Goal: Task Accomplishment & Management: Use online tool/utility

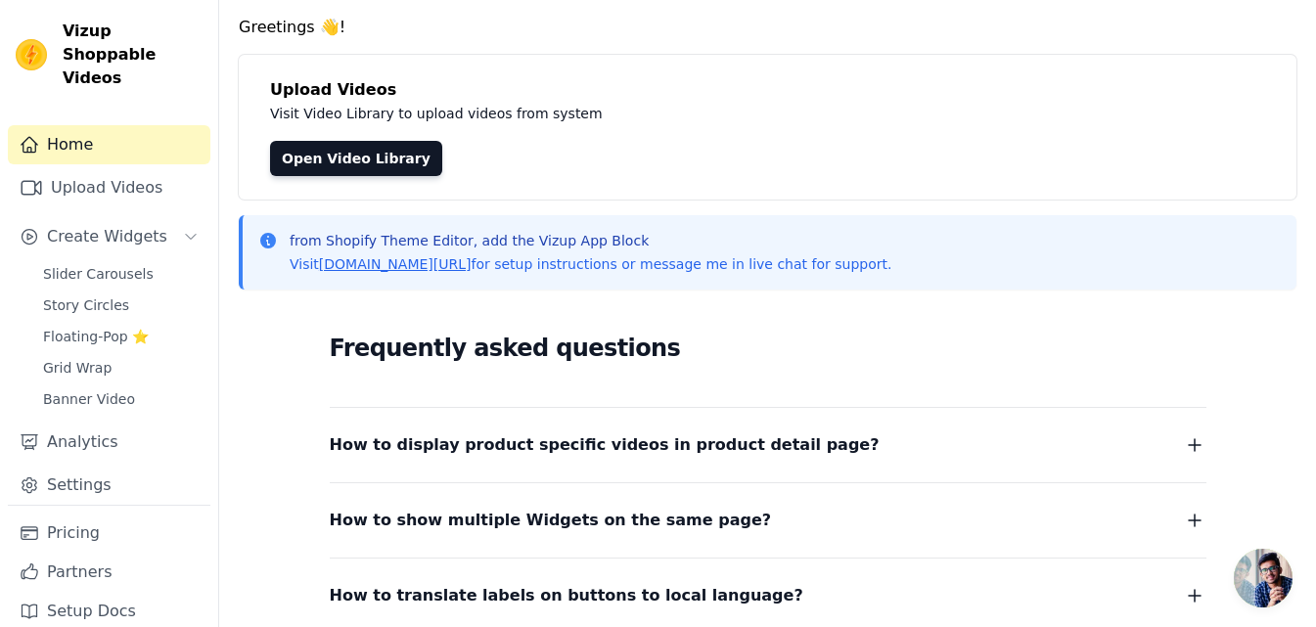
scroll to position [46, 0]
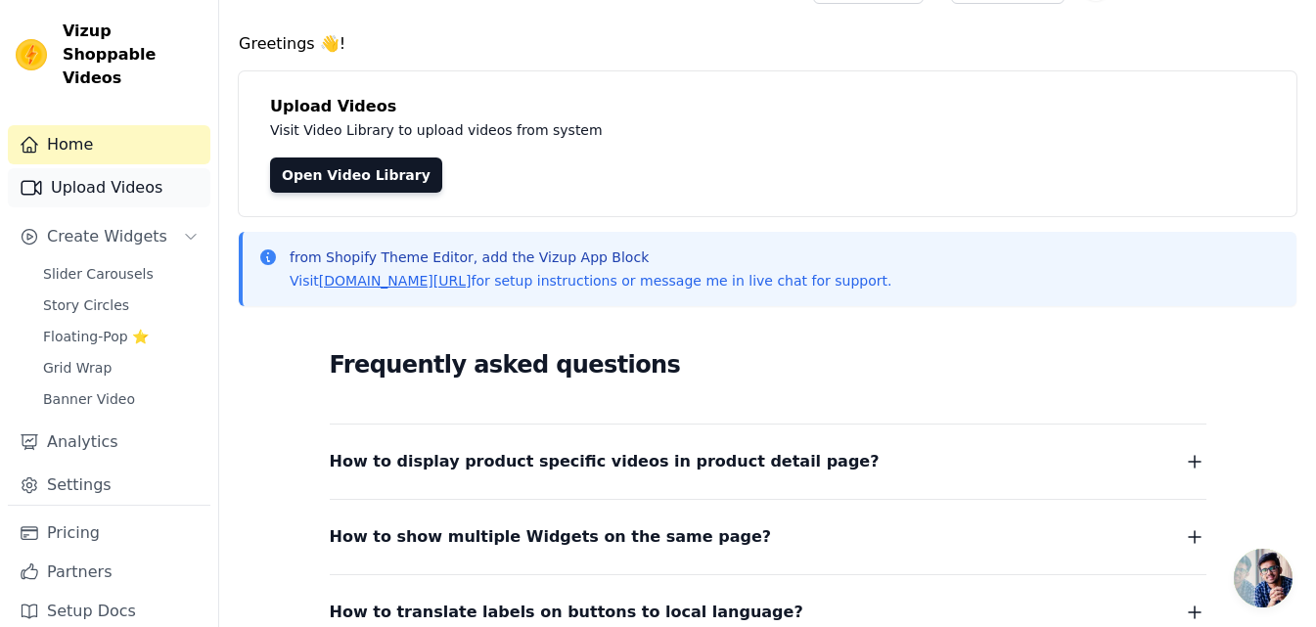
click at [92, 168] on link "Upload Videos" at bounding box center [109, 187] width 202 height 39
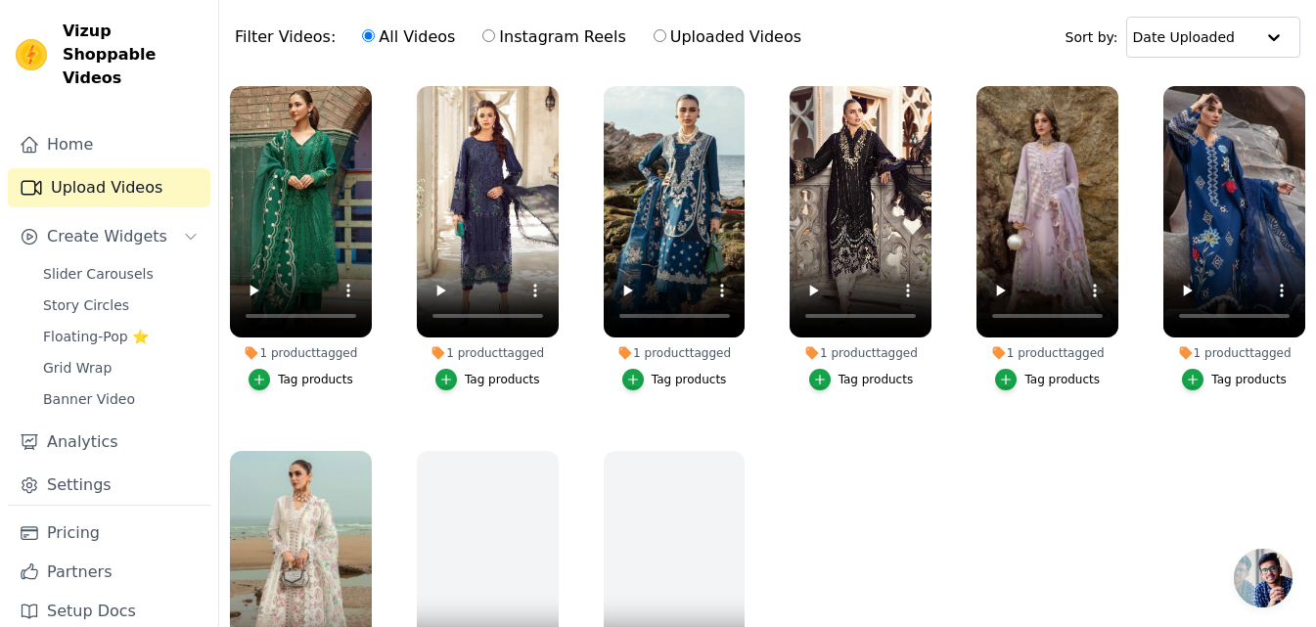
scroll to position [135, 0]
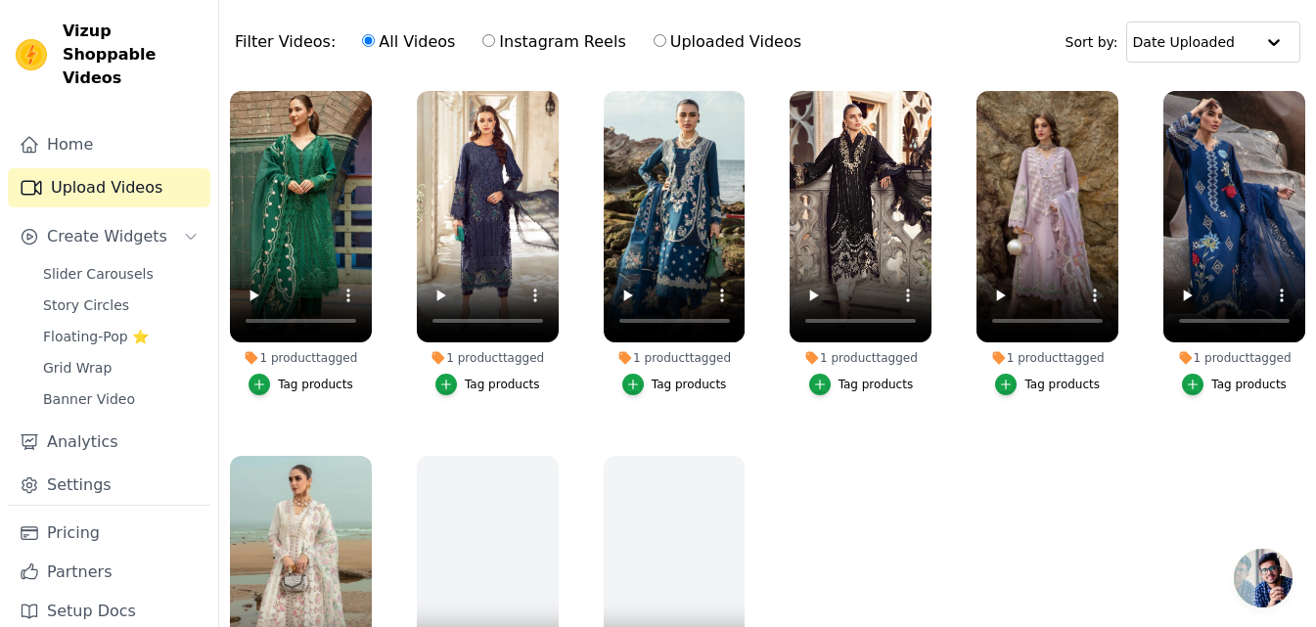
click at [530, 41] on label "Instagram Reels" at bounding box center [553, 41] width 145 height 25
click at [495, 41] on input "Instagram Reels" at bounding box center [488, 40] width 13 height 13
radio input "true"
click at [653, 44] on input "Uploaded Videos" at bounding box center [659, 40] width 13 height 13
radio input "true"
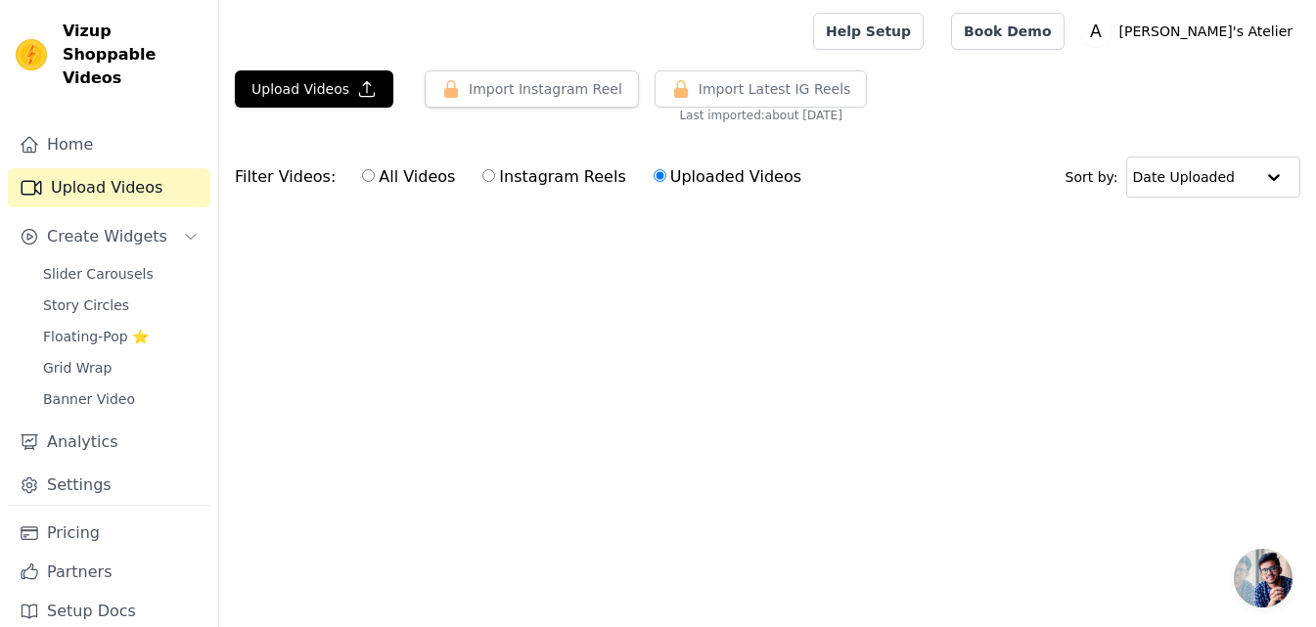
scroll to position [0, 0]
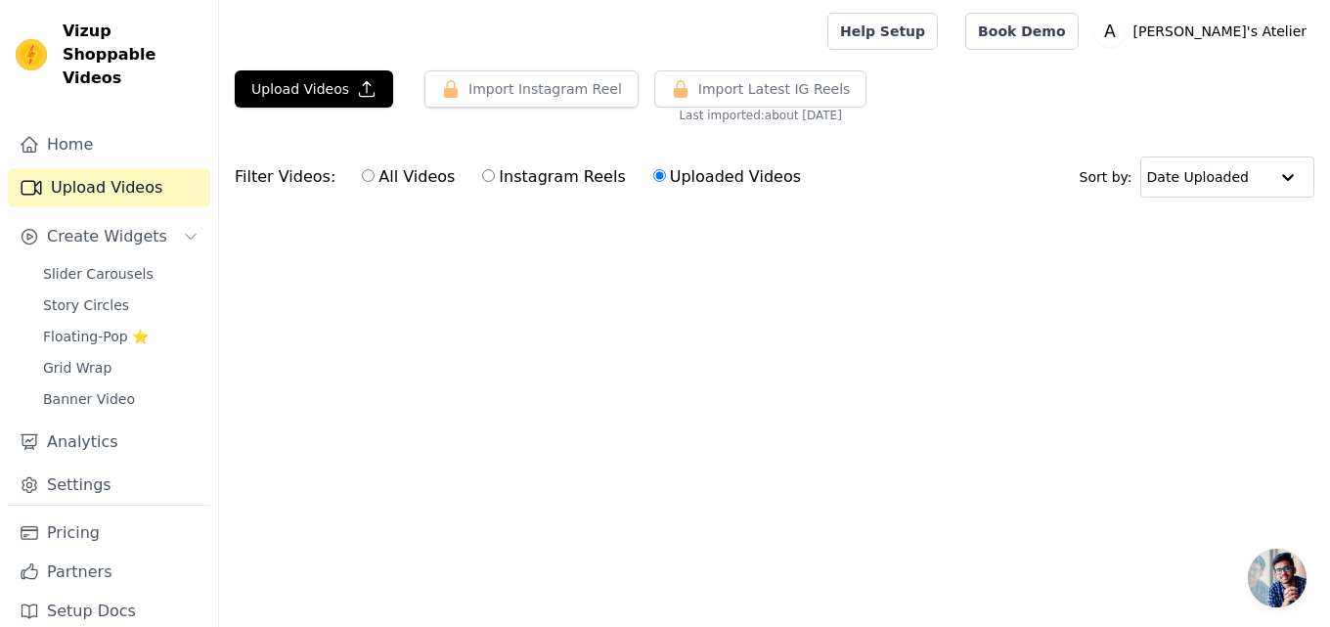
click at [365, 176] on label "All Videos" at bounding box center [408, 176] width 95 height 25
click at [365, 176] on input "All Videos" at bounding box center [368, 175] width 13 height 13
radio input "true"
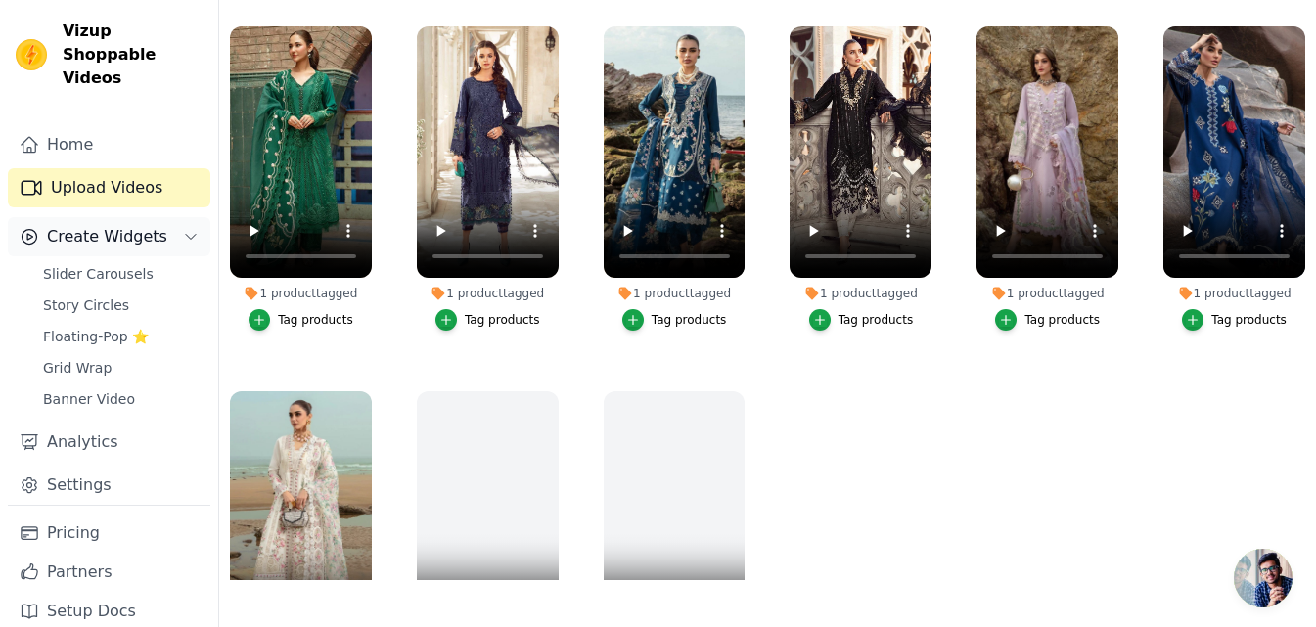
click at [149, 225] on span "Create Widgets" at bounding box center [107, 236] width 120 height 23
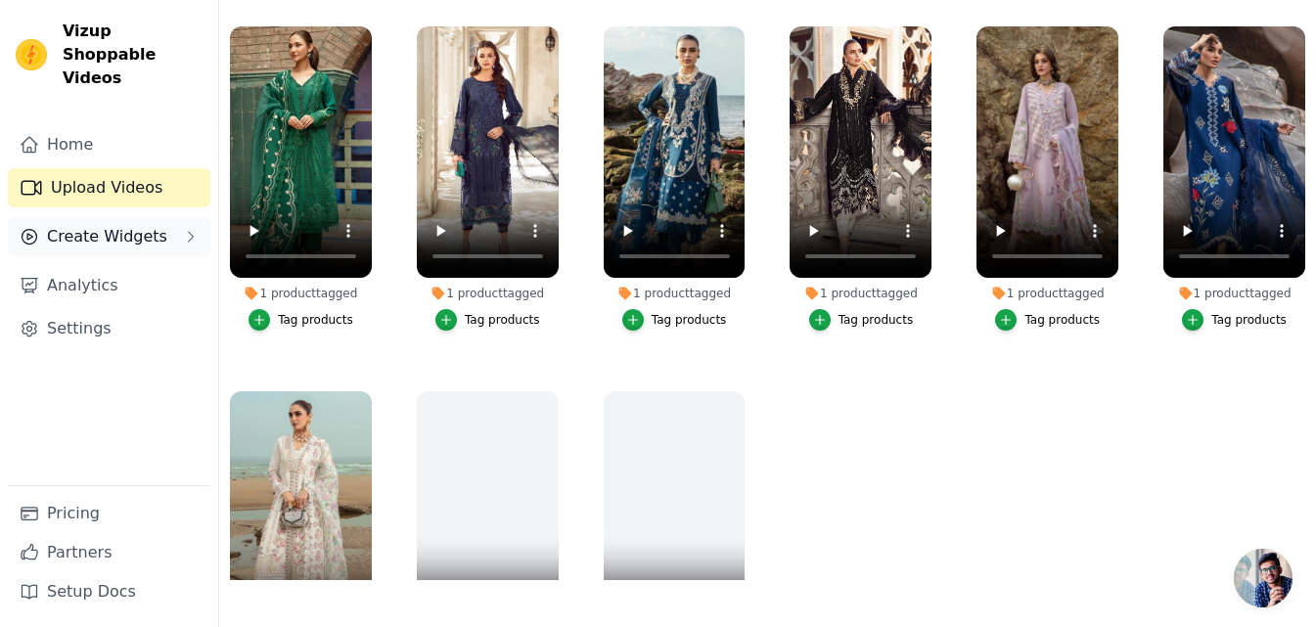
click at [117, 225] on span "Create Widgets" at bounding box center [107, 236] width 120 height 23
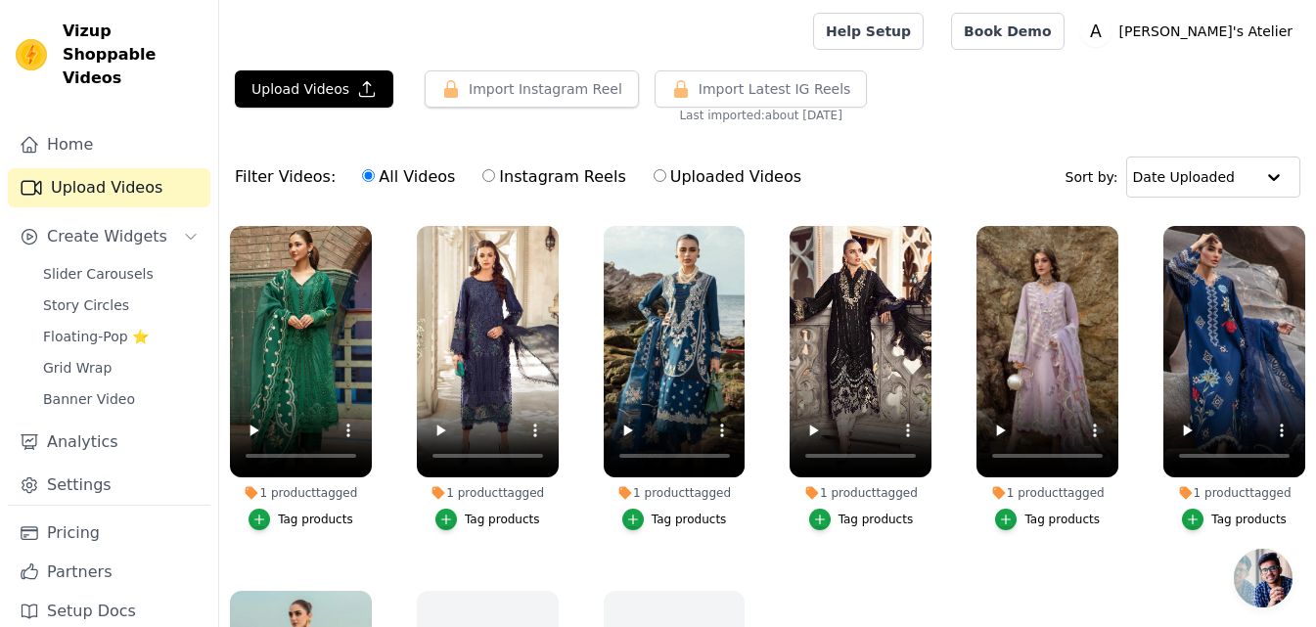
click at [547, 183] on label "Instagram Reels" at bounding box center [553, 176] width 145 height 25
click at [495, 182] on input "Instagram Reels" at bounding box center [488, 175] width 13 height 13
radio input "true"
click at [652, 171] on label "Uploaded Videos" at bounding box center [727, 176] width 150 height 25
click at [653, 171] on input "Uploaded Videos" at bounding box center [659, 175] width 13 height 13
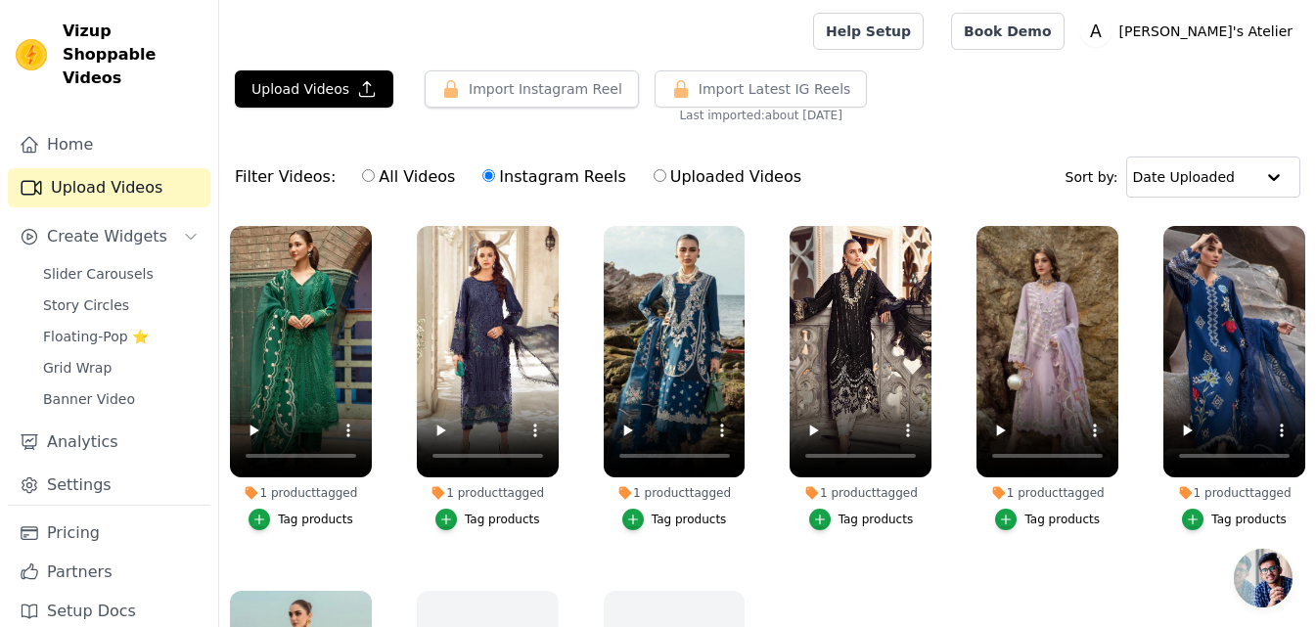
radio input "true"
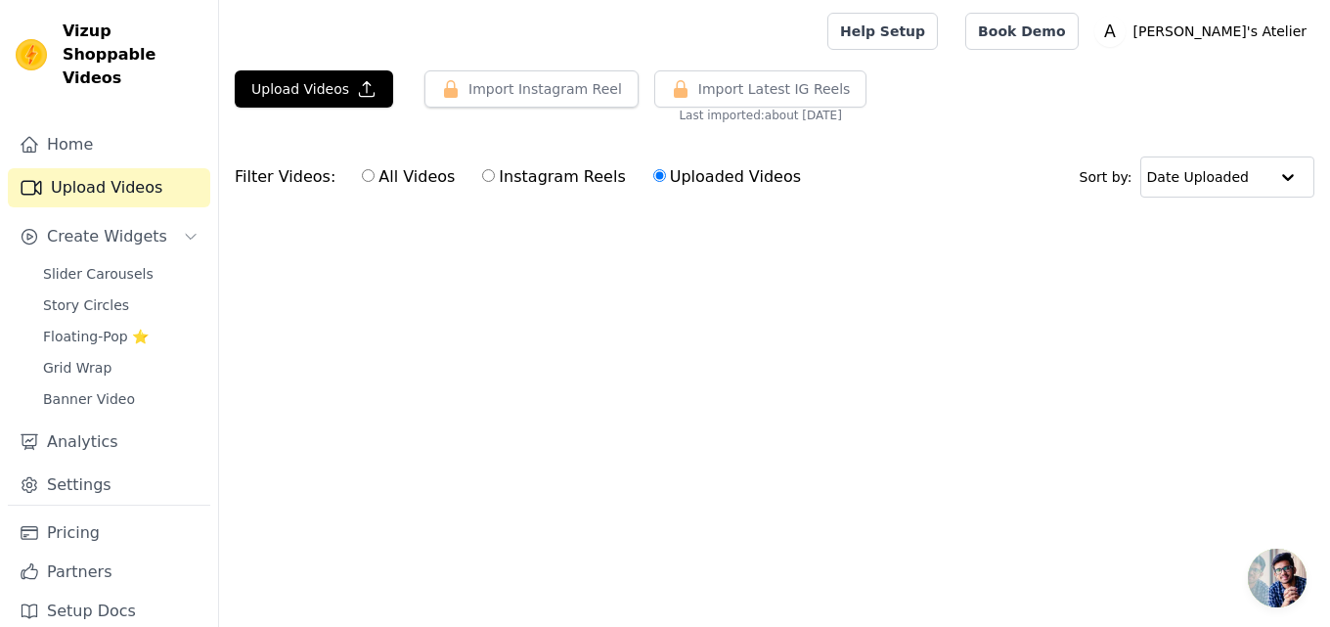
click at [366, 179] on label "All Videos" at bounding box center [408, 176] width 95 height 25
click at [366, 179] on input "All Videos" at bounding box center [368, 175] width 13 height 13
radio input "true"
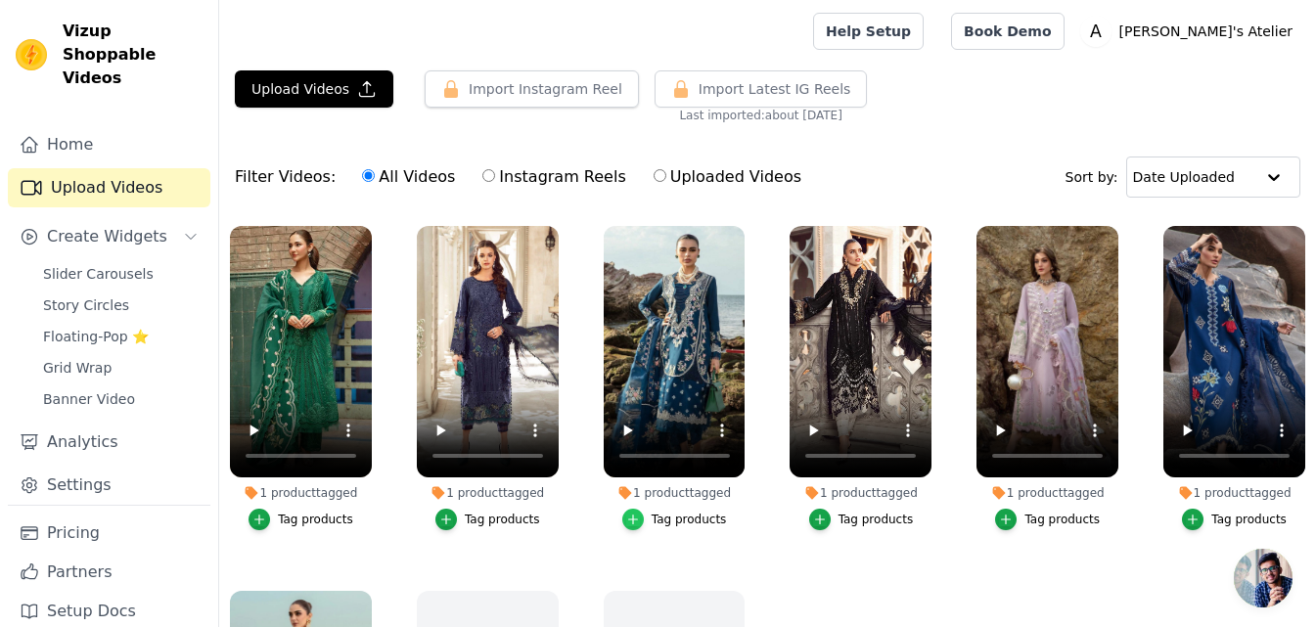
click at [638, 518] on icon "button" at bounding box center [633, 520] width 14 height 14
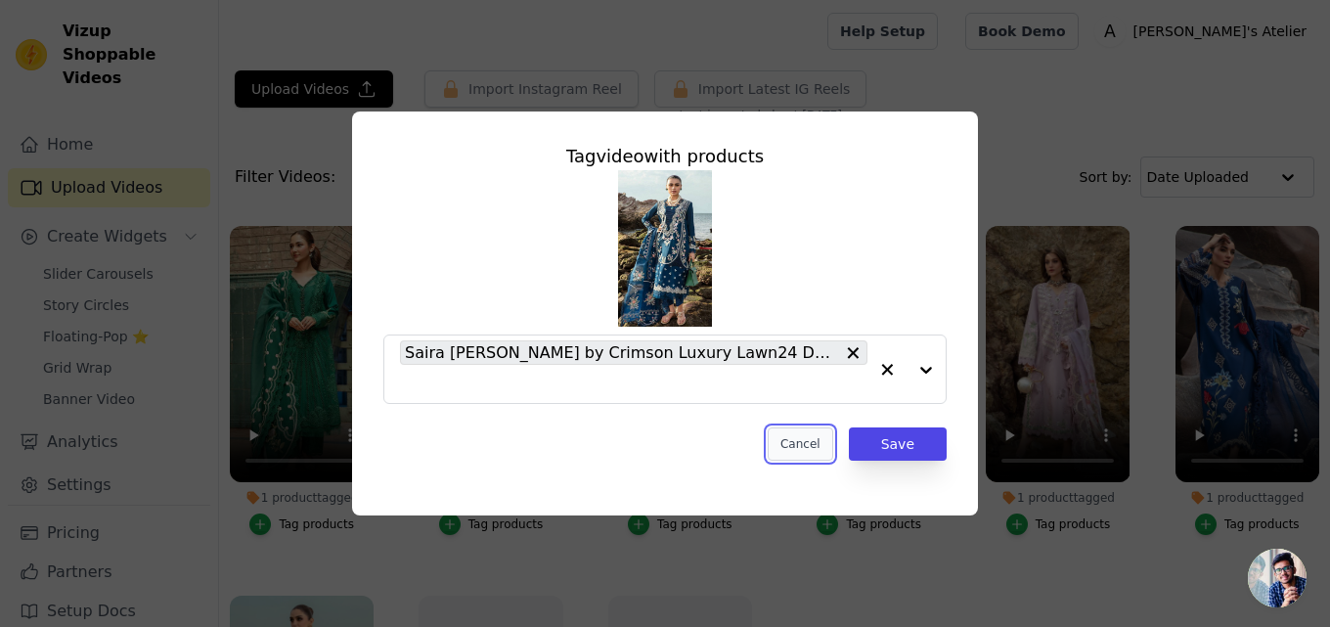
click at [818, 449] on button "Cancel" at bounding box center [801, 443] width 66 height 33
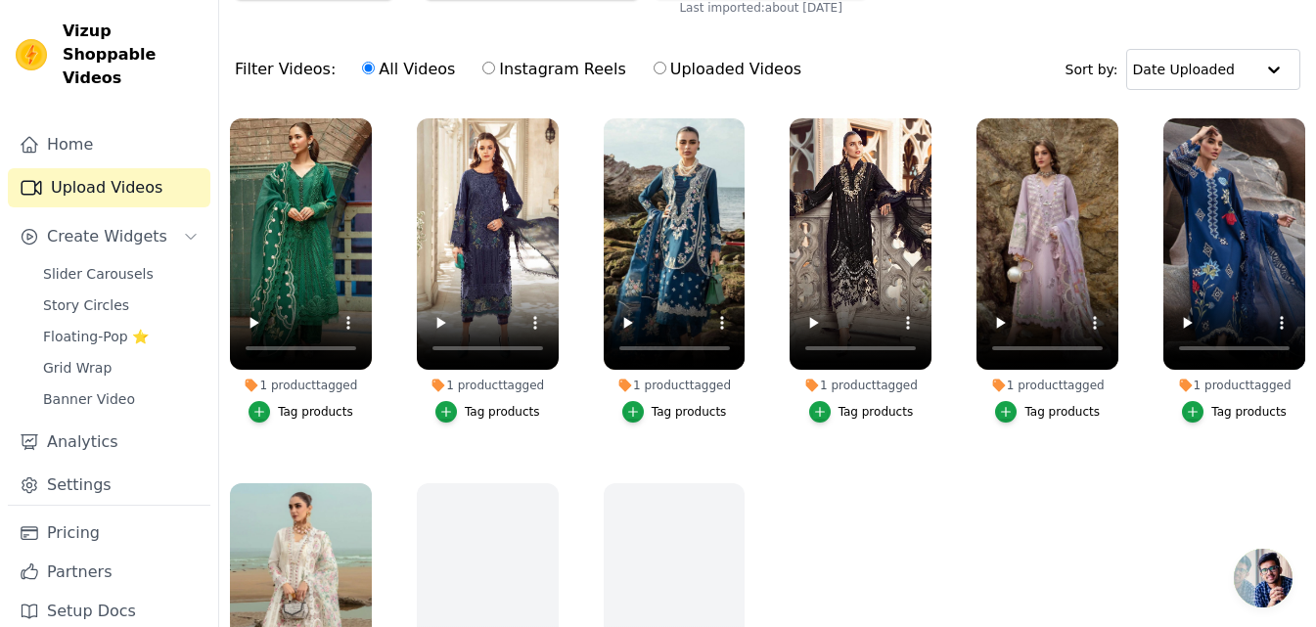
scroll to position [200, 0]
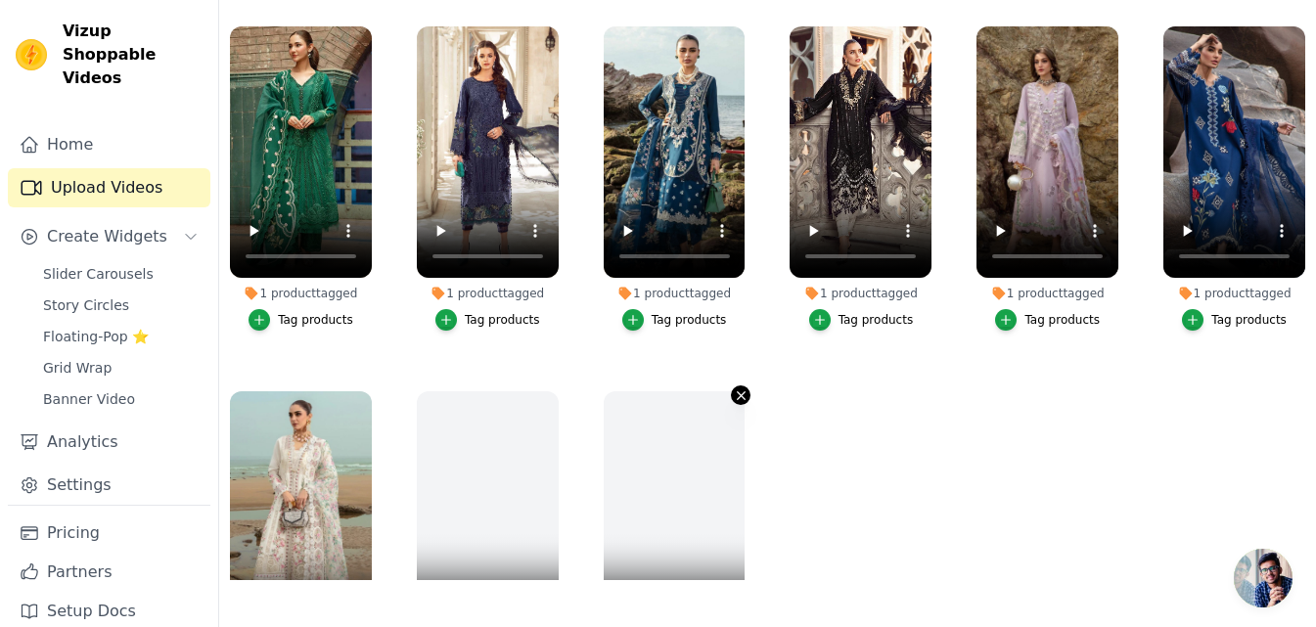
click at [738, 396] on icon "button" at bounding box center [742, 396] width 8 height 8
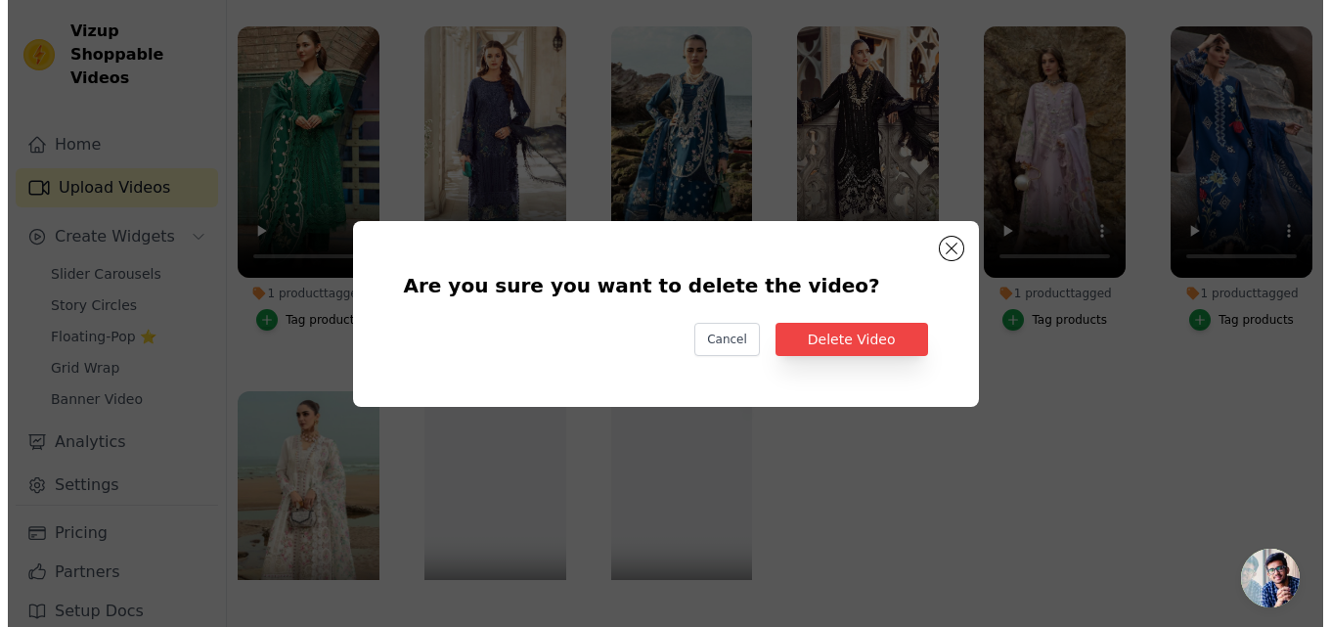
scroll to position [0, 0]
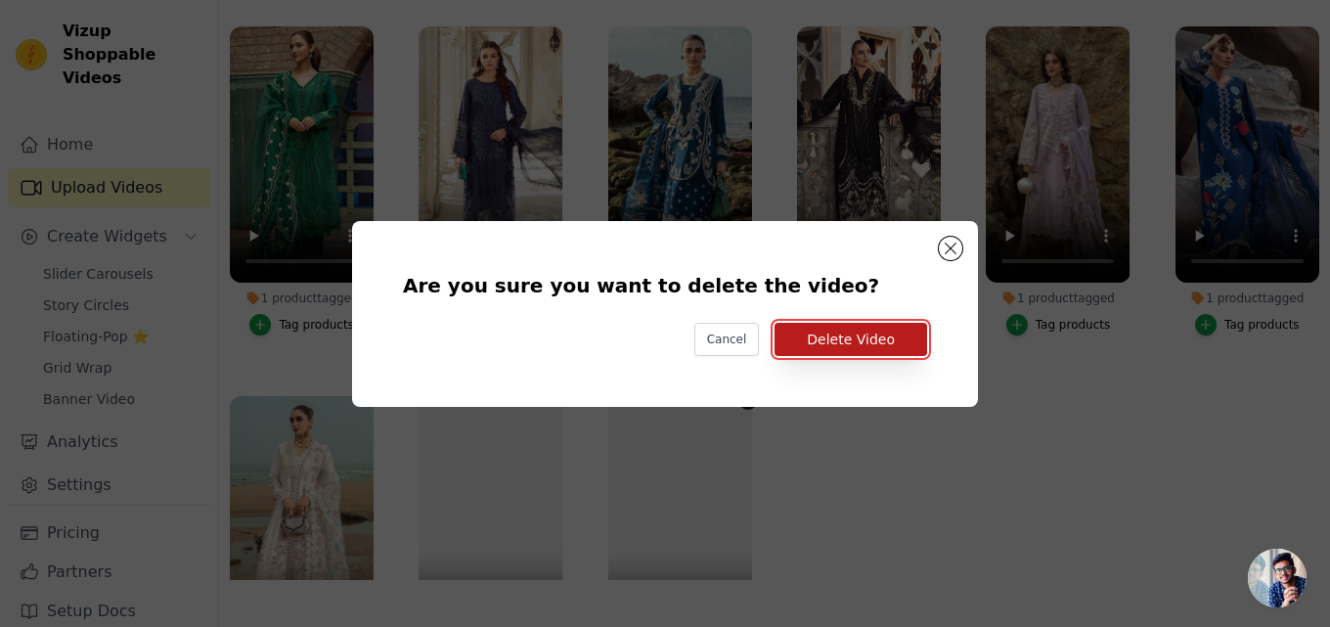
click at [820, 346] on button "Delete Video" at bounding box center [851, 339] width 153 height 33
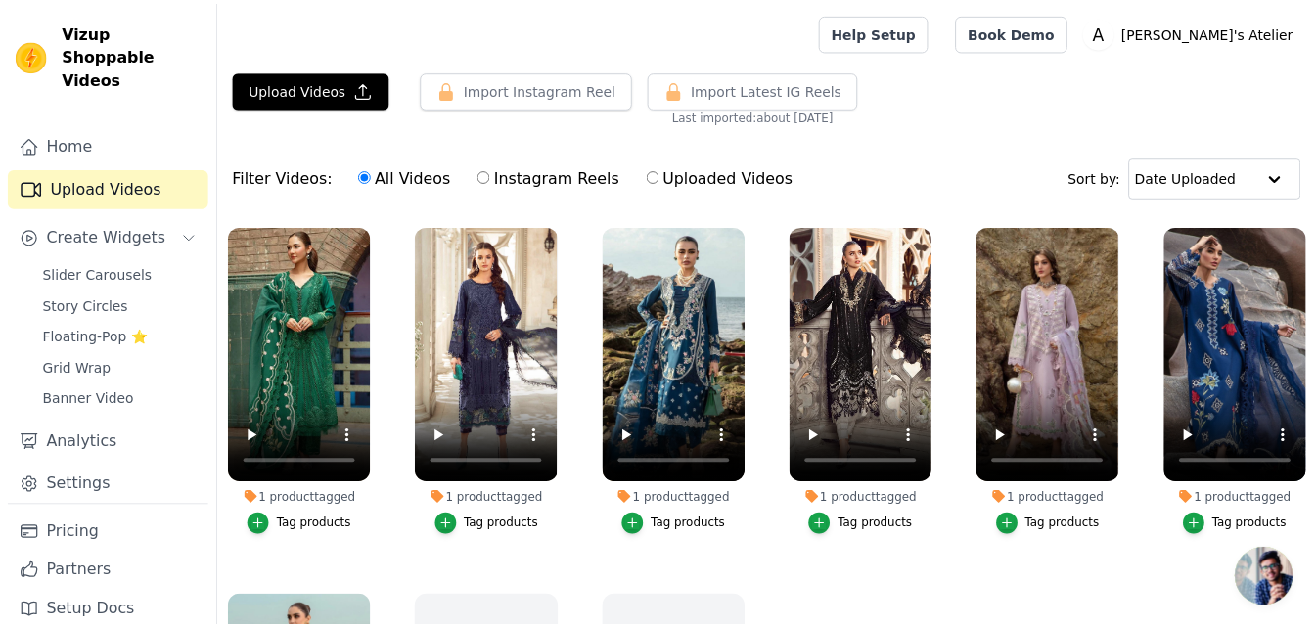
scroll to position [200, 0]
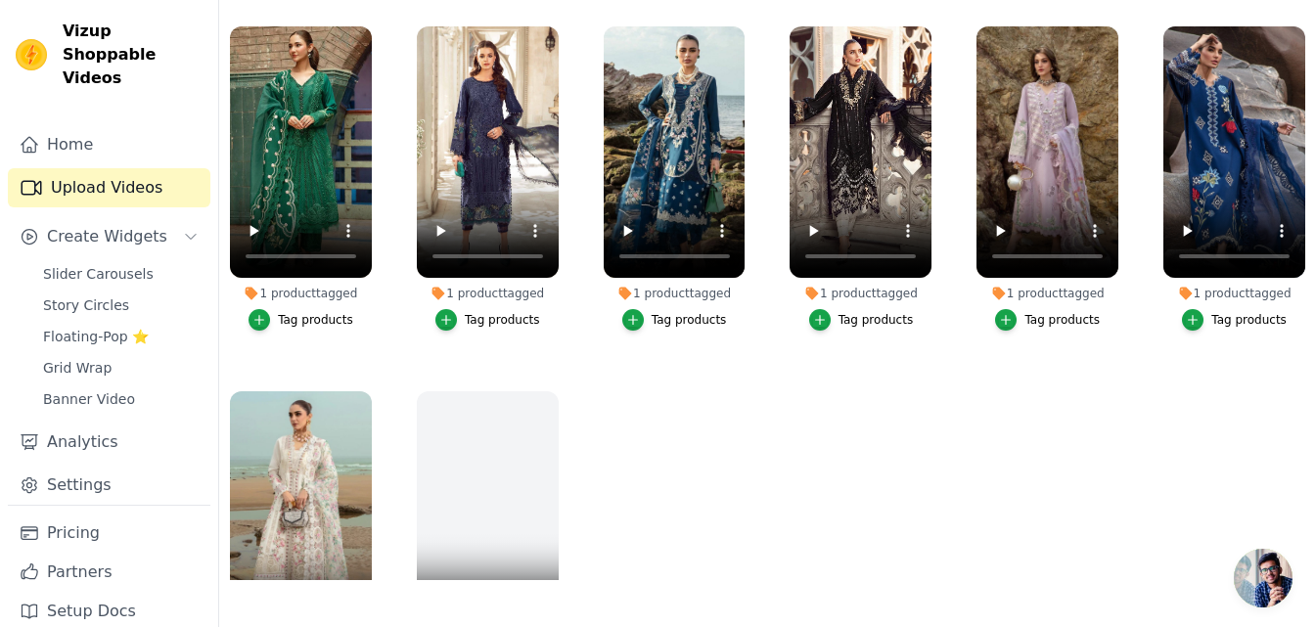
click at [604, 498] on ul "1 product tagged Tag products 1 product tagged Tag products 1 product tagged Ta…" at bounding box center [767, 298] width 1097 height 564
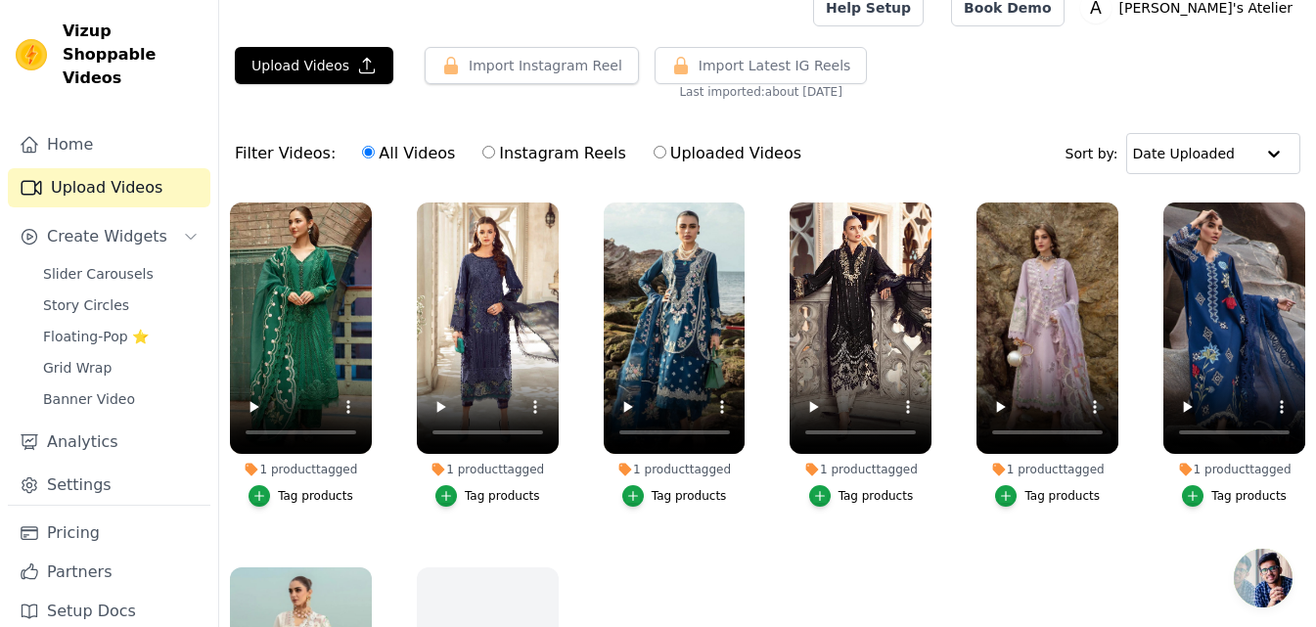
scroll to position [0, 0]
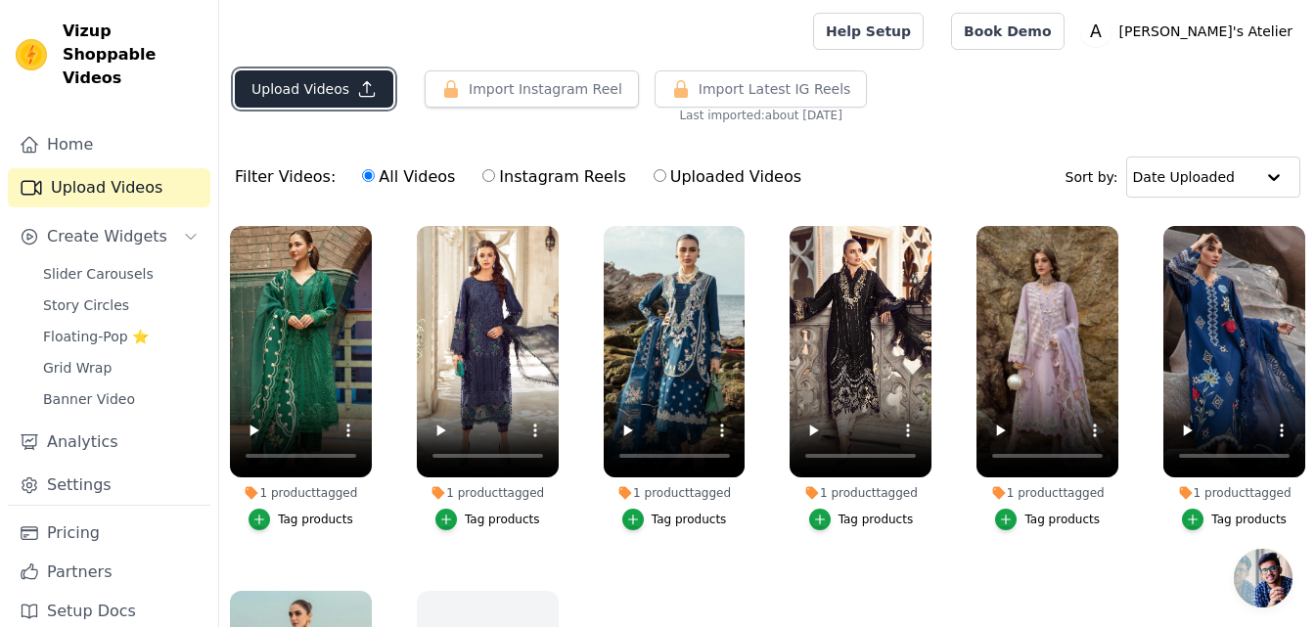
click at [309, 94] on button "Upload Videos" at bounding box center [314, 88] width 158 height 37
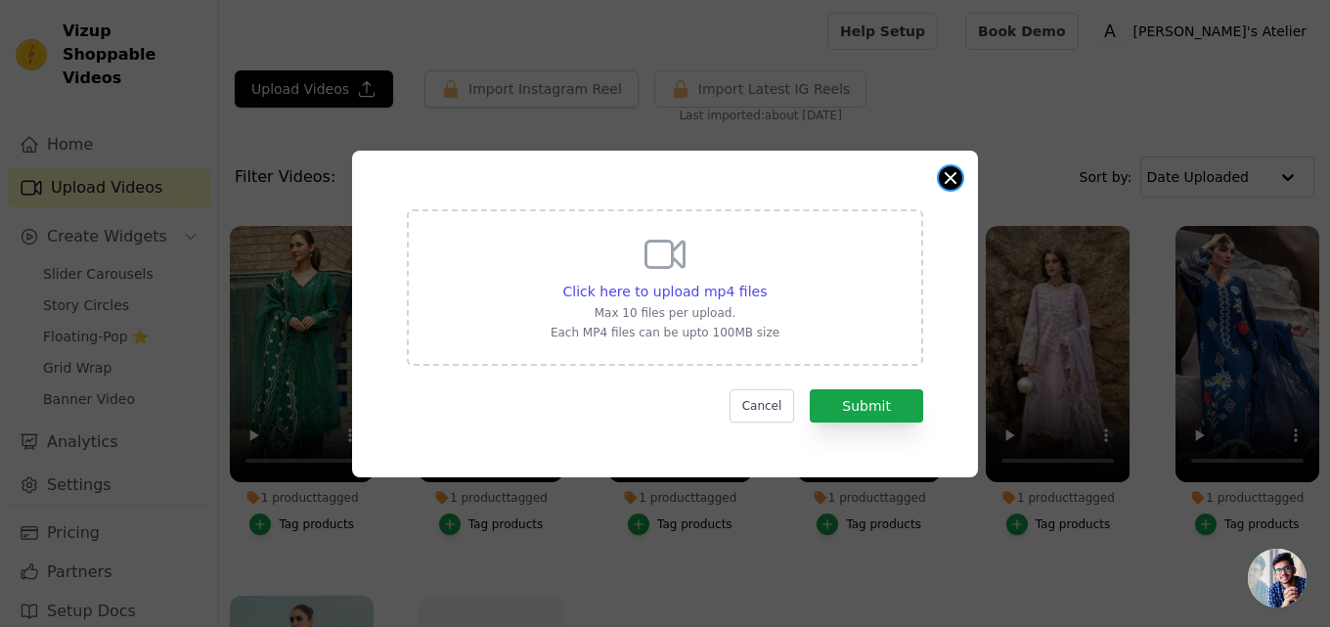
click at [942, 175] on button "Close modal" at bounding box center [950, 177] width 23 height 23
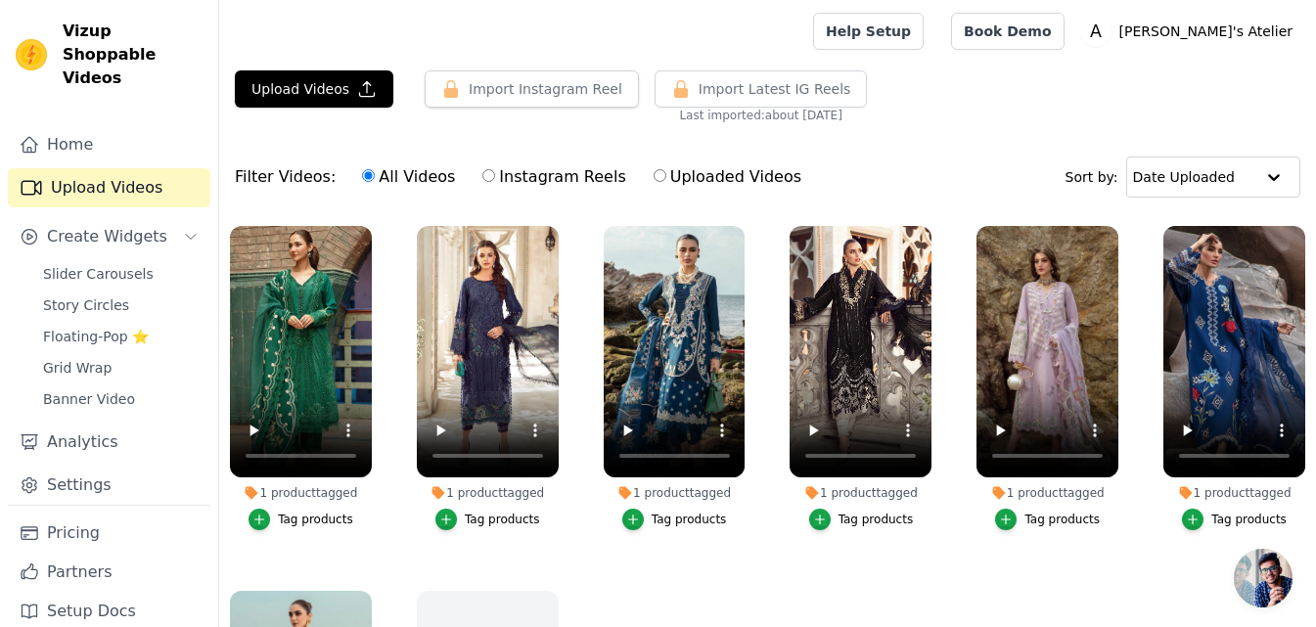
click at [482, 173] on input "Instagram Reels" at bounding box center [488, 175] width 13 height 13
radio input "true"
click at [653, 176] on input "Uploaded Videos" at bounding box center [659, 175] width 13 height 13
radio input "true"
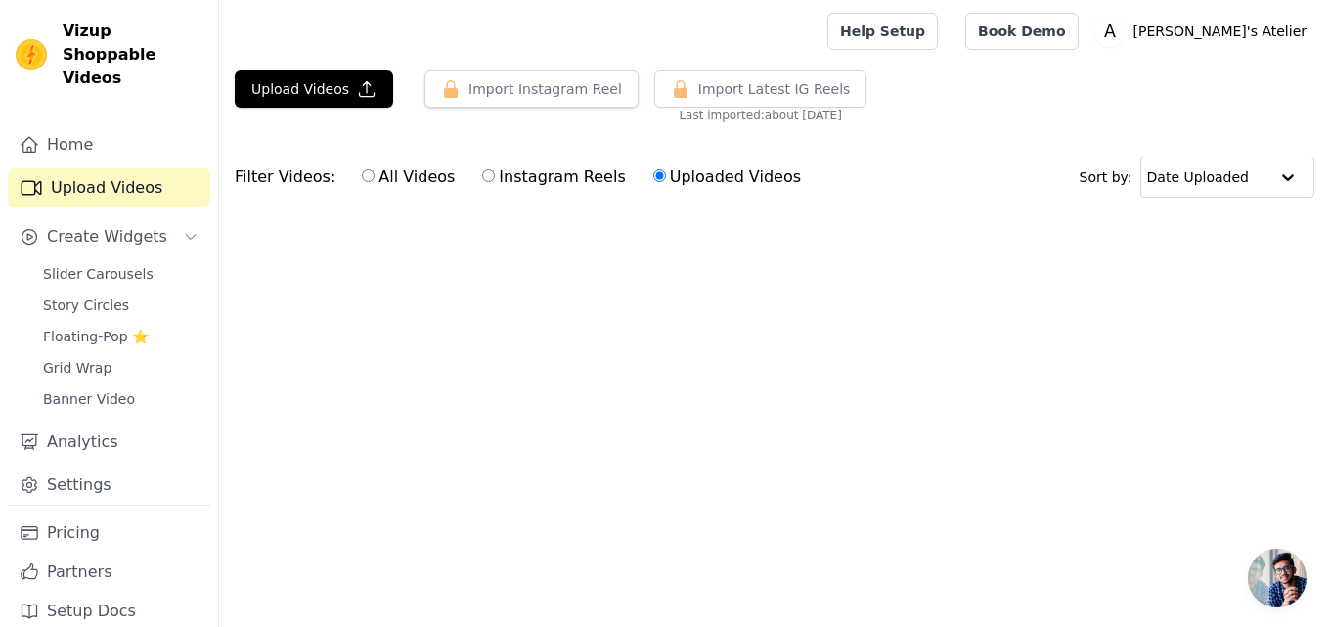
click at [535, 177] on label "Instagram Reels" at bounding box center [553, 176] width 145 height 25
click at [495, 177] on input "Instagram Reels" at bounding box center [488, 175] width 13 height 13
radio input "true"
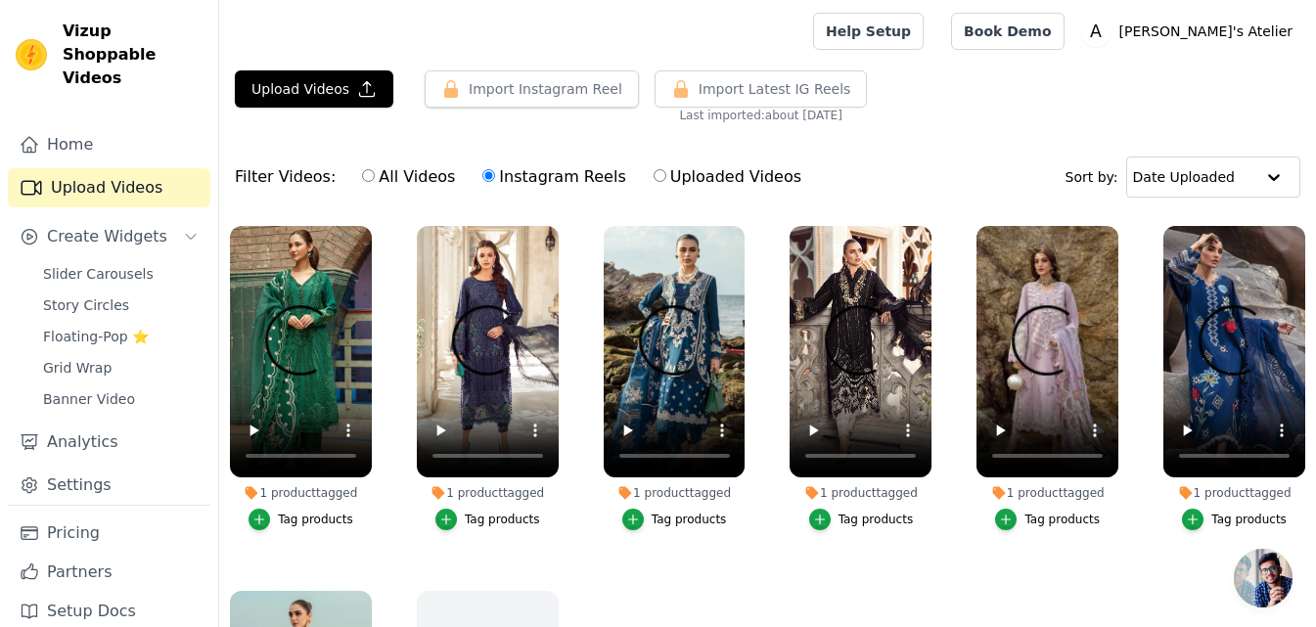
click at [390, 173] on label "All Videos" at bounding box center [408, 176] width 95 height 25
click at [375, 173] on input "All Videos" at bounding box center [368, 175] width 13 height 13
radio input "true"
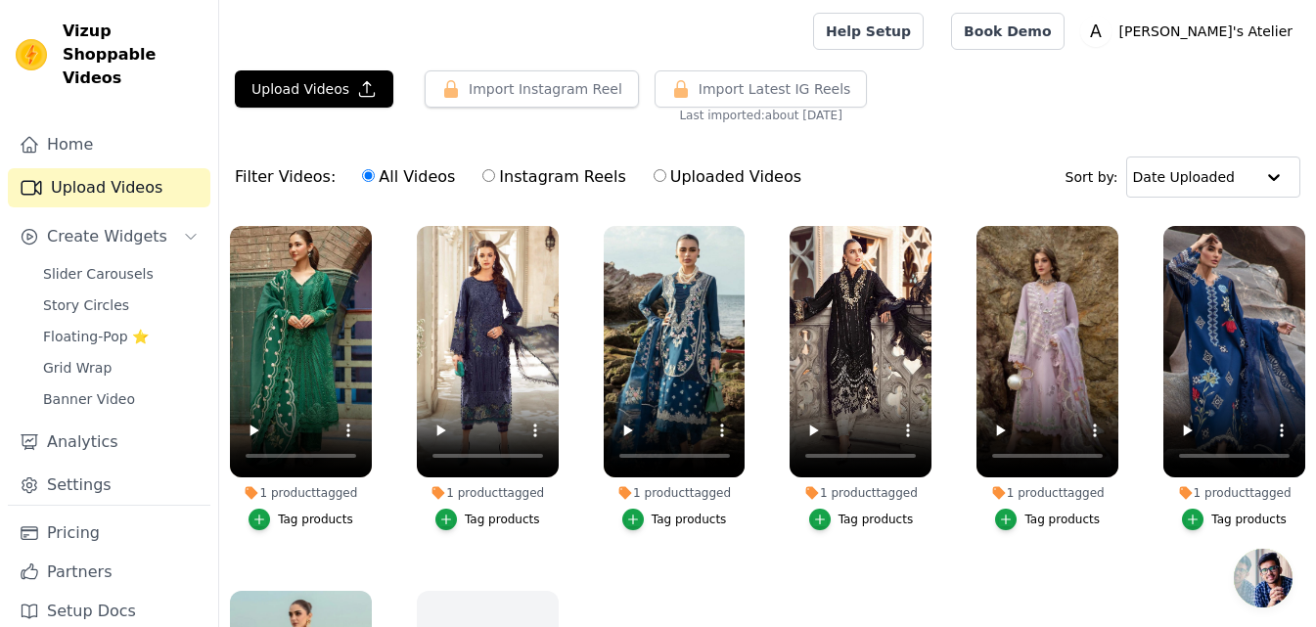
click at [660, 179] on label "Uploaded Videos" at bounding box center [727, 176] width 150 height 25
click at [660, 179] on input "Uploaded Videos" at bounding box center [659, 175] width 13 height 13
radio input "true"
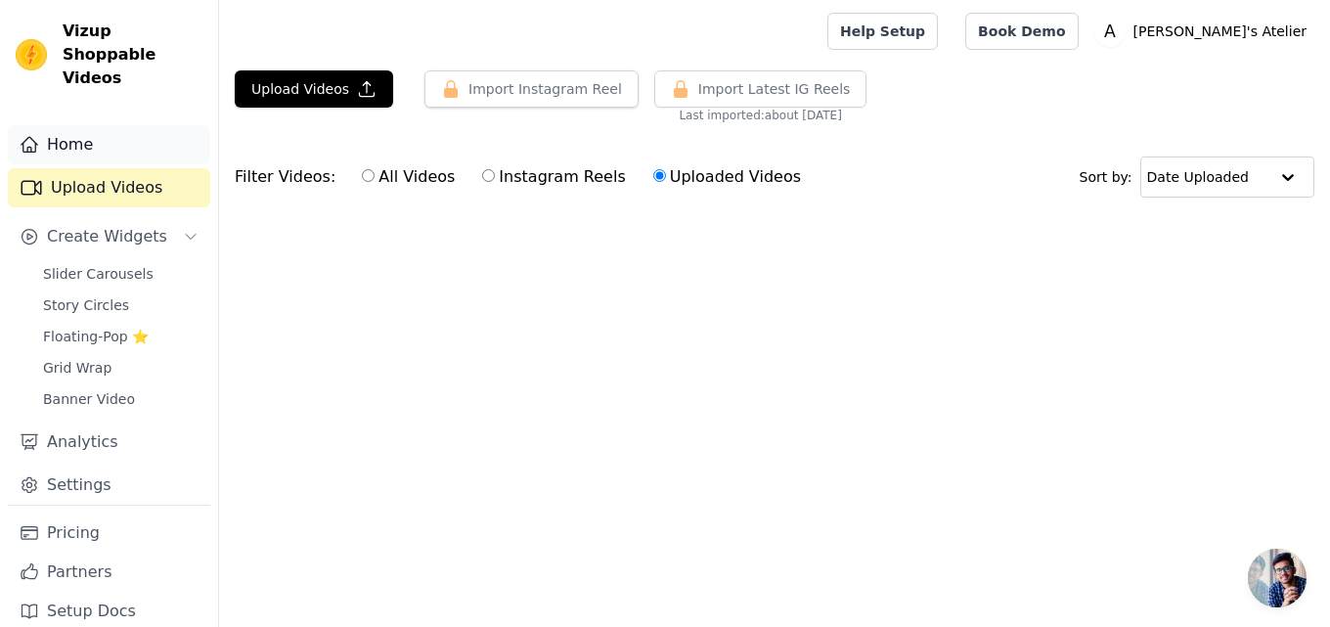
click at [70, 125] on link "Home" at bounding box center [109, 144] width 202 height 39
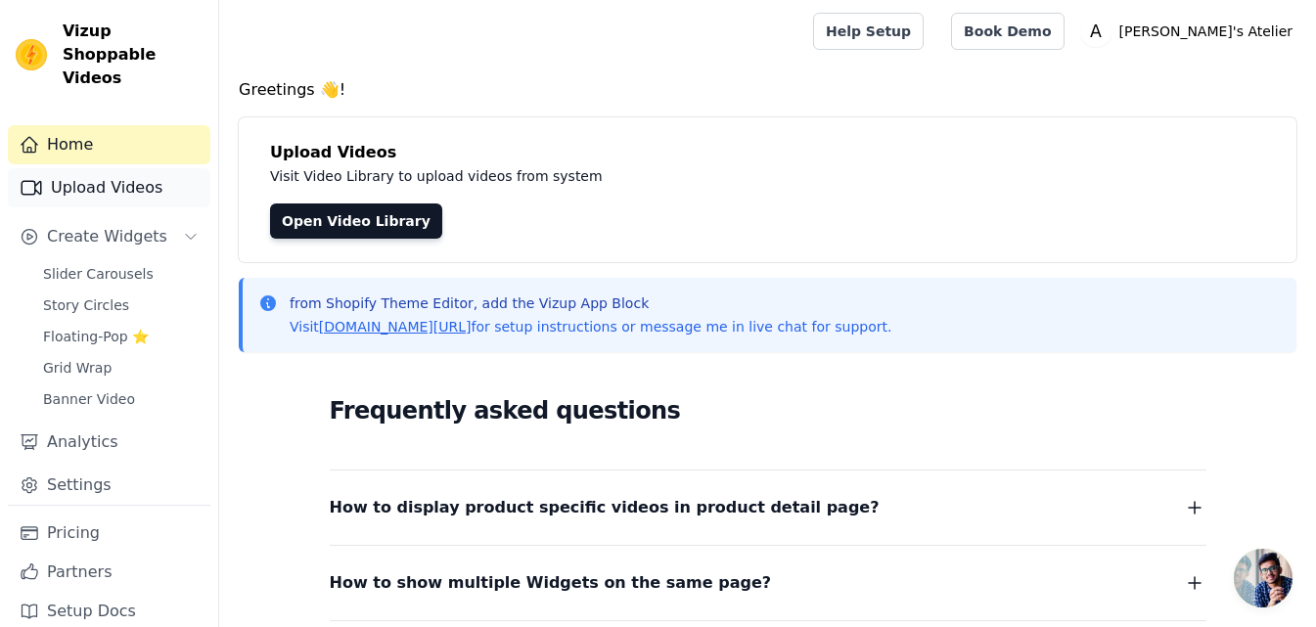
click at [92, 168] on link "Upload Videos" at bounding box center [109, 187] width 202 height 39
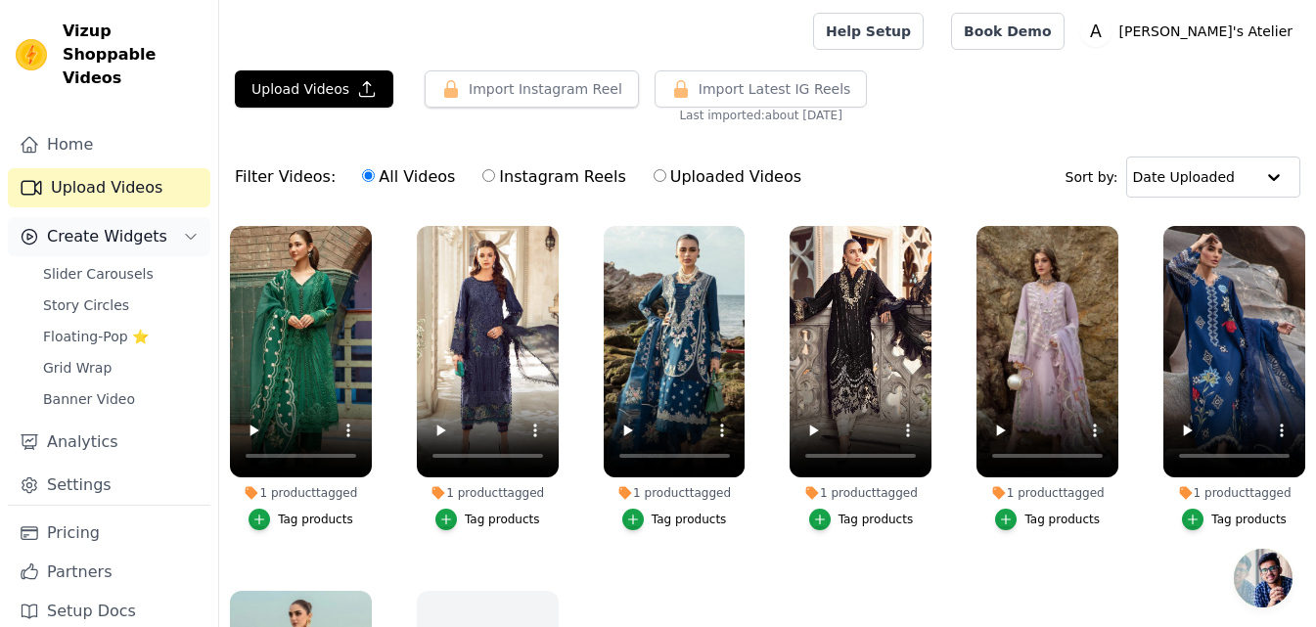
click at [102, 225] on span "Create Widgets" at bounding box center [107, 236] width 120 height 23
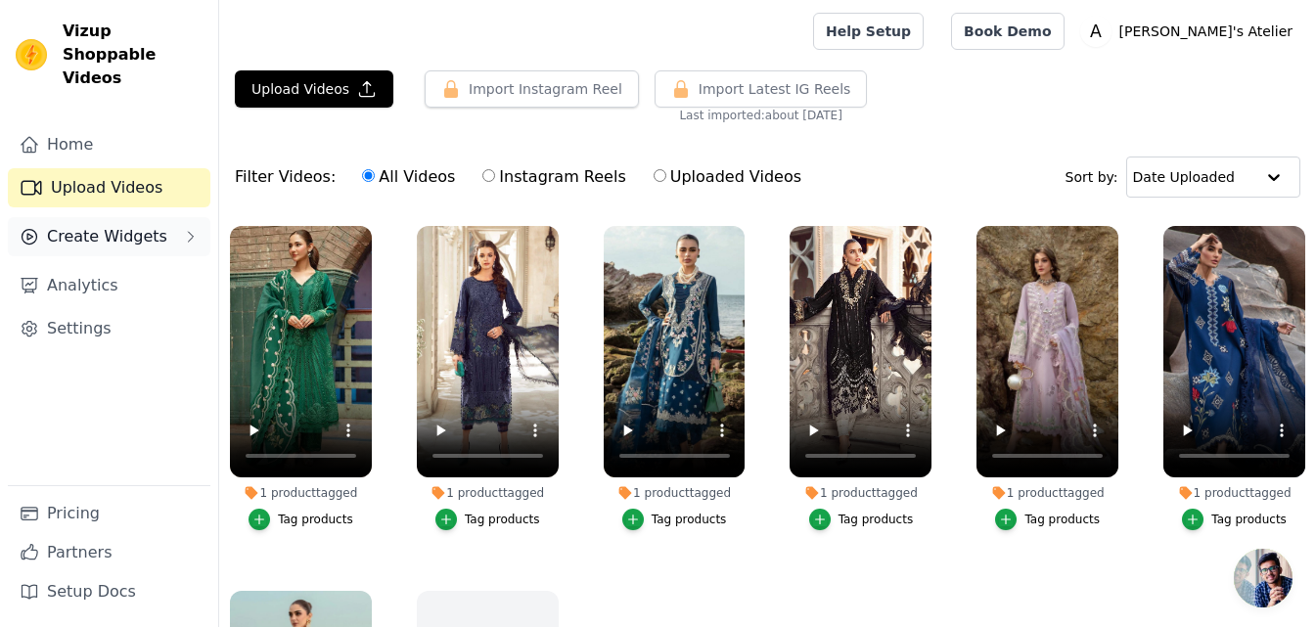
click at [102, 225] on span "Create Widgets" at bounding box center [107, 236] width 120 height 23
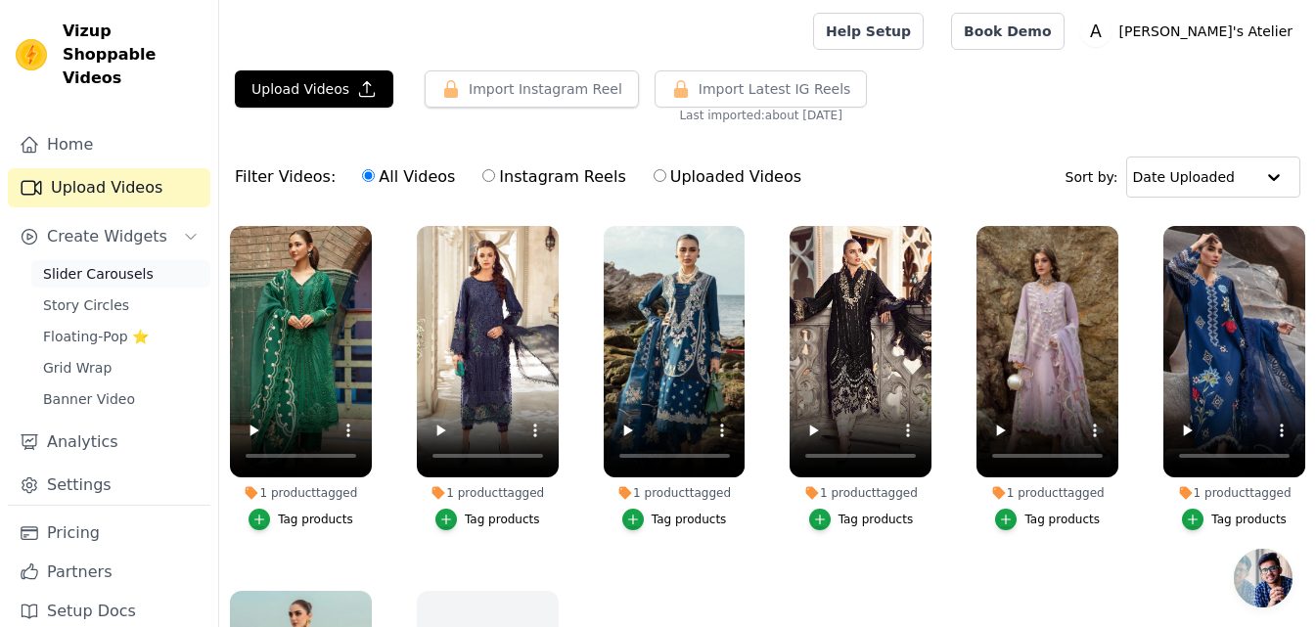
click at [95, 264] on span "Slider Carousels" at bounding box center [98, 274] width 111 height 20
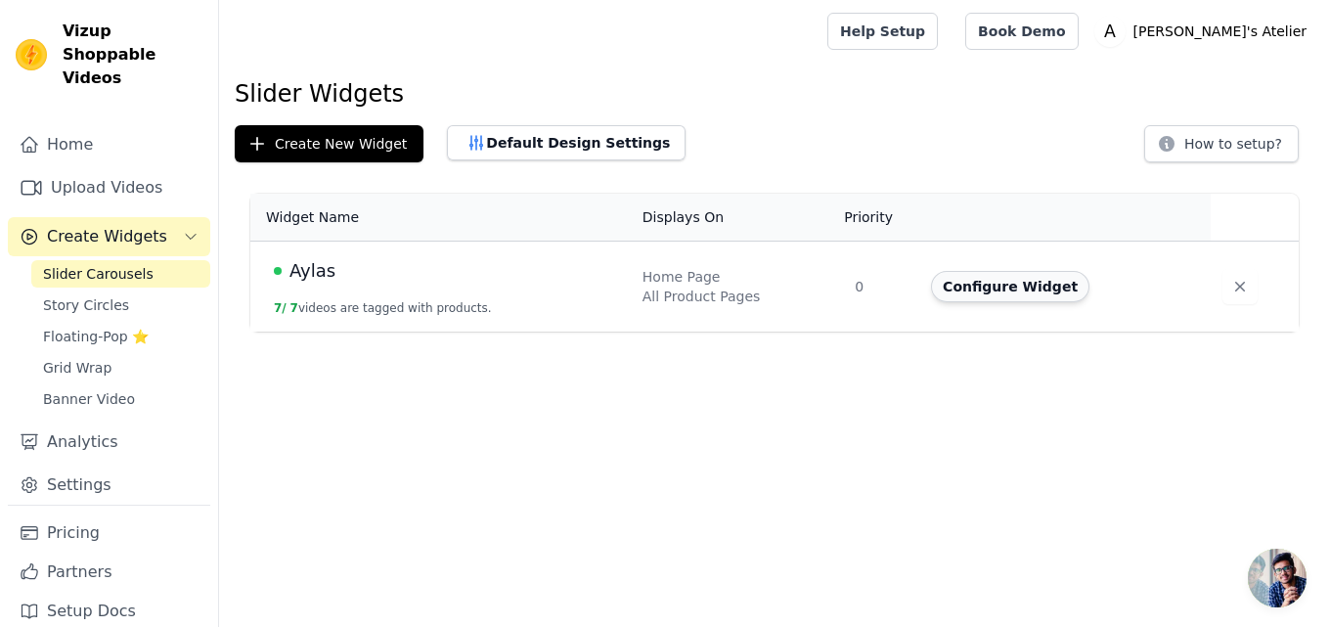
click at [969, 284] on button "Configure Widget" at bounding box center [1010, 286] width 158 height 31
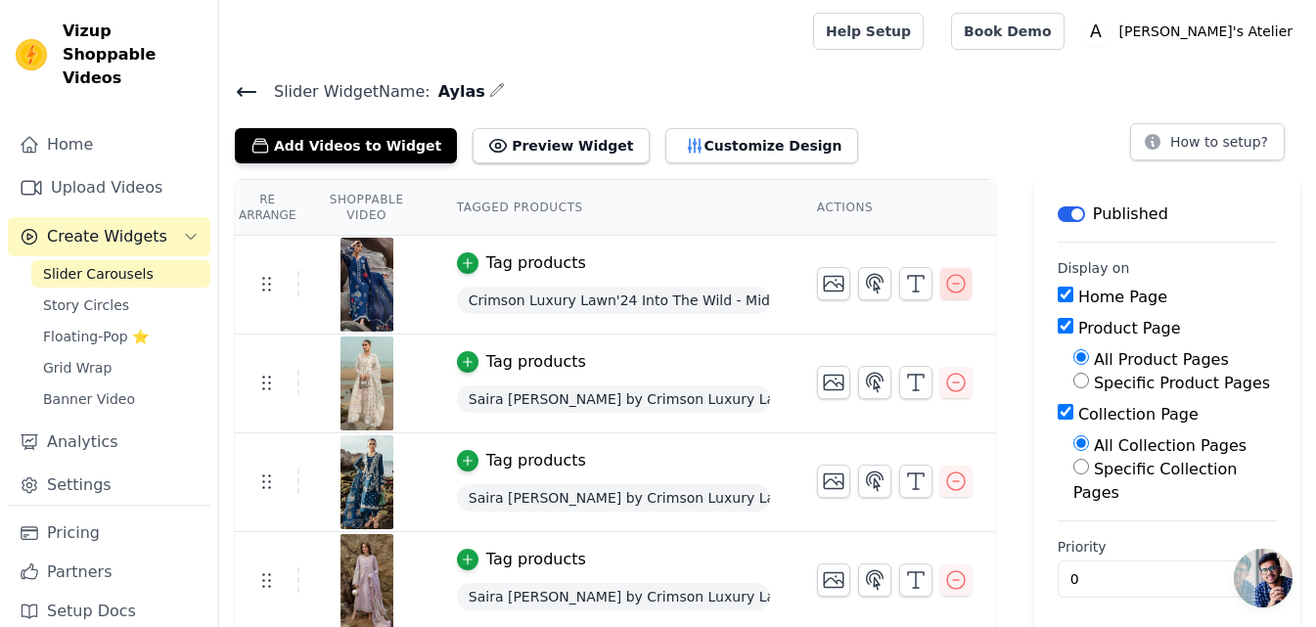
click at [967, 289] on icon "button" at bounding box center [955, 283] width 23 height 23
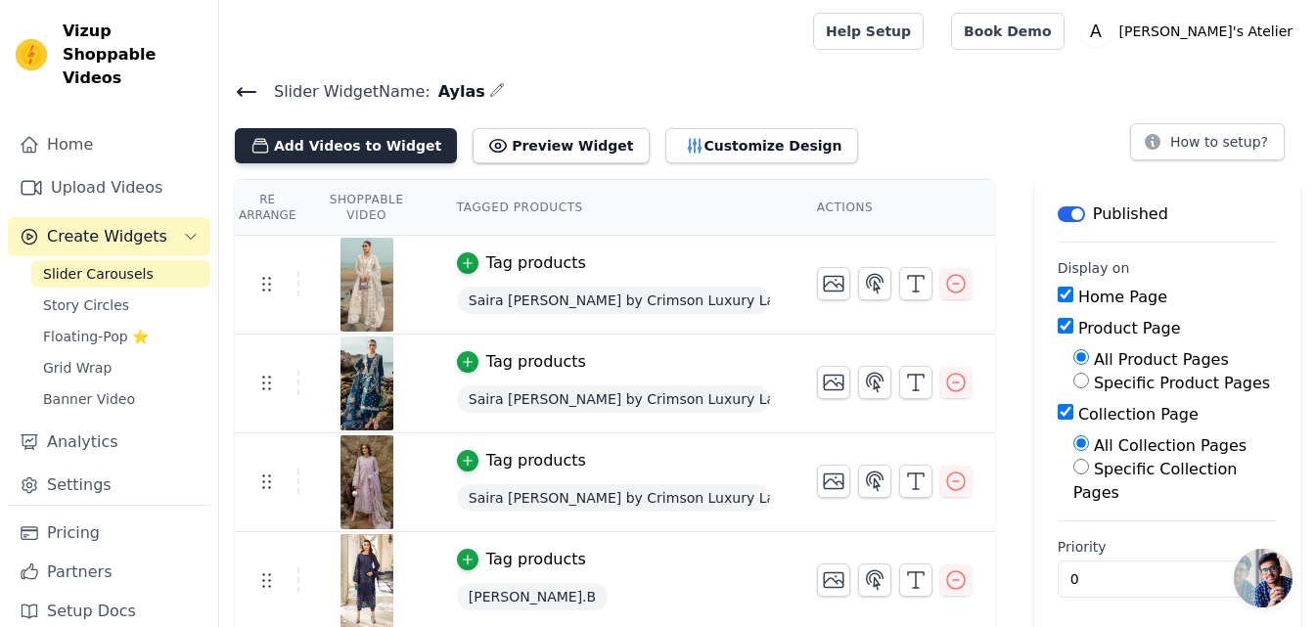
click at [372, 151] on button "Add Videos to Widget" at bounding box center [346, 145] width 222 height 35
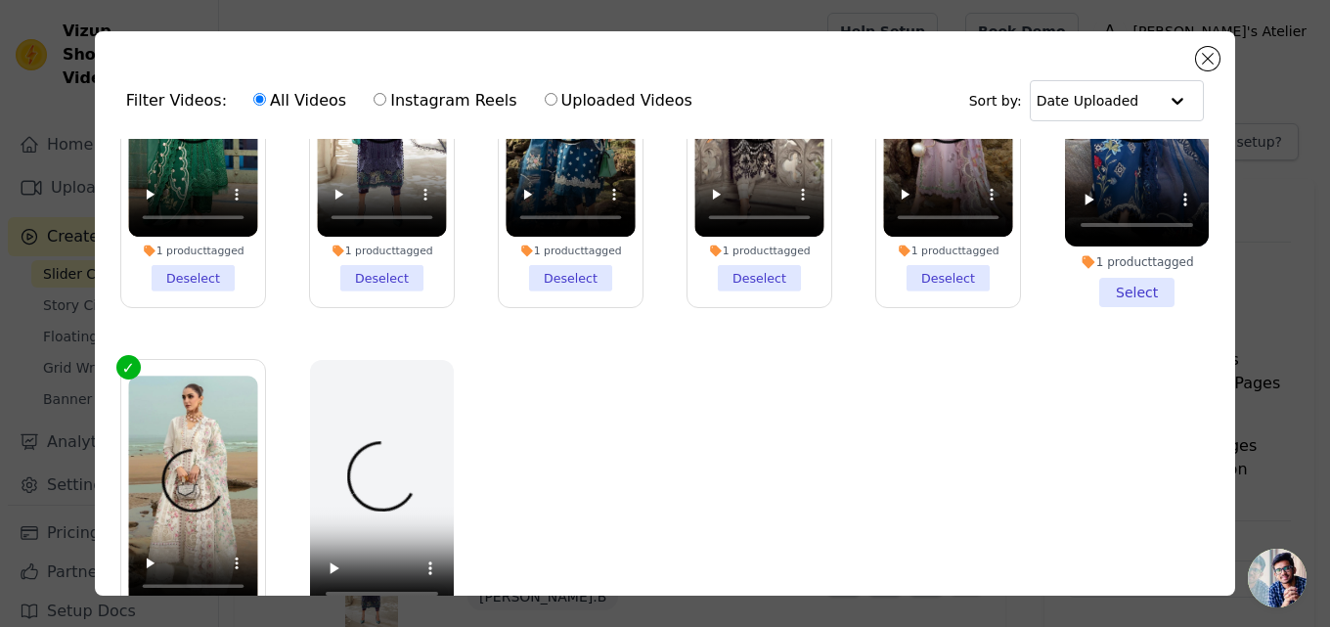
scroll to position [169, 0]
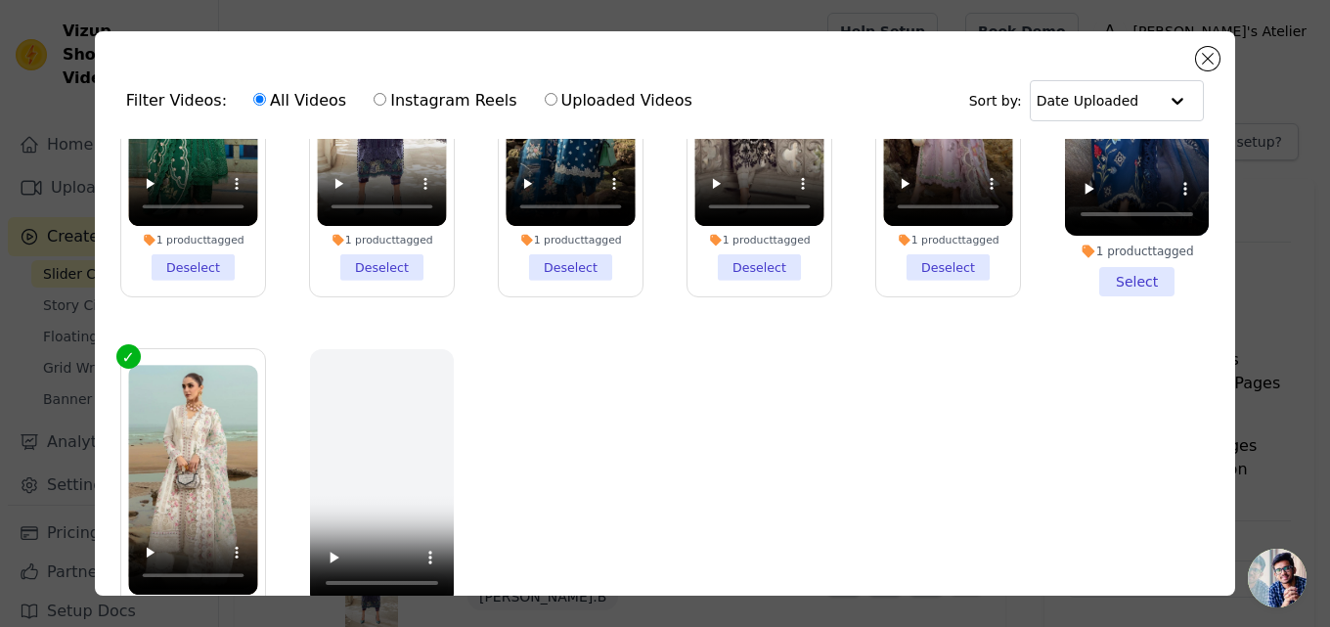
click at [374, 101] on input "Instagram Reels" at bounding box center [380, 99] width 13 height 13
radio input "true"
click at [544, 101] on label "Uploaded Videos" at bounding box center [619, 100] width 150 height 25
click at [545, 101] on input "Uploaded Videos" at bounding box center [551, 99] width 13 height 13
radio input "true"
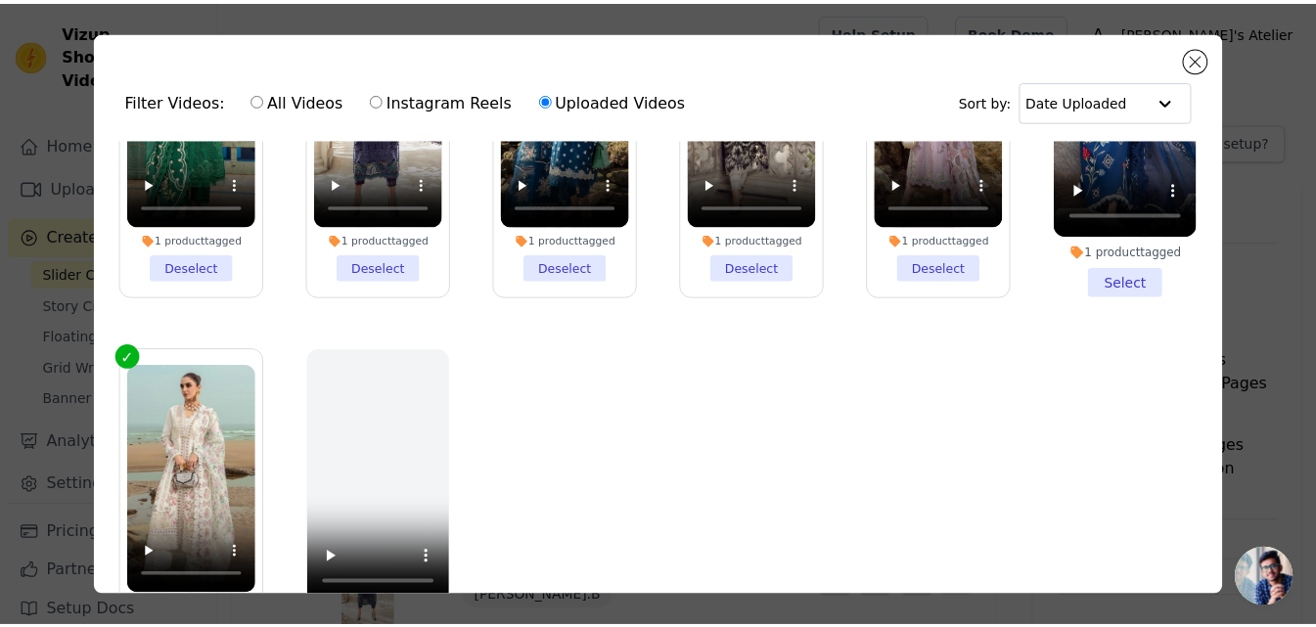
scroll to position [0, 0]
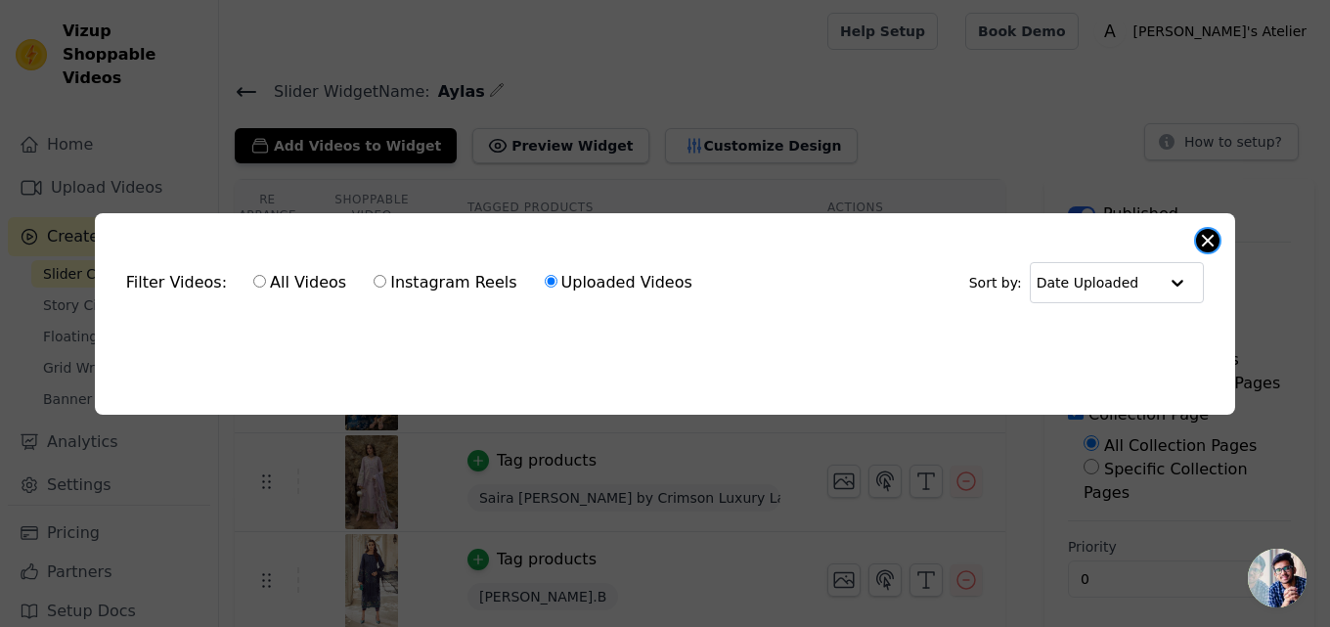
click at [1206, 231] on button "Close modal" at bounding box center [1207, 240] width 23 height 23
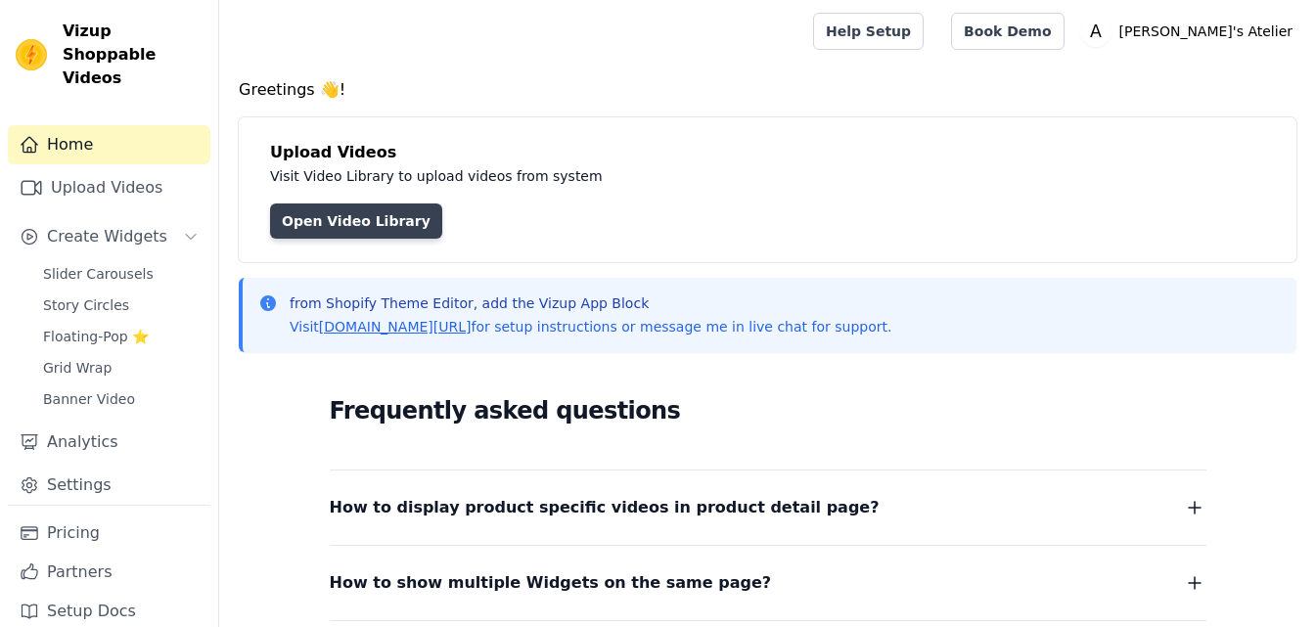
click at [346, 233] on link "Open Video Library" at bounding box center [356, 220] width 172 height 35
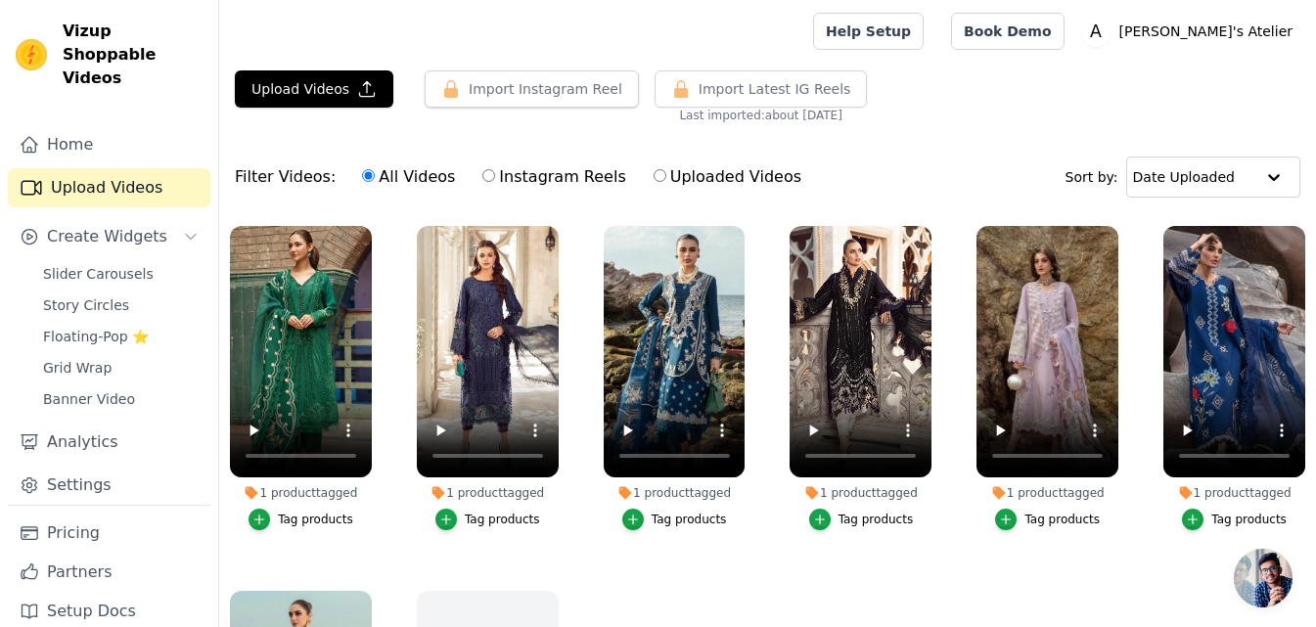
click at [515, 173] on label "Instagram Reels" at bounding box center [553, 176] width 145 height 25
click at [495, 173] on input "Instagram Reels" at bounding box center [488, 175] width 13 height 13
radio input "true"
click at [705, 168] on label "Uploaded Videos" at bounding box center [727, 176] width 150 height 25
click at [666, 169] on input "Uploaded Videos" at bounding box center [659, 175] width 13 height 13
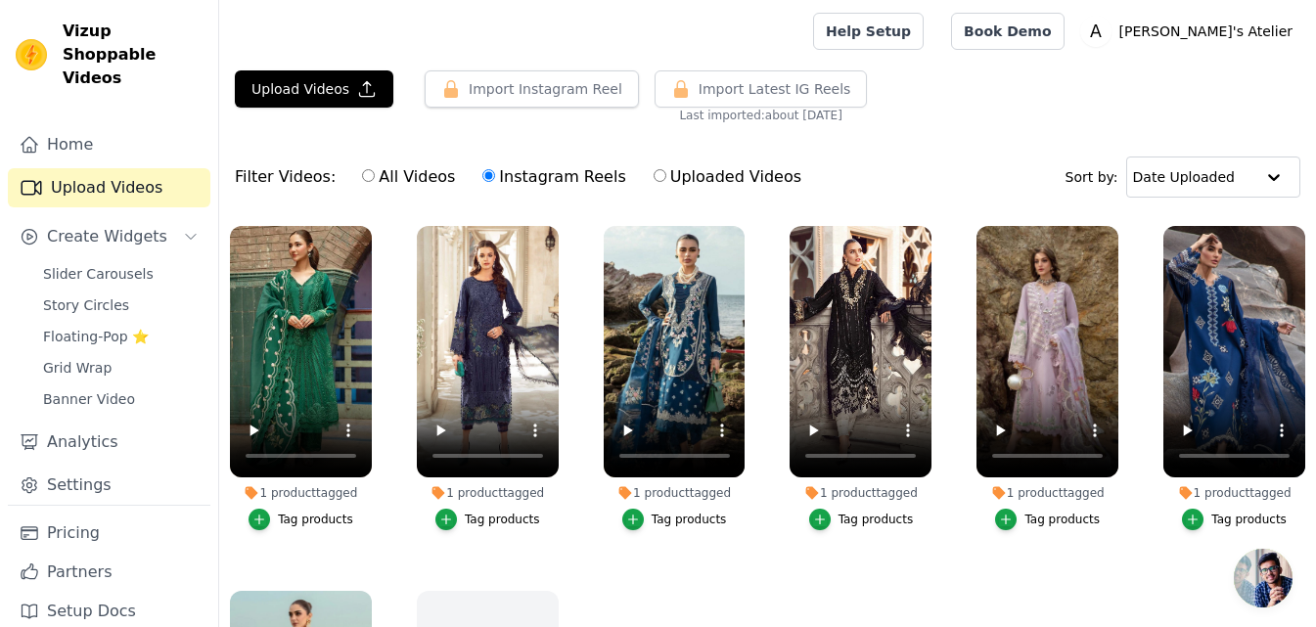
radio input "true"
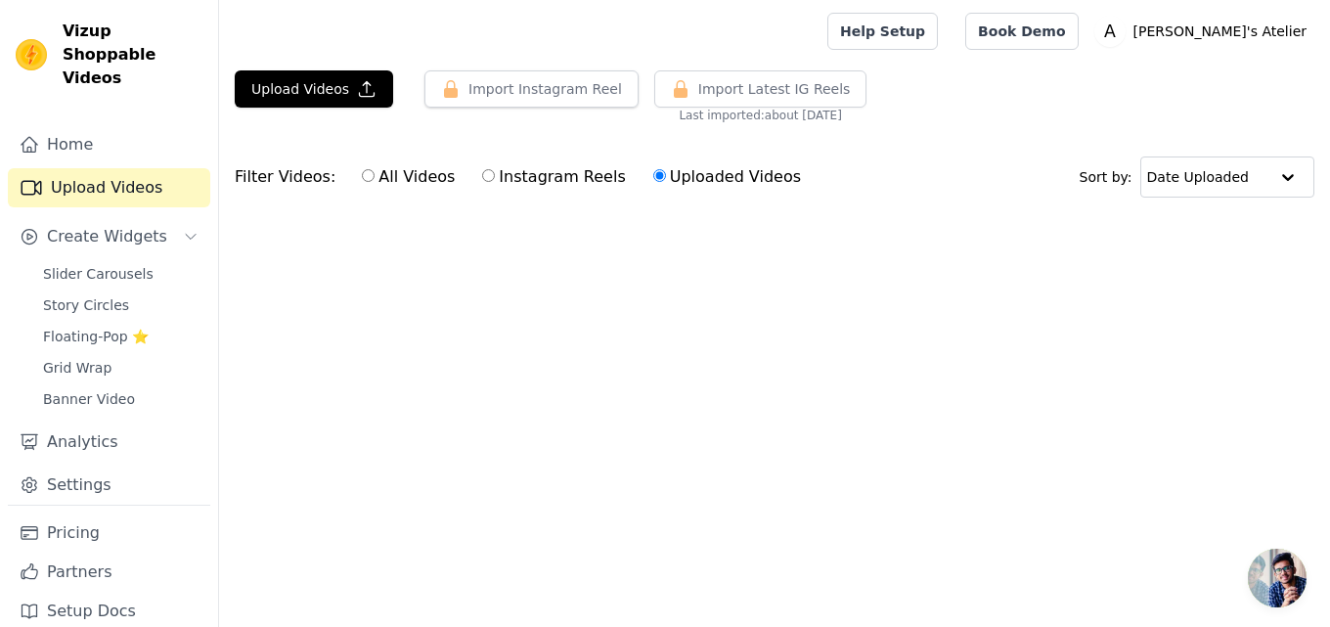
click at [406, 176] on label "All Videos" at bounding box center [408, 176] width 95 height 25
click at [375, 176] on input "All Videos" at bounding box center [368, 175] width 13 height 13
radio input "true"
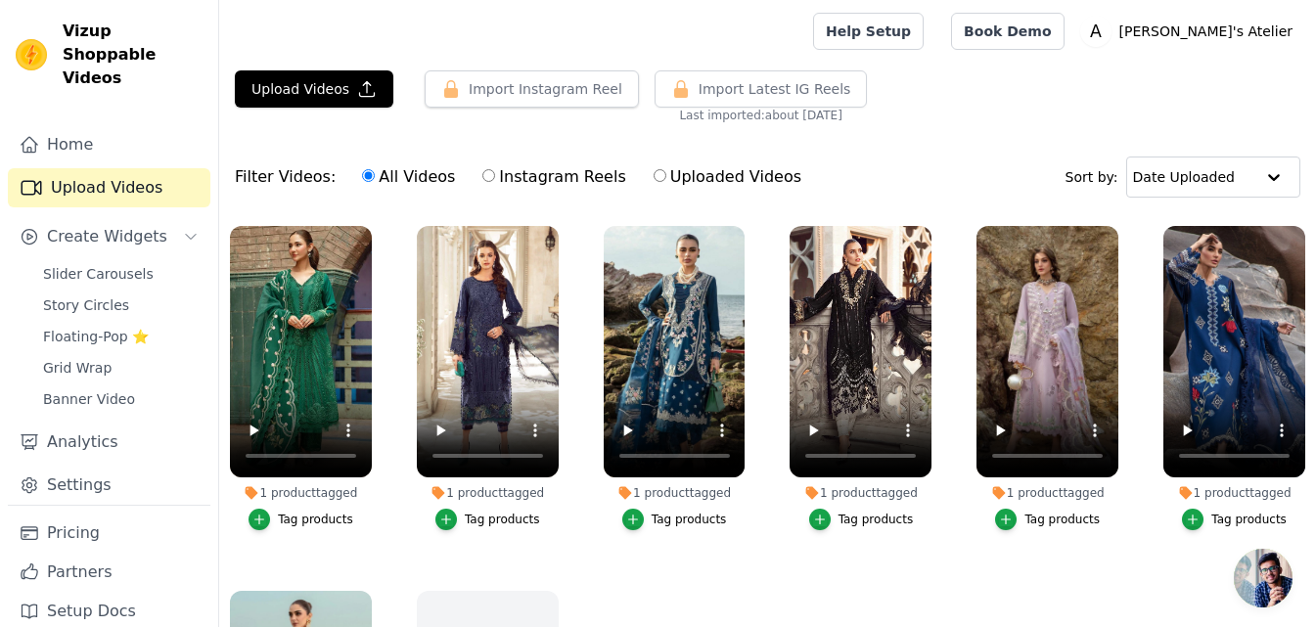
click at [513, 172] on label "Instagram Reels" at bounding box center [553, 176] width 145 height 25
click at [495, 172] on input "Instagram Reels" at bounding box center [488, 175] width 13 height 13
radio input "true"
click at [88, 125] on link "Home" at bounding box center [109, 144] width 202 height 39
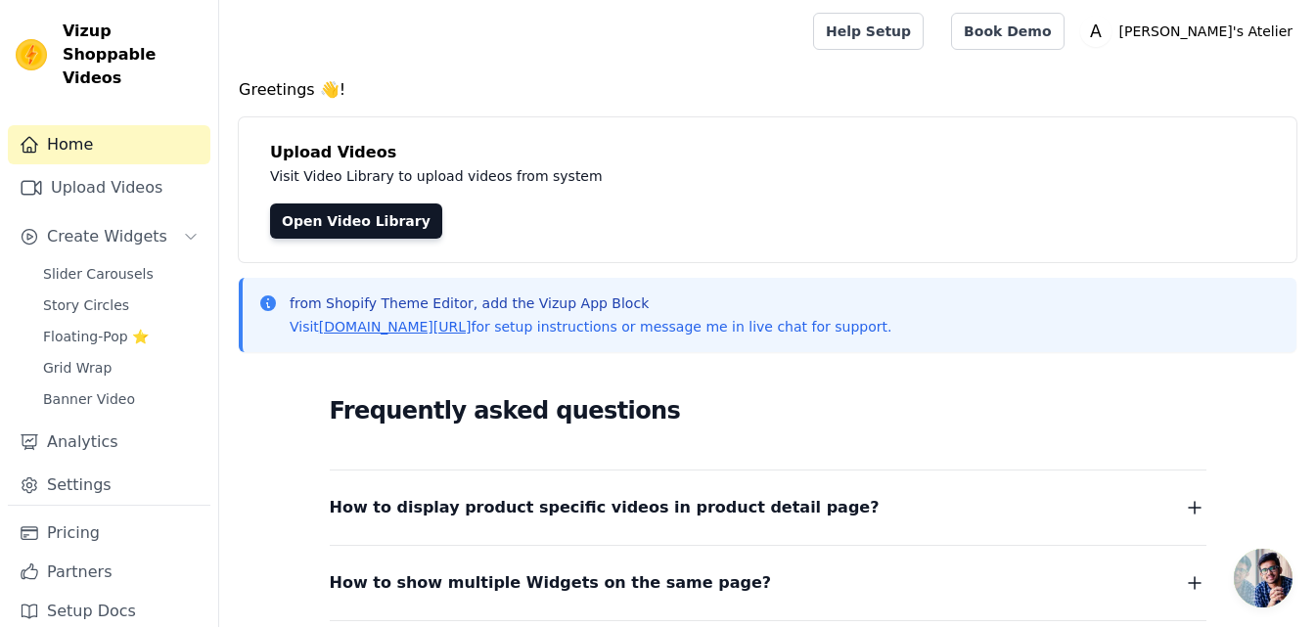
scroll to position [304, 0]
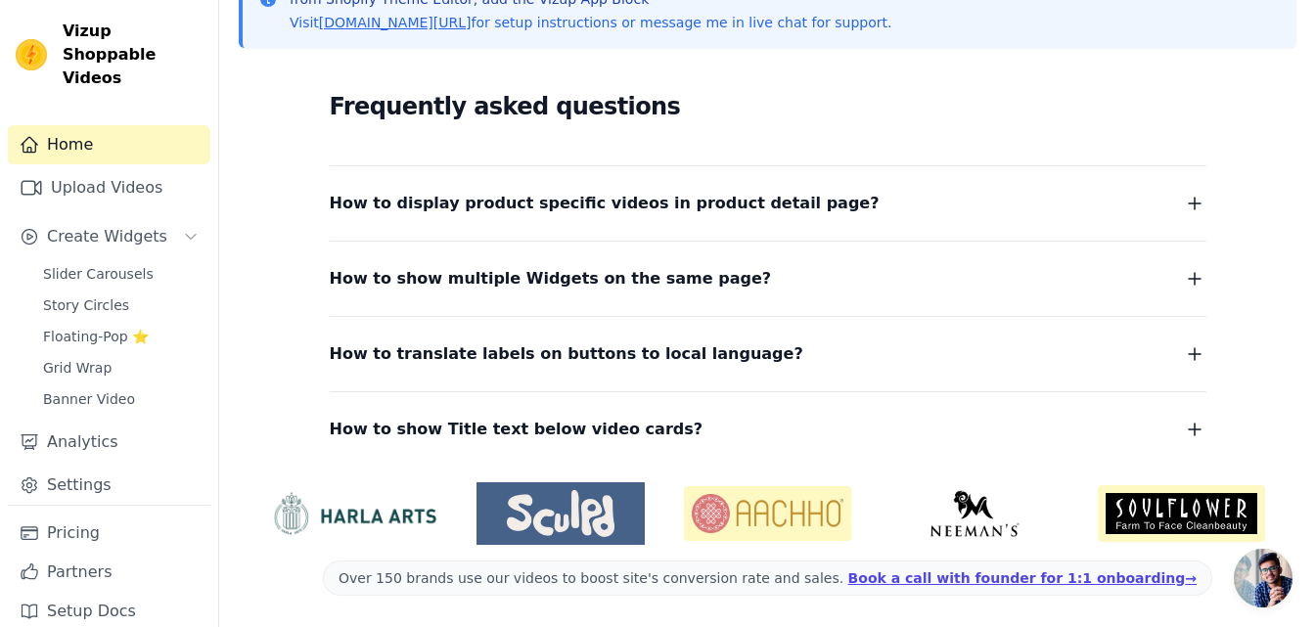
click at [103, 184] on div "Home Upload Videos Create Widgets Slider Carousels Story Circles Floating-Pop ⭐…" at bounding box center [109, 315] width 202 height 380
click at [123, 225] on span "Create Widgets" at bounding box center [107, 236] width 120 height 23
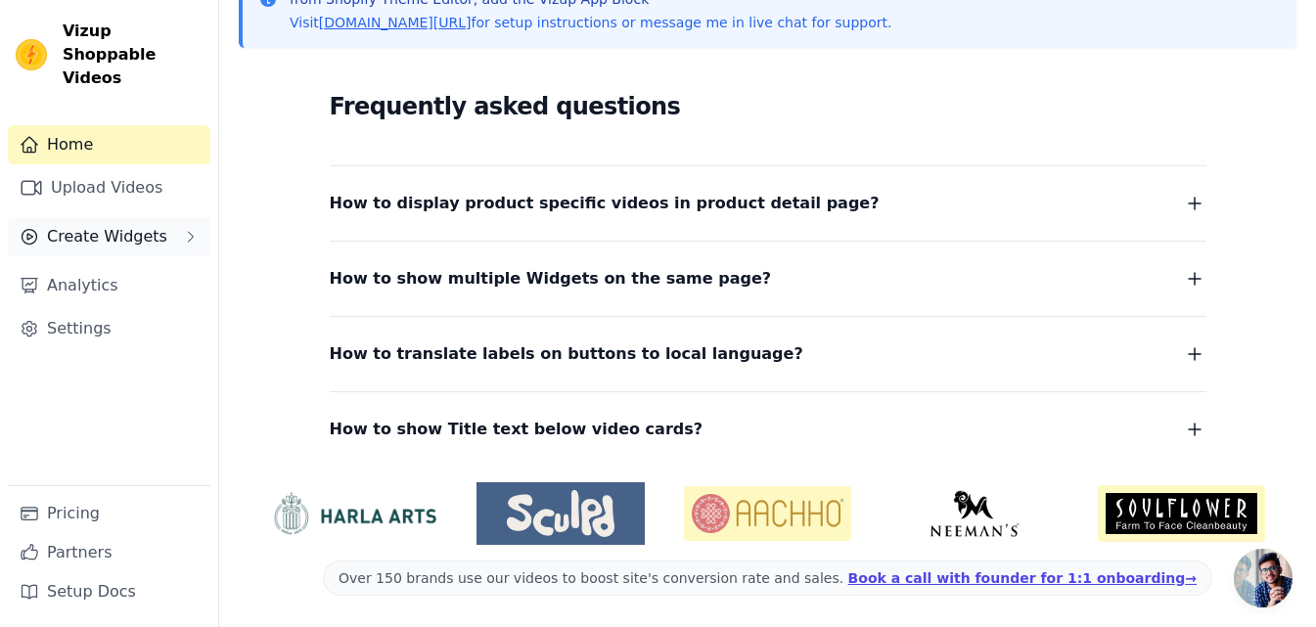
click at [123, 225] on span "Create Widgets" at bounding box center [107, 236] width 120 height 23
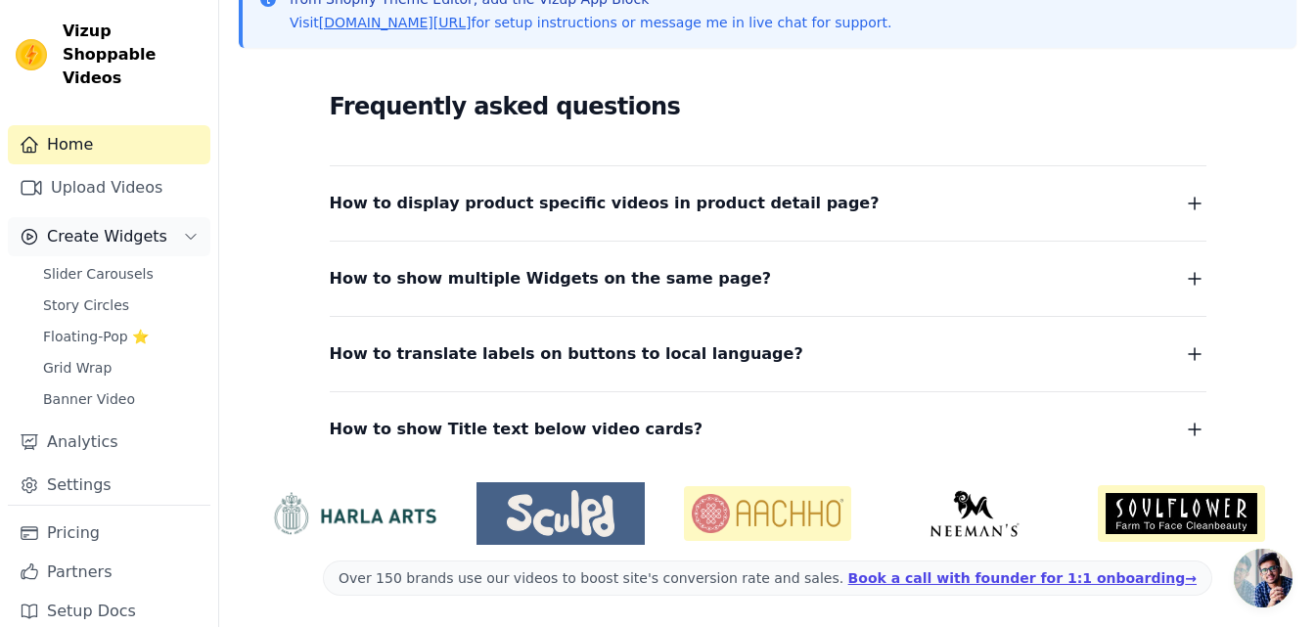
click at [123, 225] on span "Create Widgets" at bounding box center [107, 236] width 120 height 23
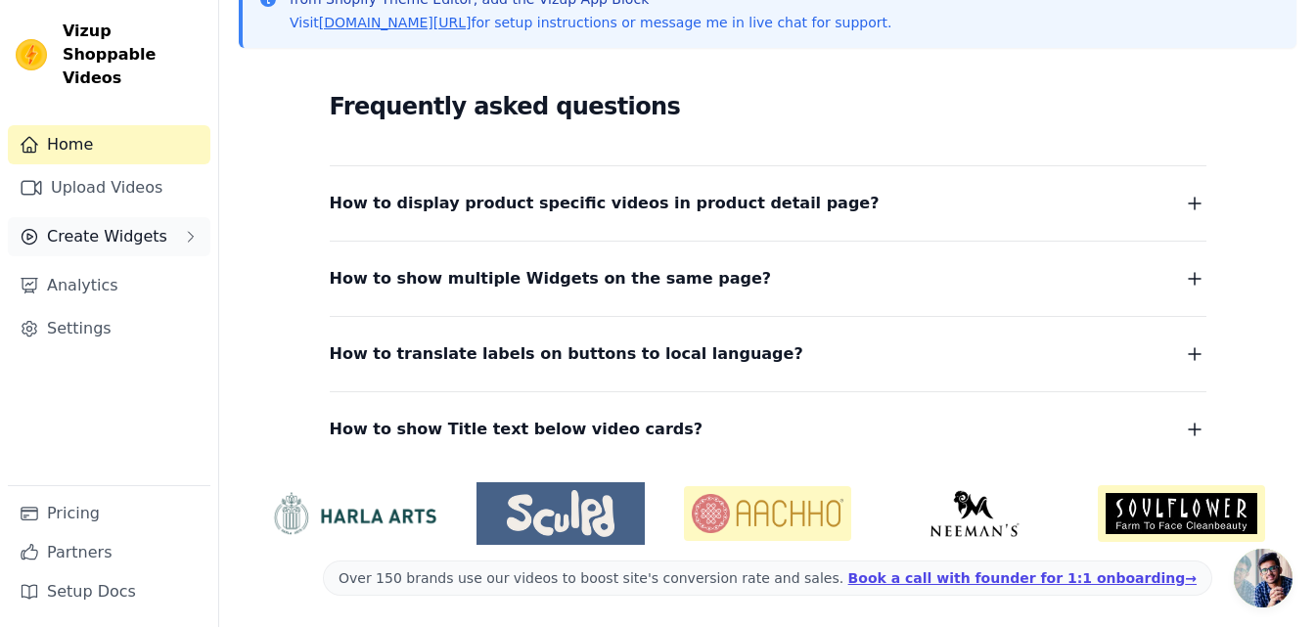
click at [123, 225] on span "Create Widgets" at bounding box center [107, 236] width 120 height 23
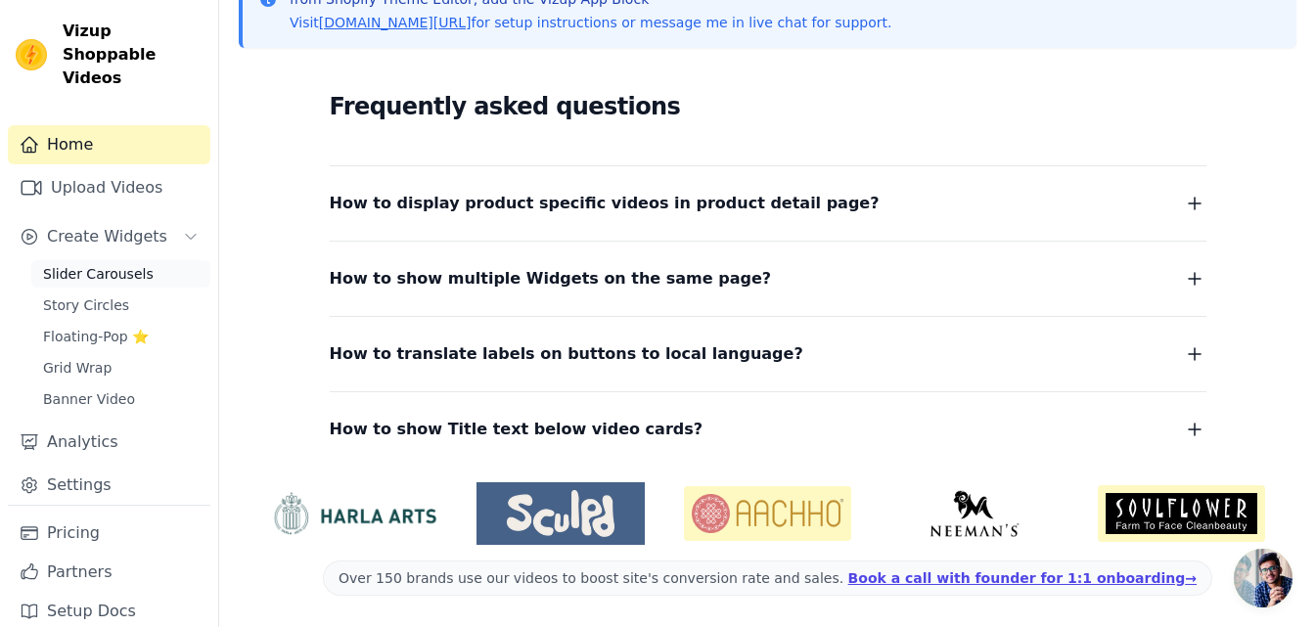
click at [99, 264] on span "Slider Carousels" at bounding box center [98, 274] width 111 height 20
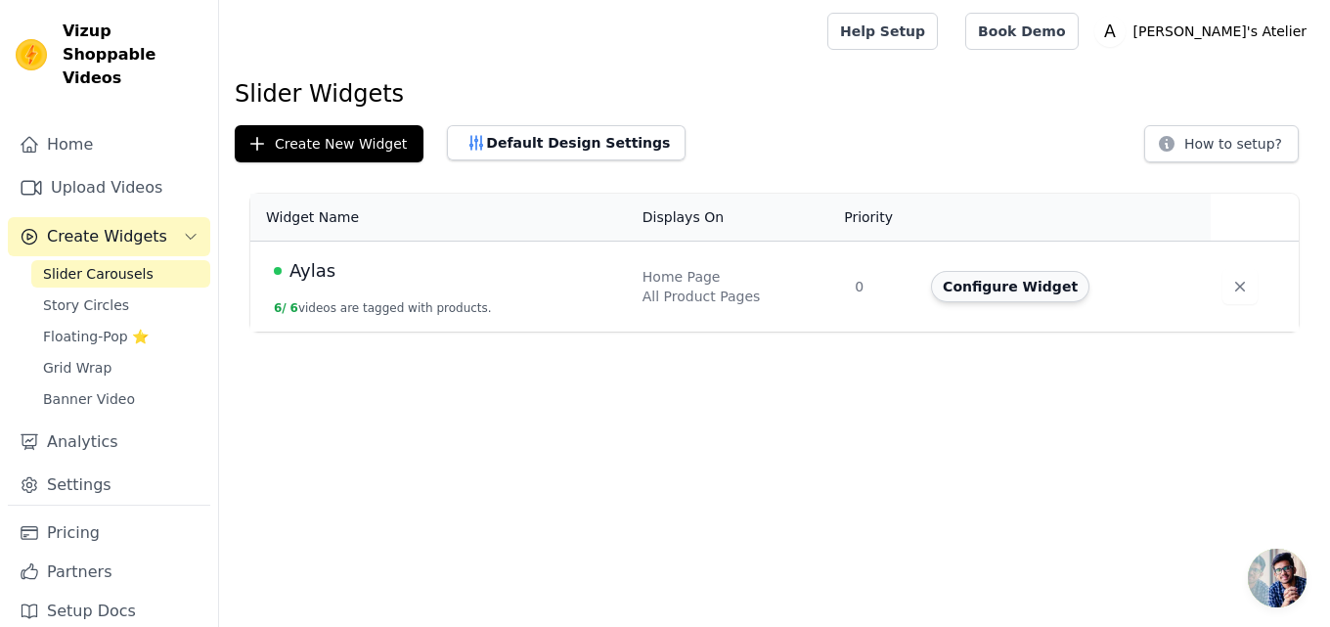
click at [966, 291] on button "Configure Widget" at bounding box center [1010, 286] width 158 height 31
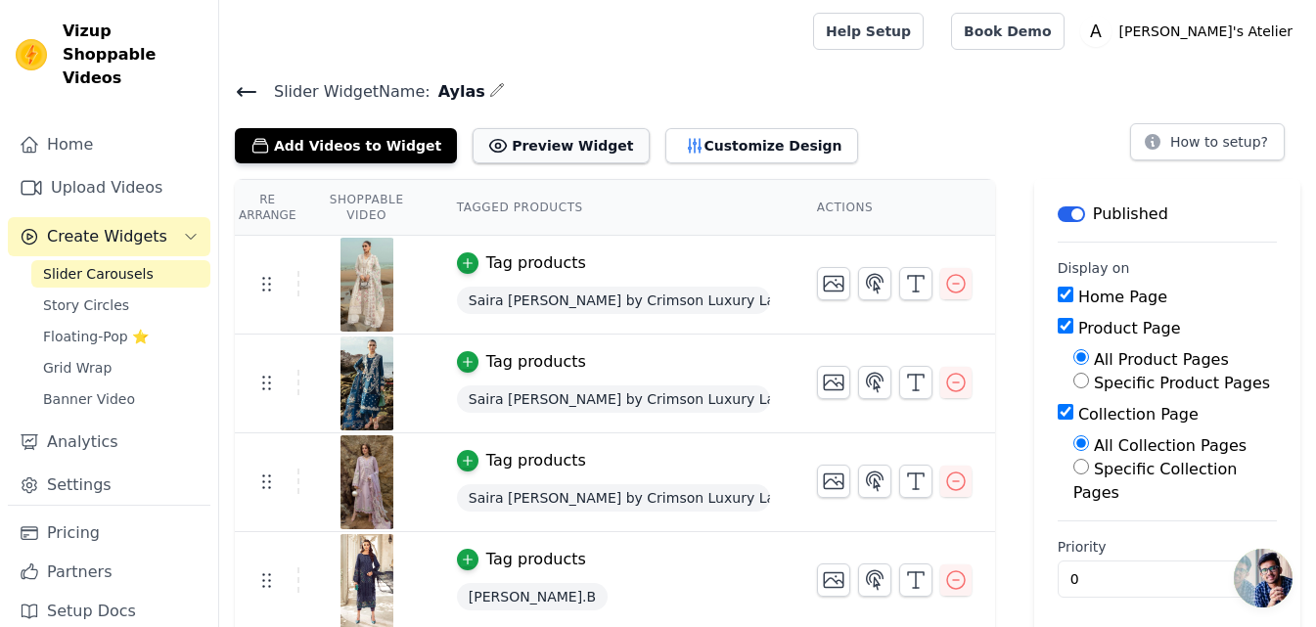
click at [527, 152] on button "Preview Widget" at bounding box center [560, 145] width 176 height 35
click at [681, 158] on button "Customize Design" at bounding box center [761, 145] width 193 height 35
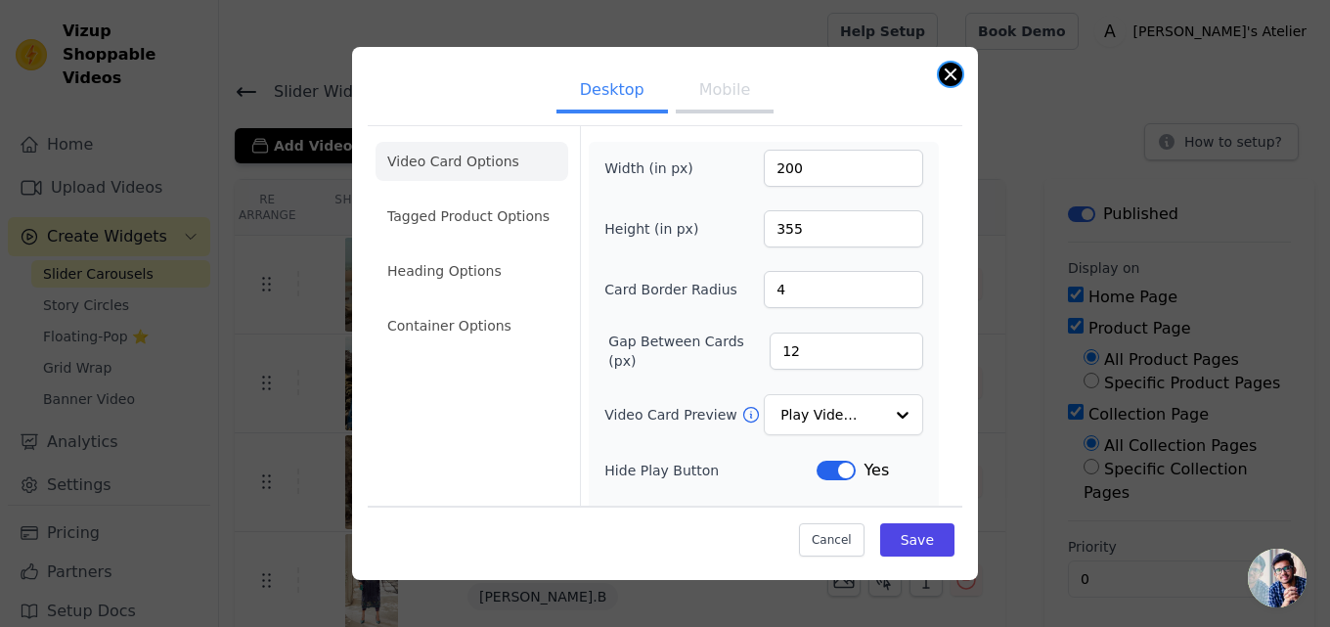
click at [957, 76] on button "Close modal" at bounding box center [950, 74] width 23 height 23
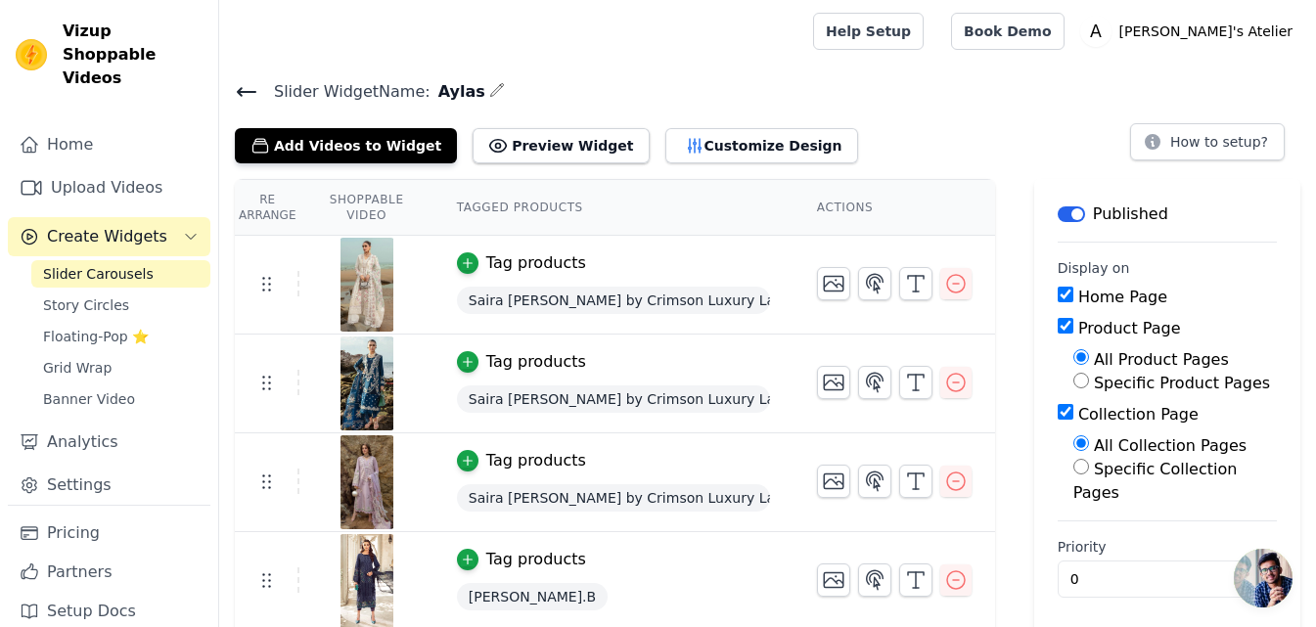
click at [113, 264] on span "Slider Carousels" at bounding box center [98, 274] width 111 height 20
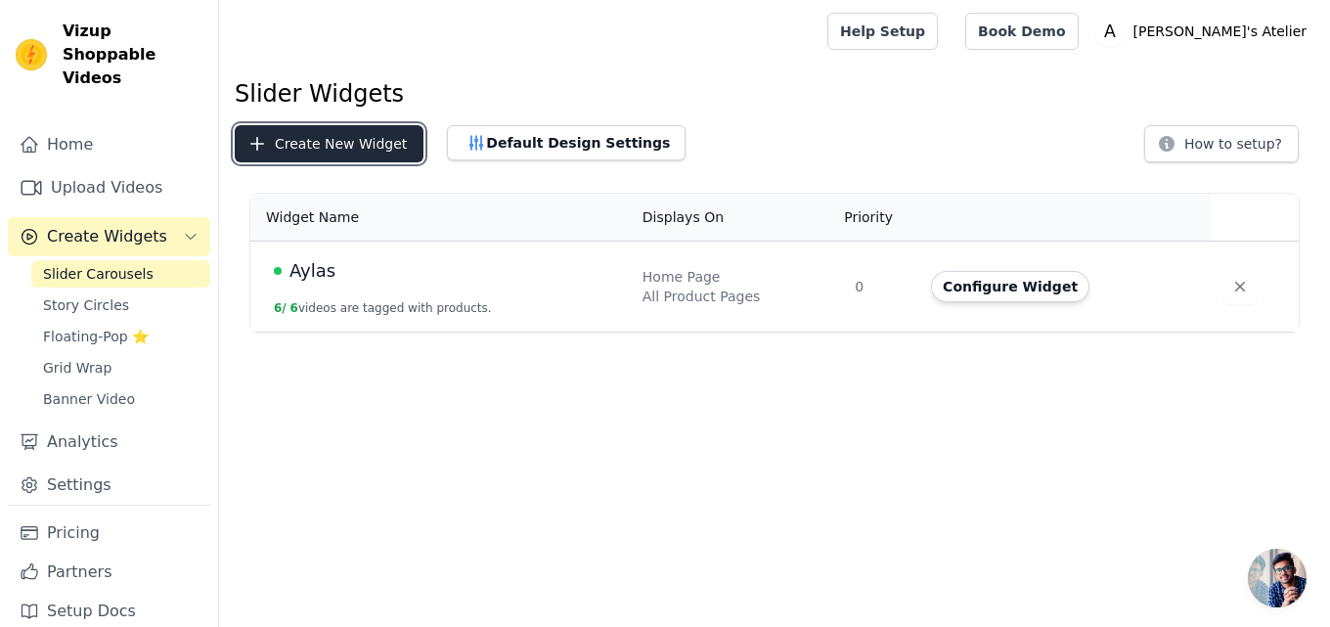
click at [355, 136] on button "Create New Widget" at bounding box center [329, 143] width 189 height 37
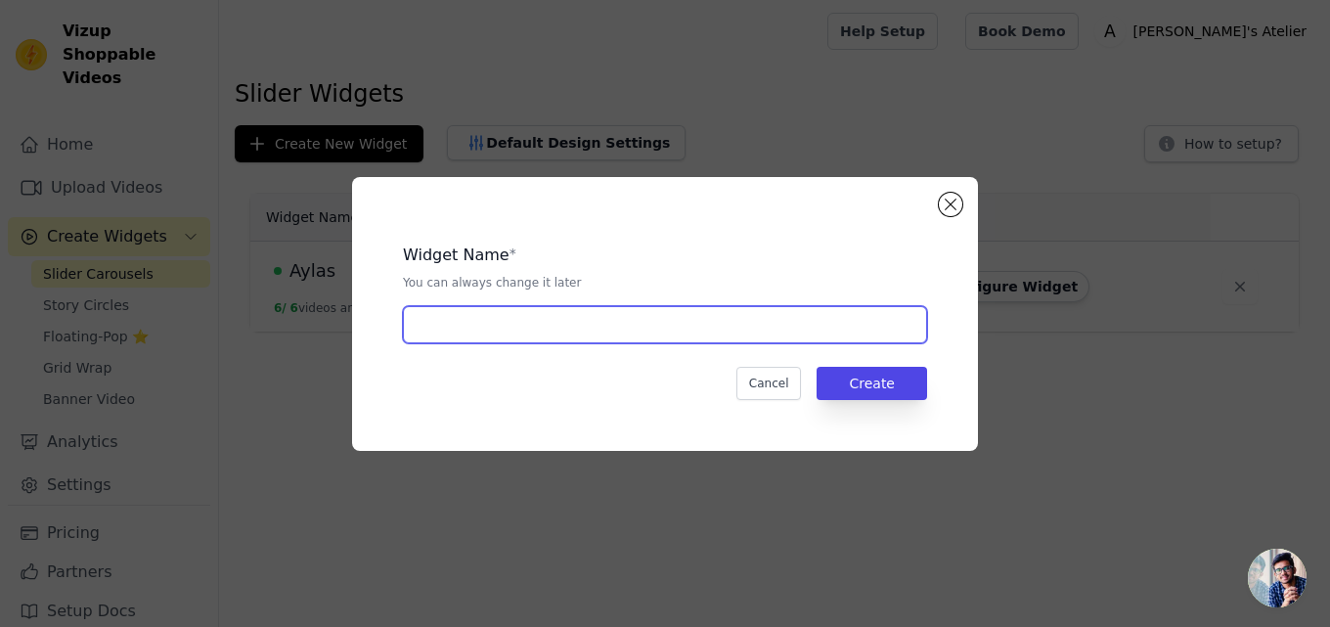
click at [625, 325] on input "text" at bounding box center [665, 324] width 524 height 37
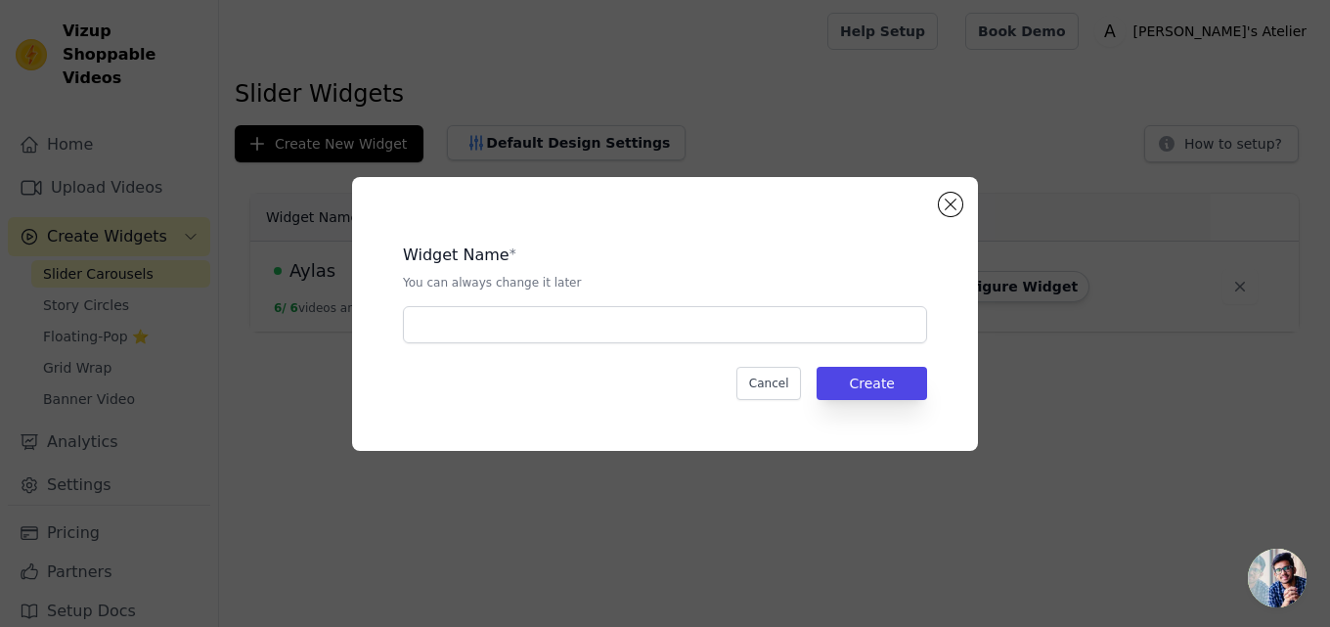
click at [954, 216] on div "Widget Name * You can always change it later Cancel Create" at bounding box center [665, 314] width 626 height 274
click at [948, 202] on button "Close modal" at bounding box center [950, 204] width 23 height 23
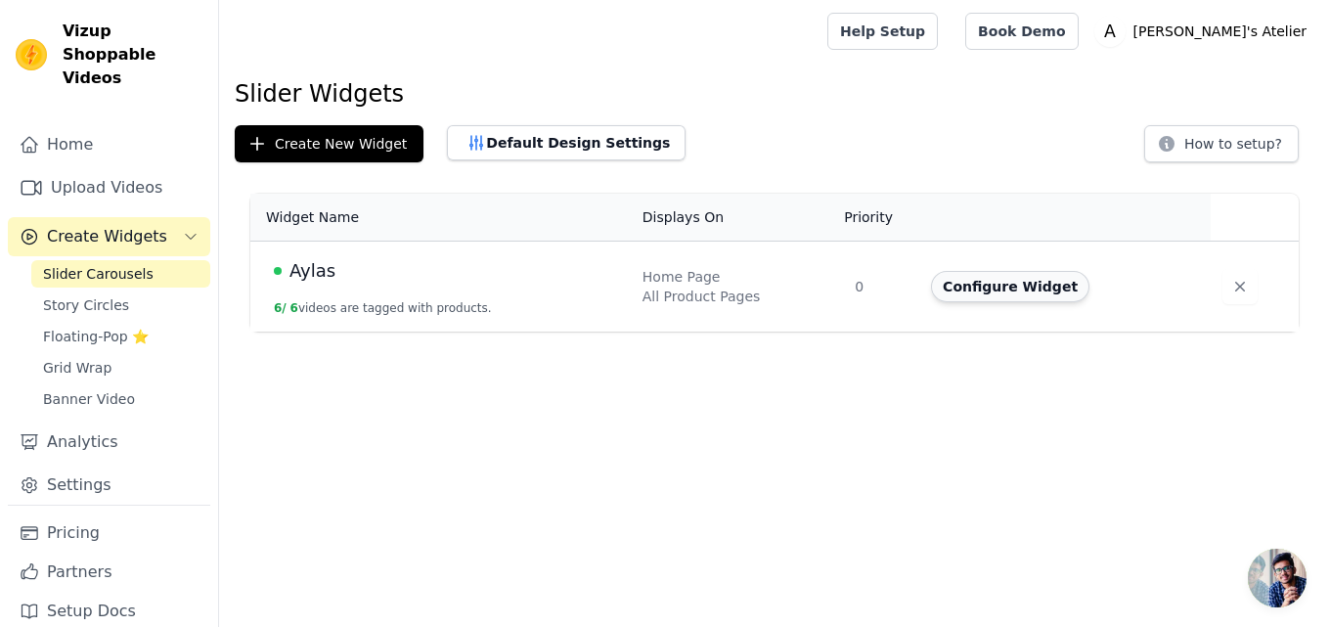
click at [981, 295] on button "Configure Widget" at bounding box center [1010, 286] width 158 height 31
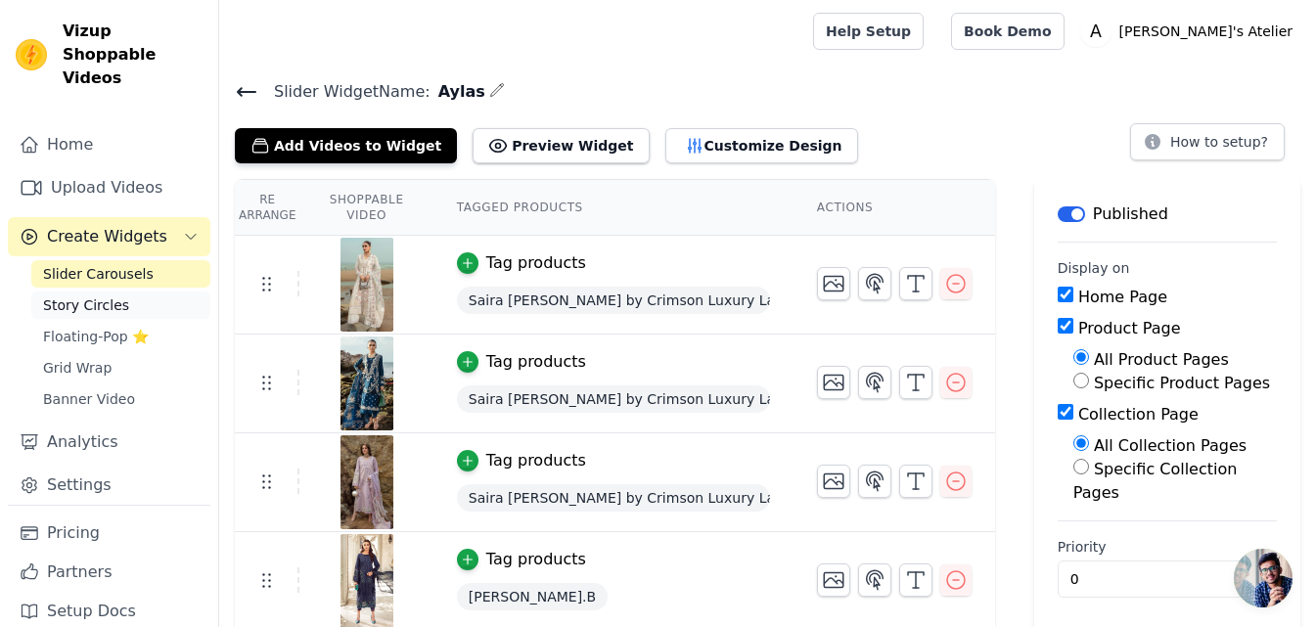
click at [78, 295] on span "Story Circles" at bounding box center [86, 305] width 86 height 20
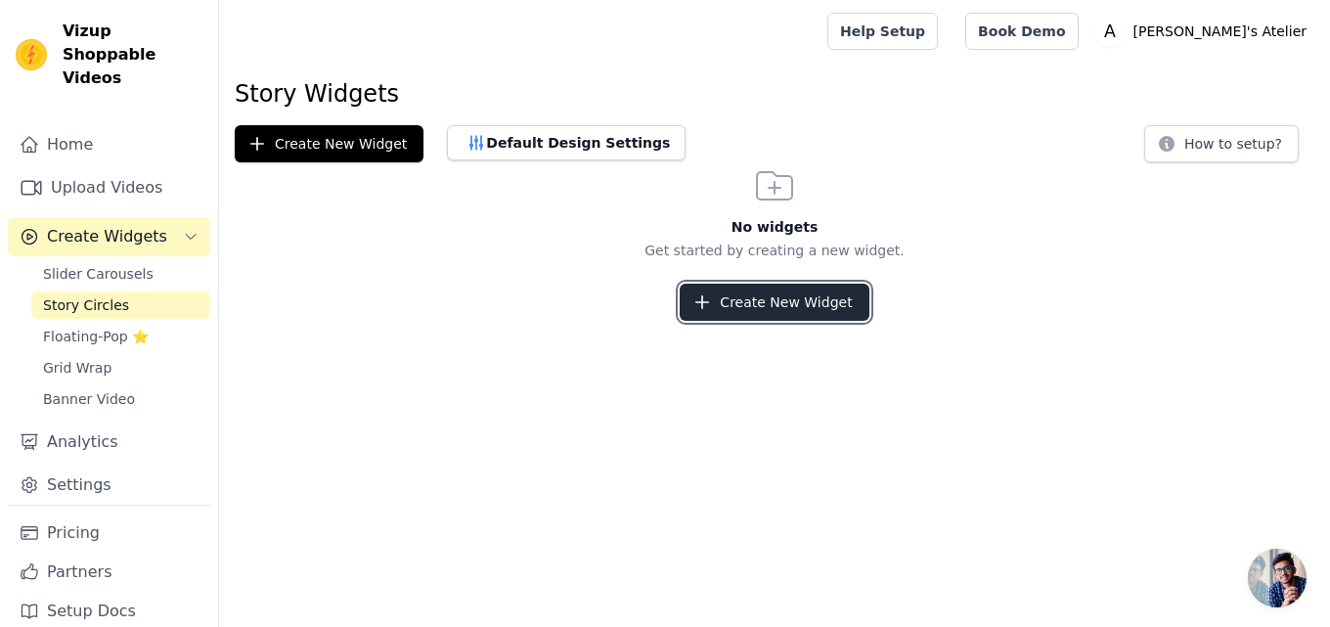
click at [712, 293] on icon "button" at bounding box center [703, 302] width 20 height 20
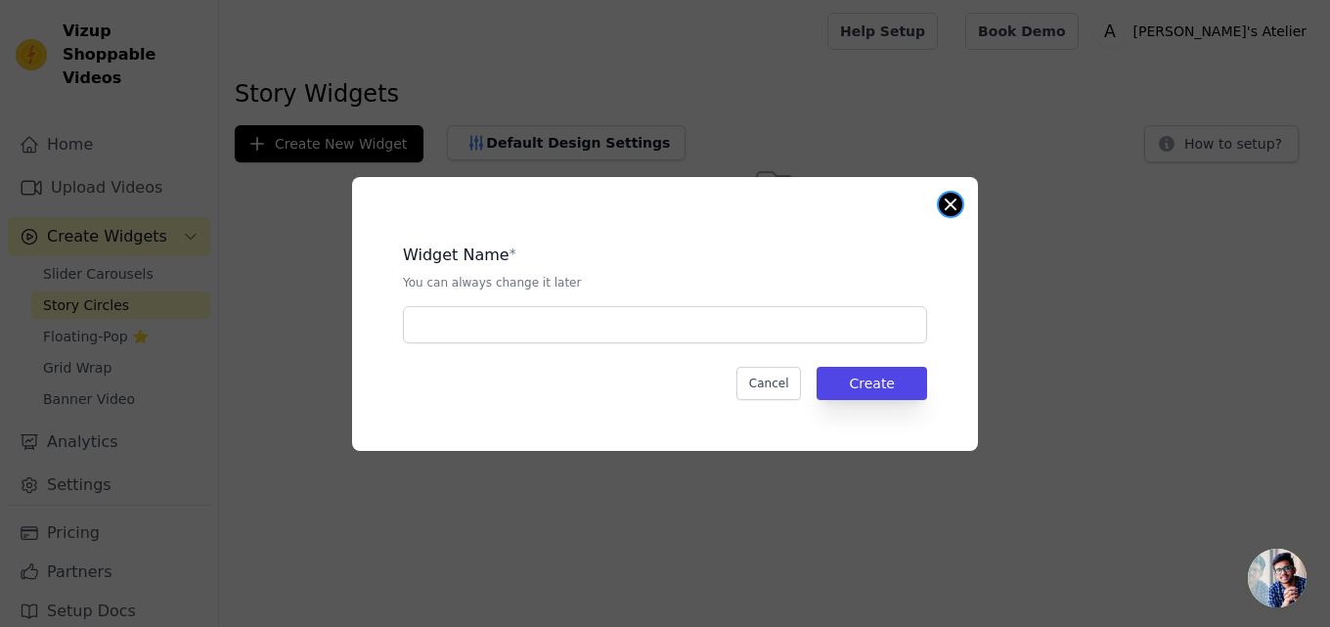
click at [948, 197] on button "Close modal" at bounding box center [950, 204] width 23 height 23
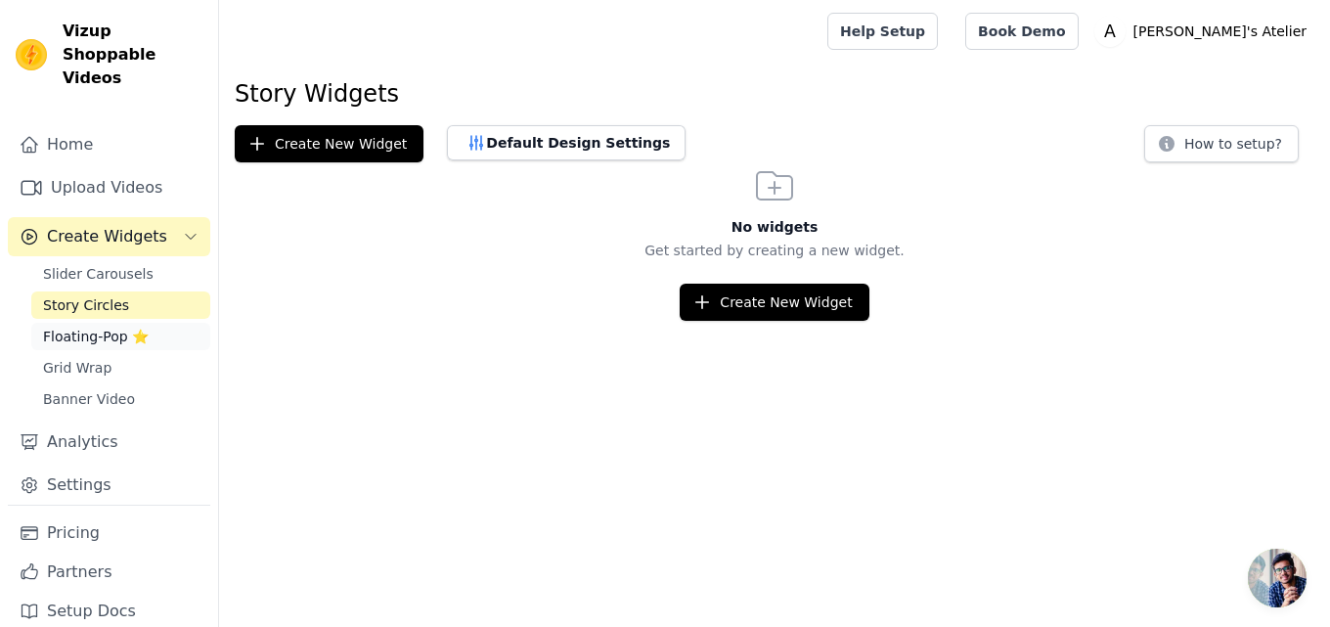
click at [101, 327] on span "Floating-Pop ⭐" at bounding box center [96, 337] width 106 height 20
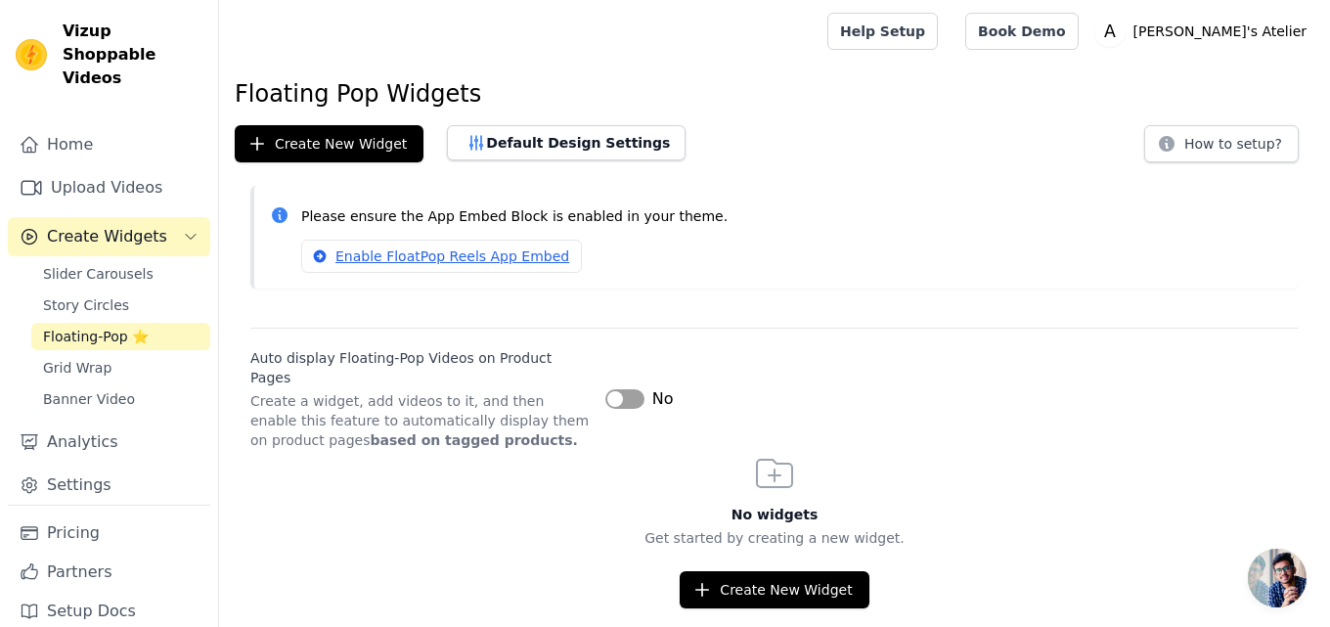
click at [66, 359] on div "Slider Carousels Story Circles Floating-Pop ⭐ Grid Wrap Banner Video" at bounding box center [120, 336] width 179 height 153
click at [80, 389] on span "Banner Video" at bounding box center [89, 399] width 92 height 20
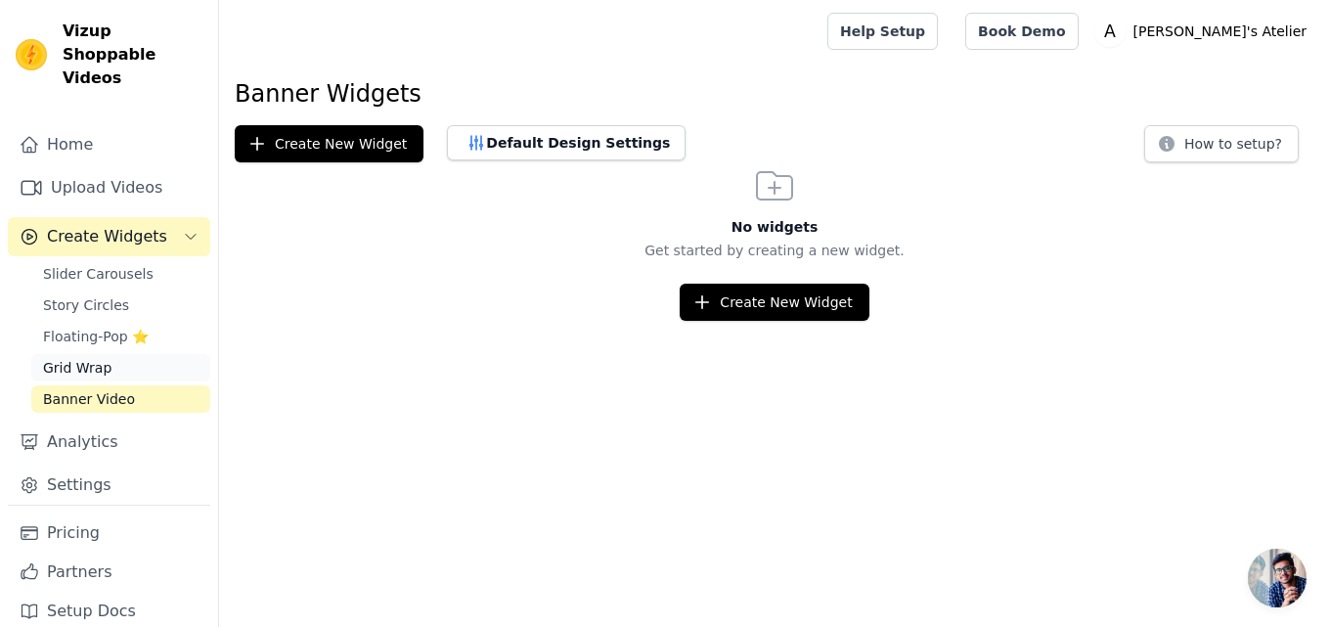
click at [92, 355] on link "Grid Wrap" at bounding box center [120, 367] width 179 height 27
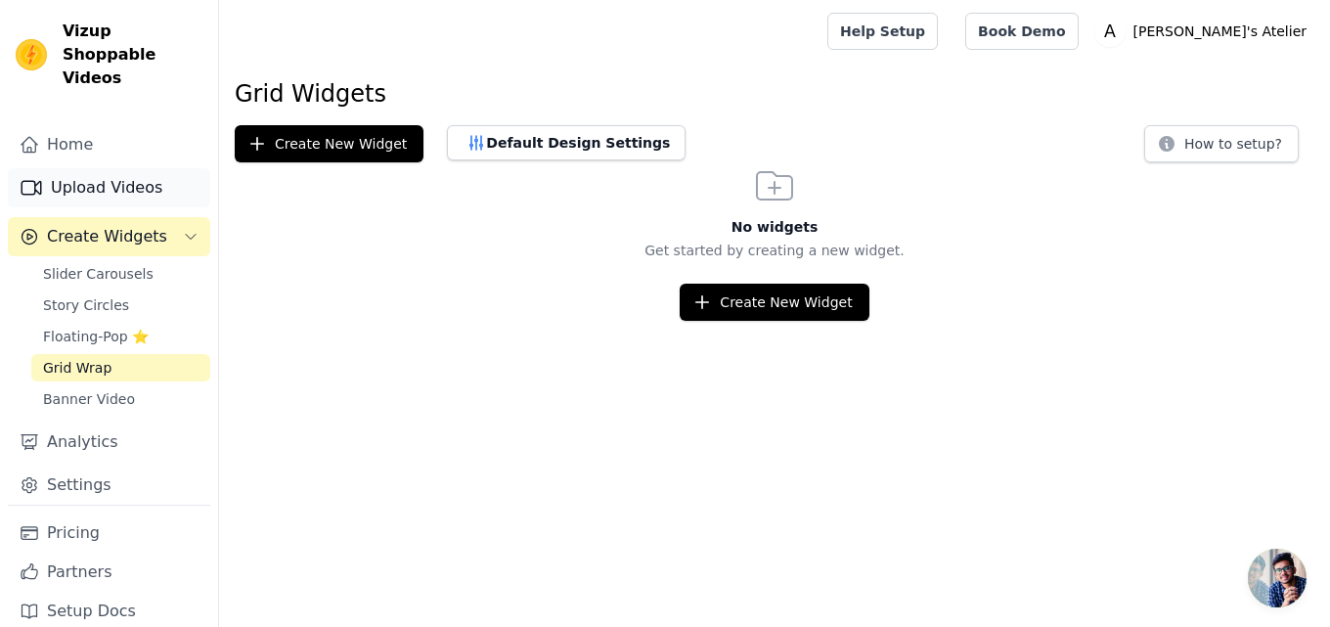
click at [83, 176] on link "Upload Videos" at bounding box center [109, 187] width 202 height 39
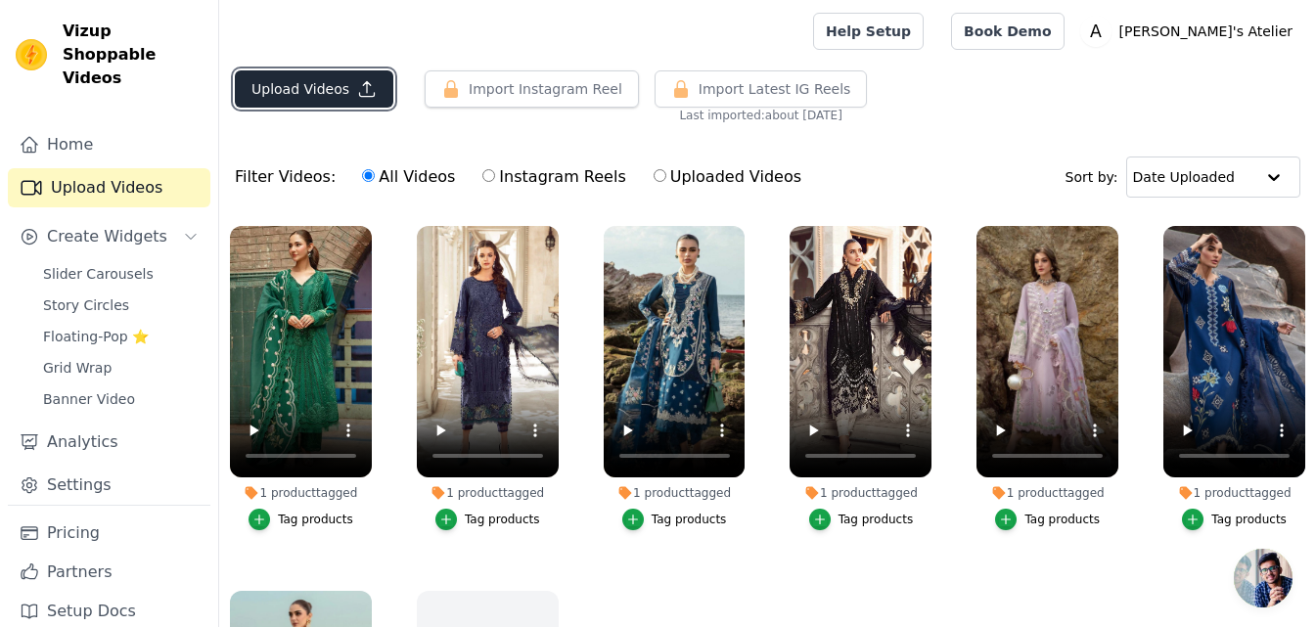
click at [288, 92] on button "Upload Videos" at bounding box center [314, 88] width 158 height 37
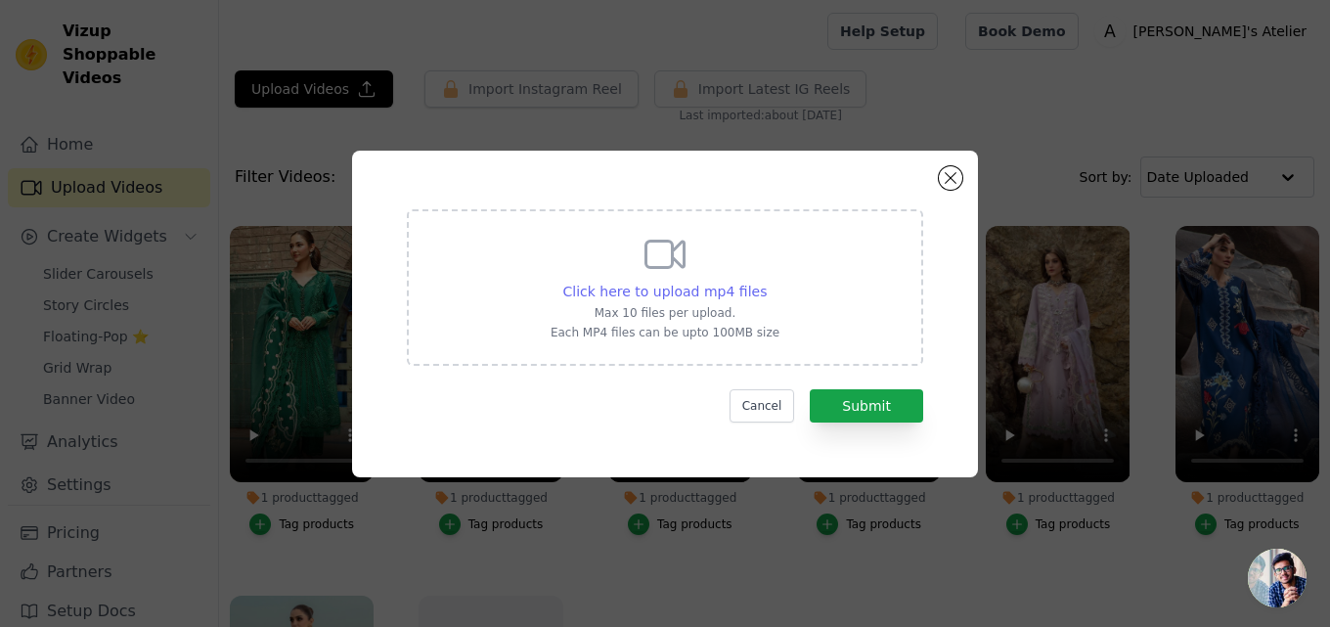
click at [679, 286] on span "Click here to upload mp4 files" at bounding box center [665, 292] width 204 height 16
click at [766, 282] on input "Click here to upload mp4 files Max 10 files per upload. Each MP4 files can be u…" at bounding box center [766, 281] width 1 height 1
click at [958, 183] on button "Close modal" at bounding box center [950, 177] width 23 height 23
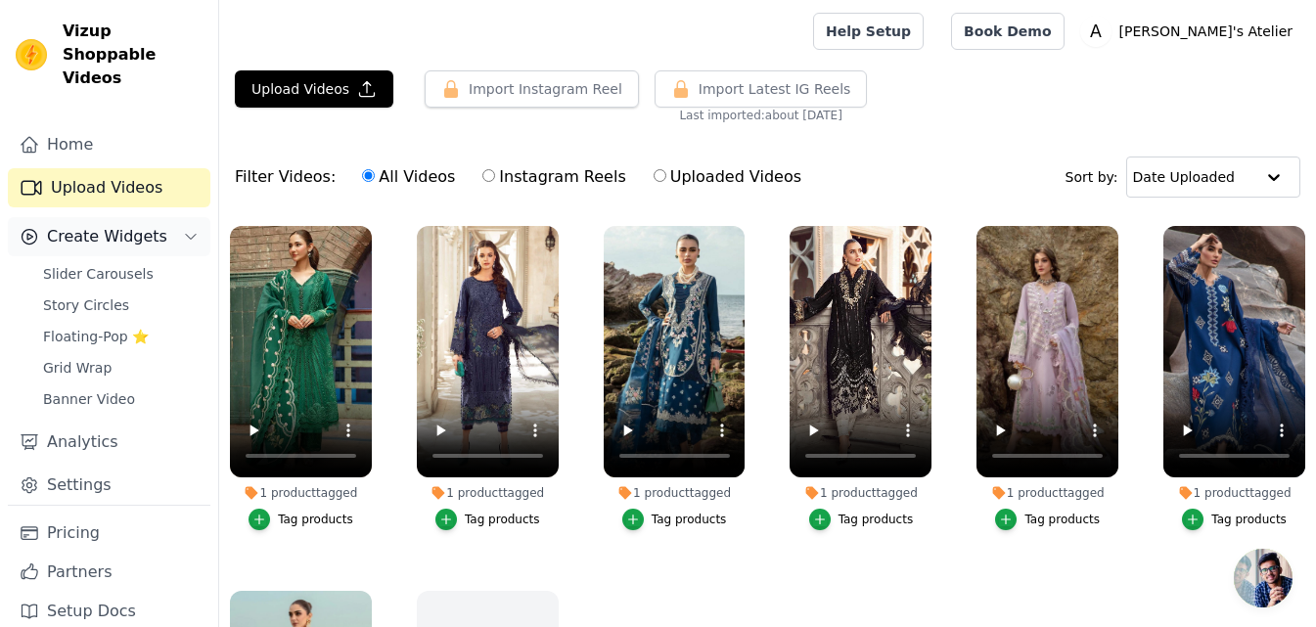
click at [169, 217] on button "Create Widgets" at bounding box center [109, 236] width 202 height 39
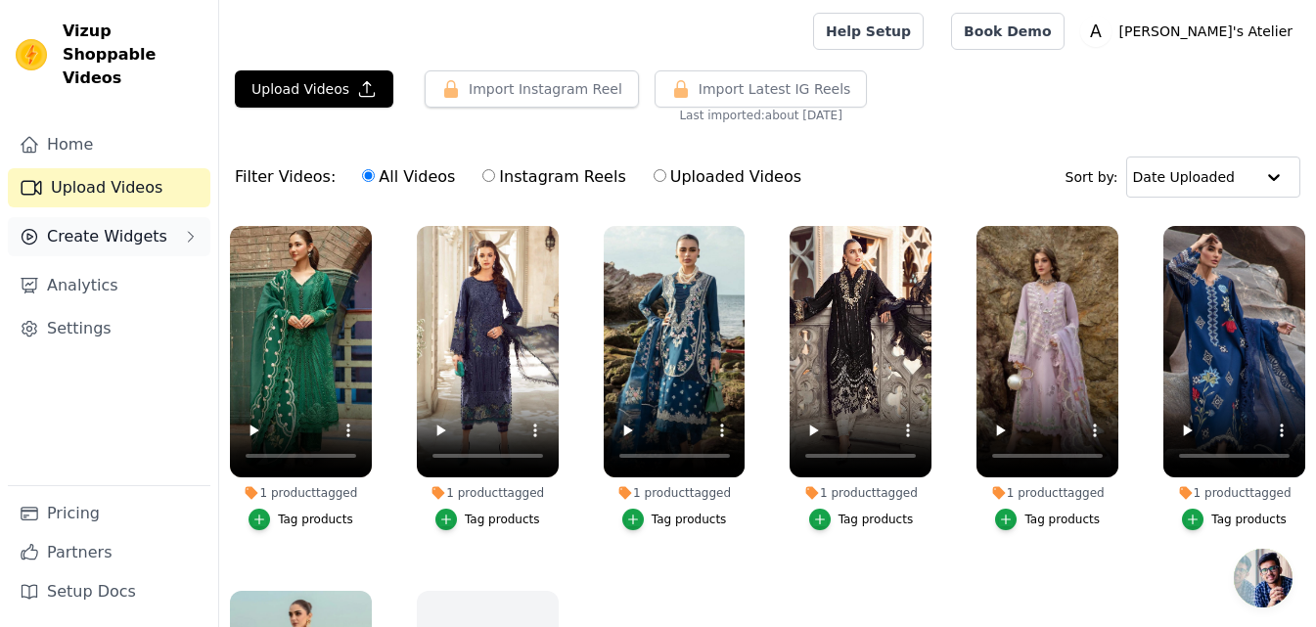
click at [169, 217] on button "Create Widgets" at bounding box center [109, 236] width 202 height 39
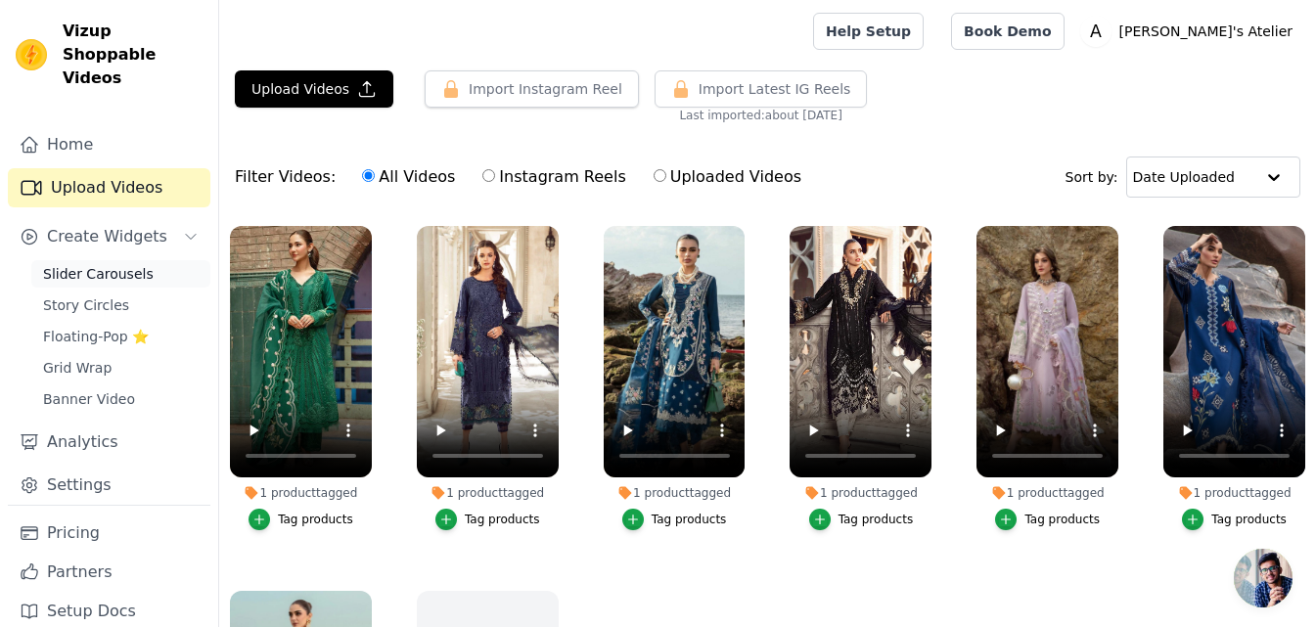
click at [102, 264] on span "Slider Carousels" at bounding box center [98, 274] width 111 height 20
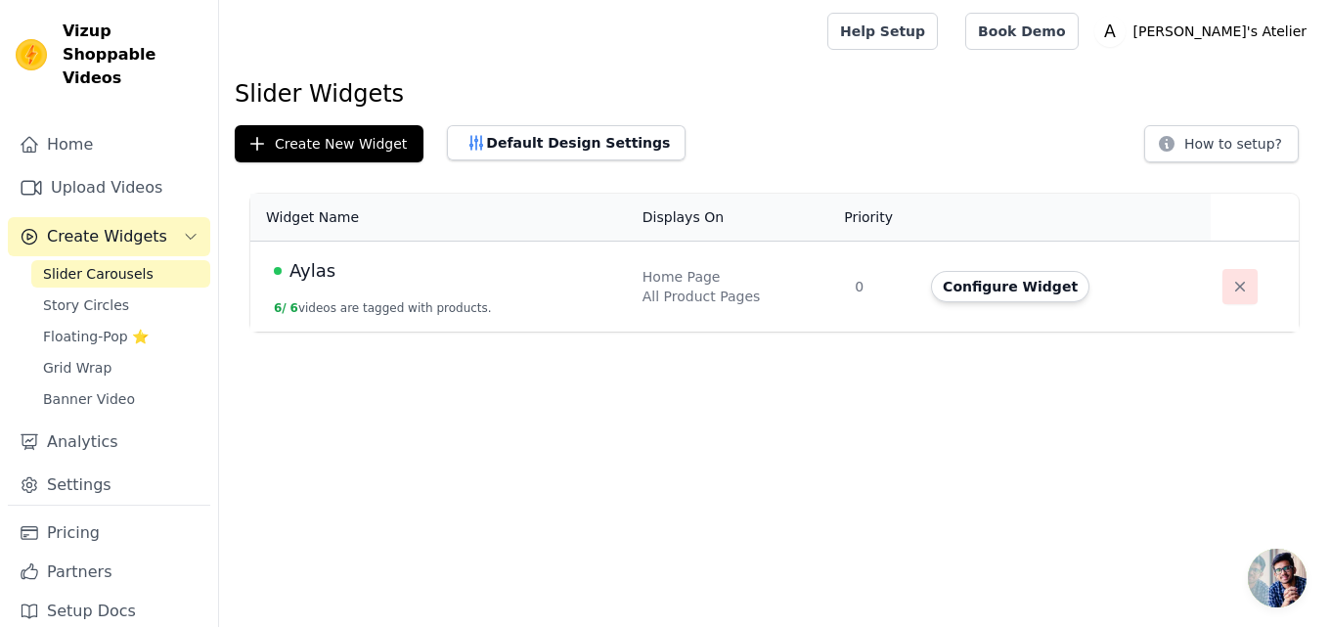
click at [1231, 287] on icon "button" at bounding box center [1241, 287] width 20 height 20
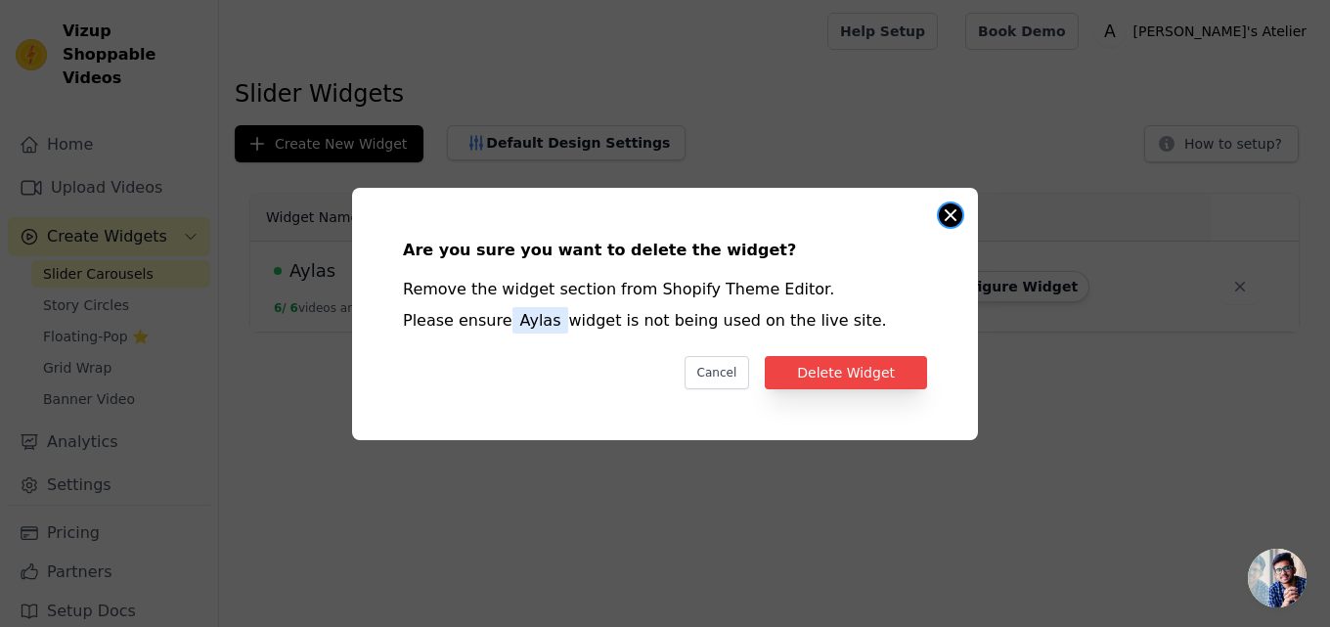
click at [962, 213] on button "Close modal" at bounding box center [950, 214] width 23 height 23
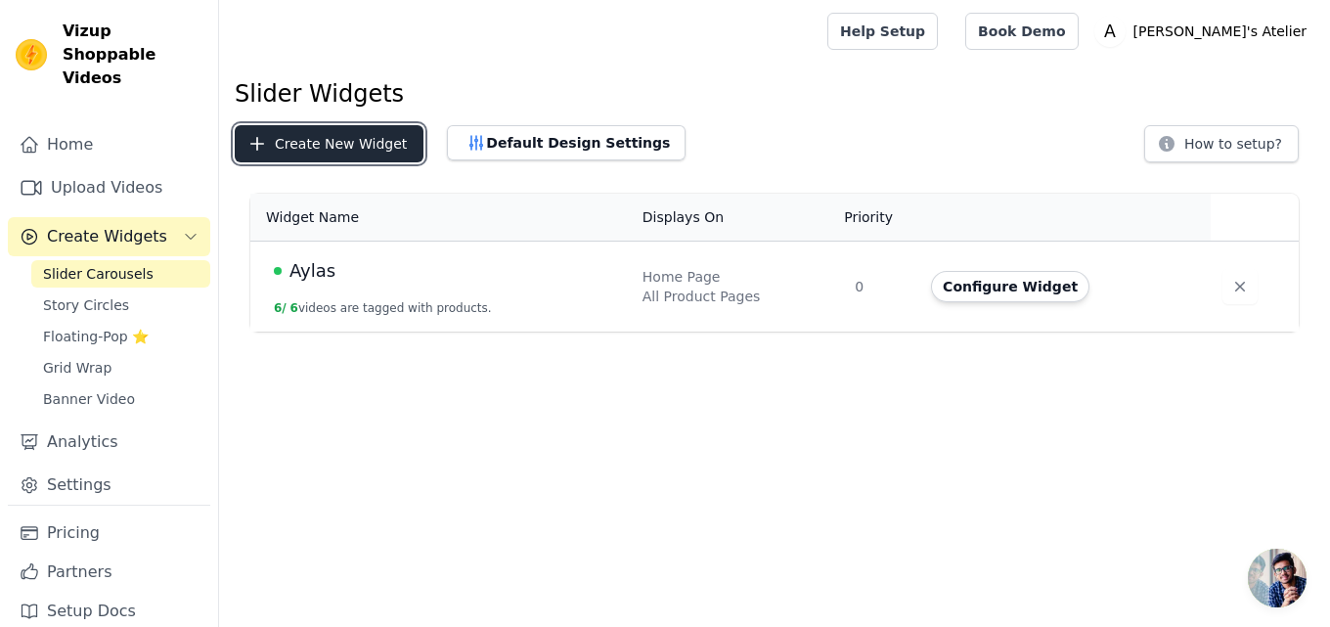
click at [356, 141] on button "Create New Widget" at bounding box center [329, 143] width 189 height 37
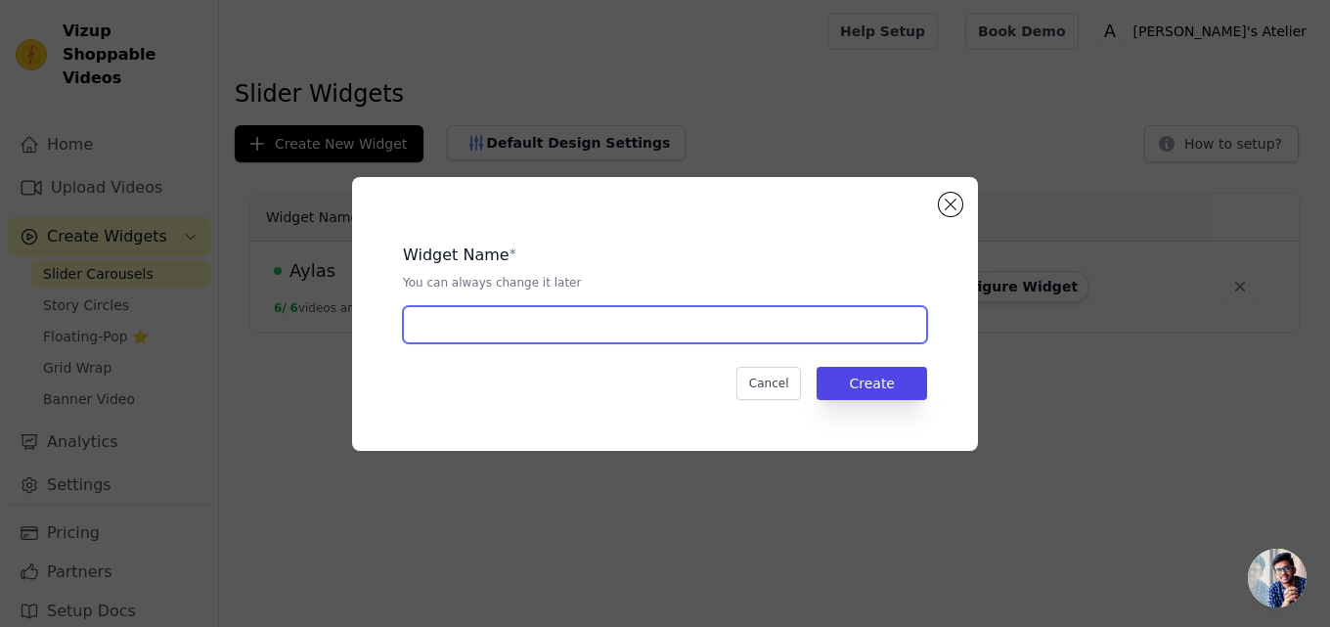
click at [569, 313] on input "text" at bounding box center [665, 324] width 524 height 37
type input "L"
type input "Stitching Dress"
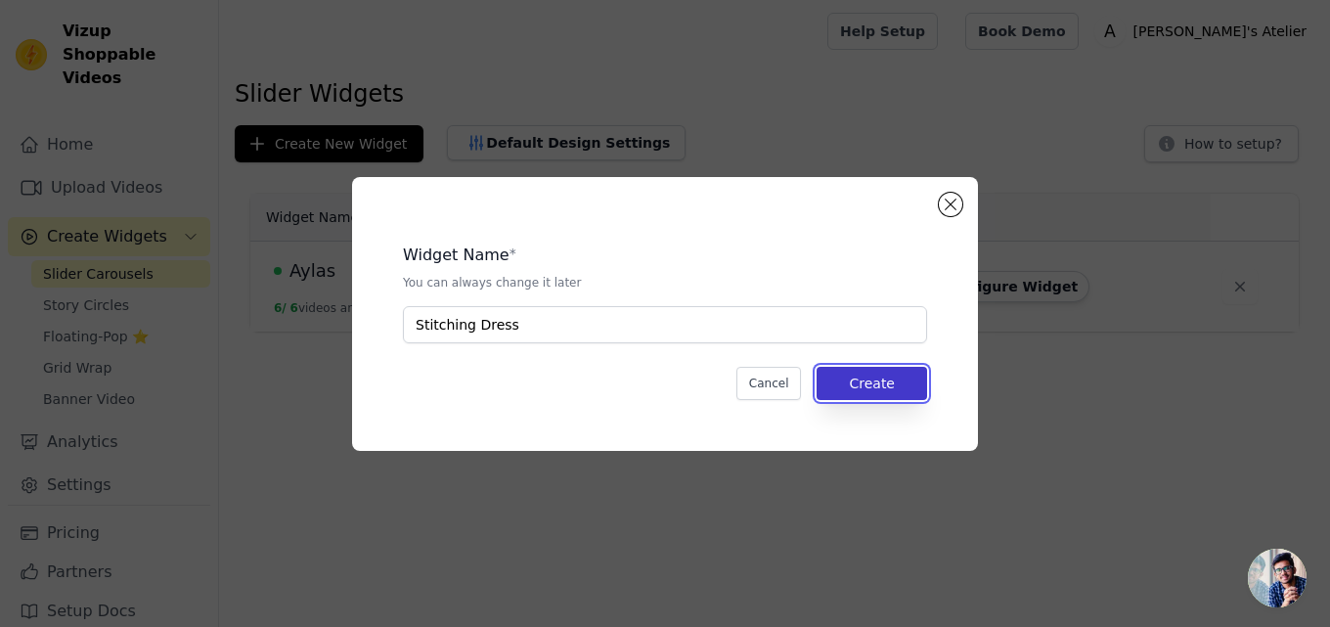
click at [894, 376] on button "Create" at bounding box center [872, 383] width 111 height 33
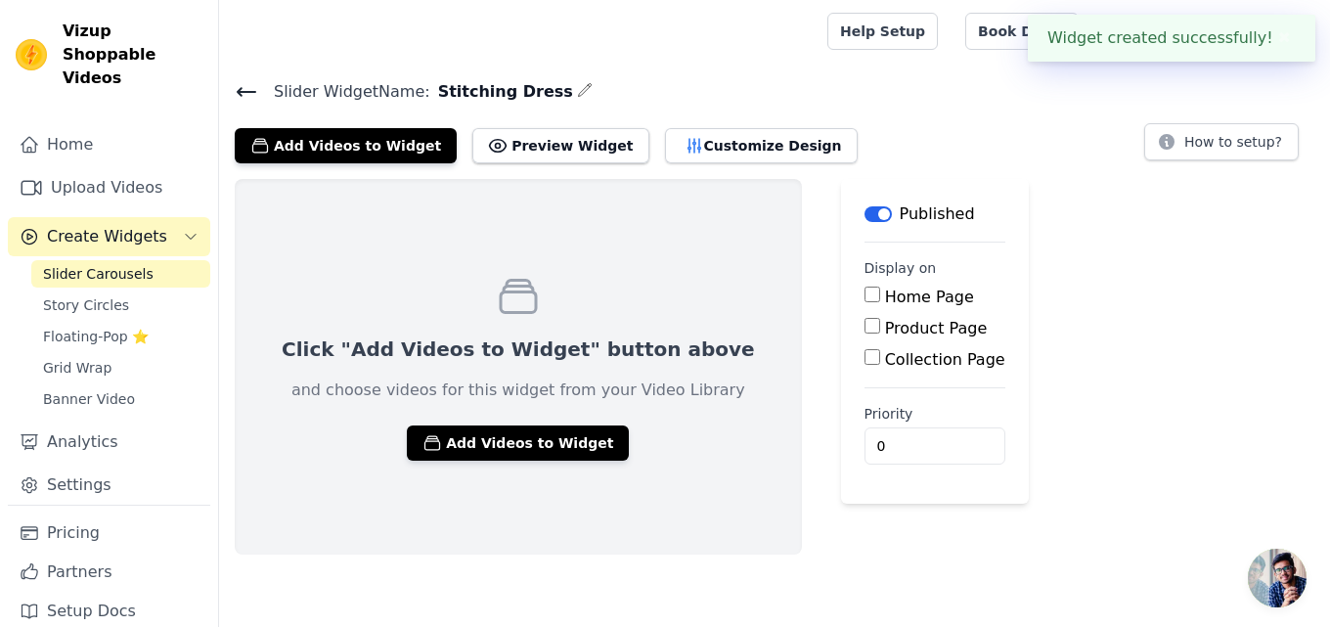
click at [1111, 365] on div "Click "Add Videos to Widget" button above and choose videos for this widget fro…" at bounding box center [774, 367] width 1111 height 376
click at [1189, 346] on div "Click "Add Videos to Widget" button above and choose videos for this widget fro…" at bounding box center [774, 367] width 1111 height 376
click at [865, 293] on input "Home Page" at bounding box center [873, 295] width 16 height 16
checkbox input "true"
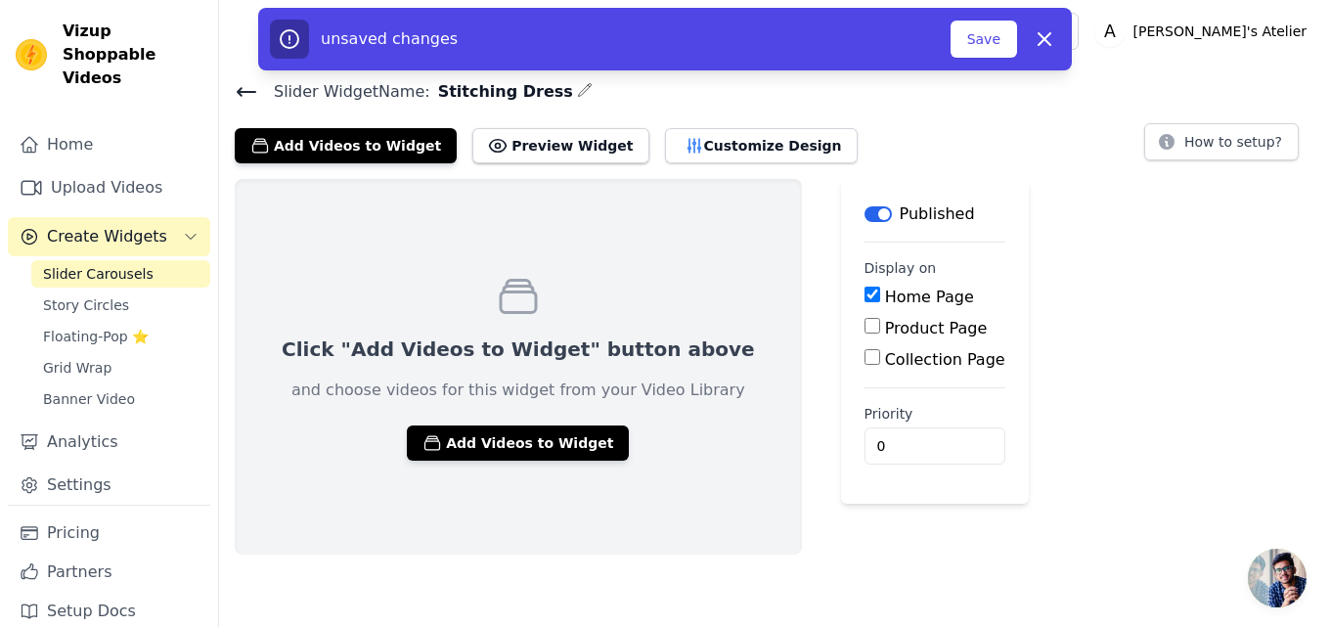
click at [865, 331] on input "Product Page" at bounding box center [873, 326] width 16 height 16
checkbox input "true"
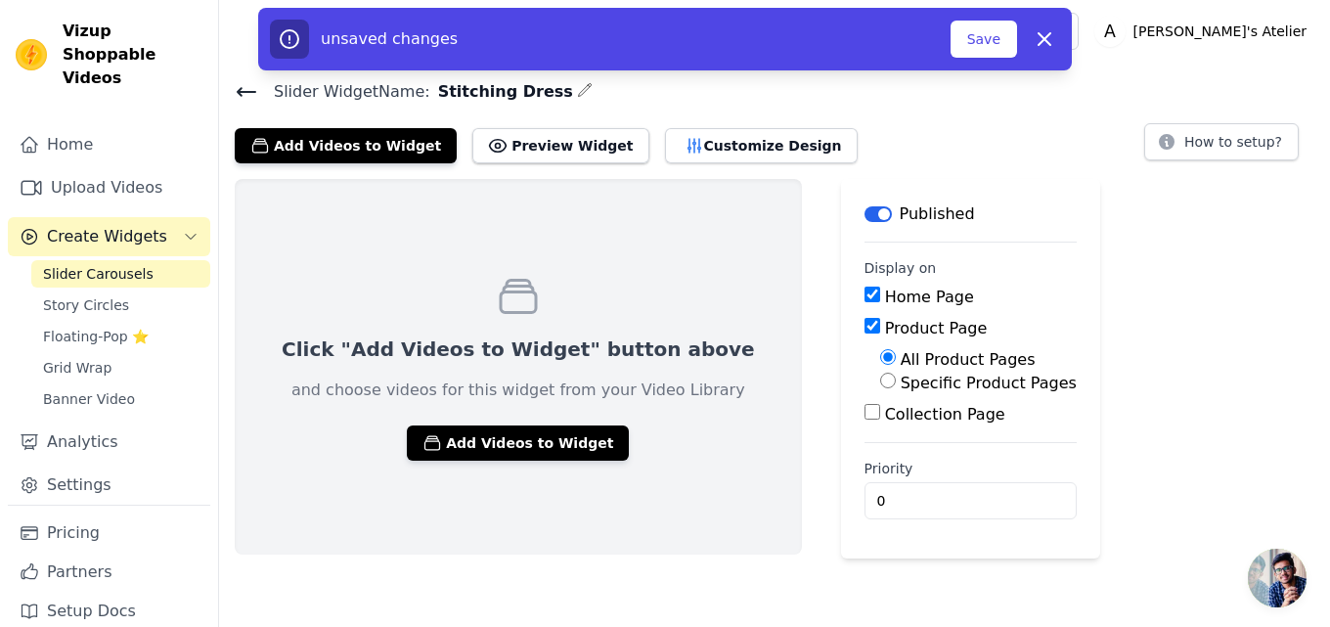
click at [865, 415] on input "Collection Page" at bounding box center [873, 412] width 16 height 16
checkbox input "true"
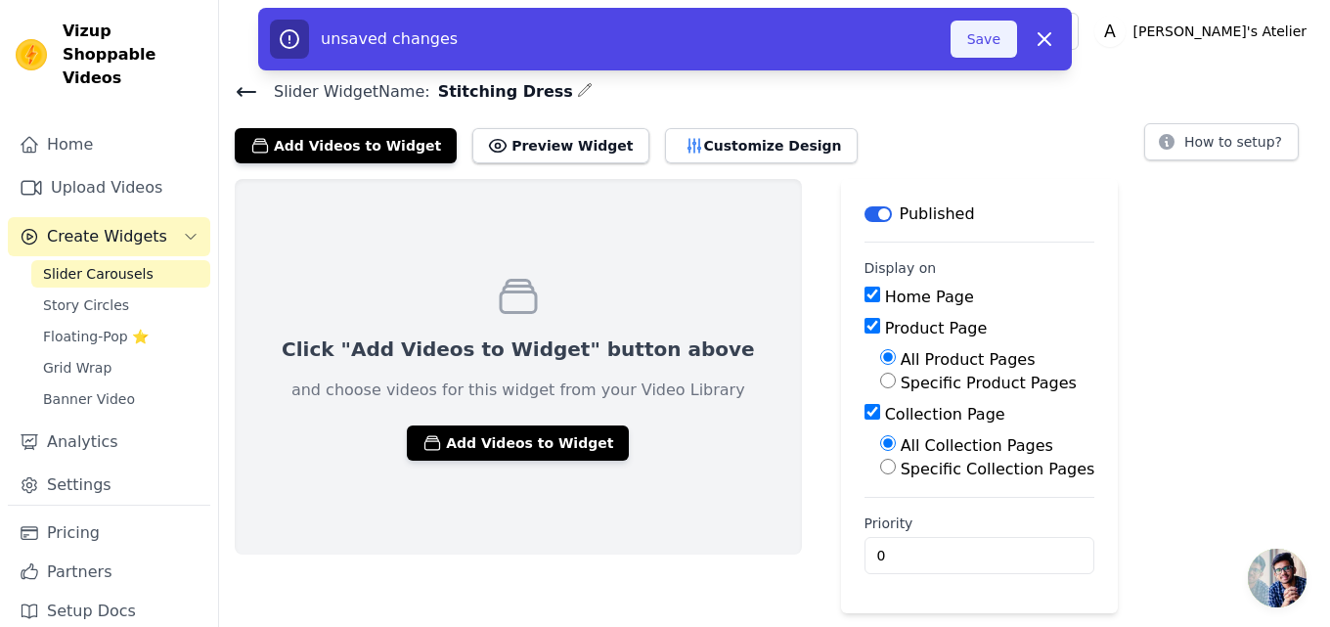
click at [970, 39] on button "Save" at bounding box center [984, 39] width 67 height 37
click at [997, 41] on button "Save" at bounding box center [984, 39] width 67 height 37
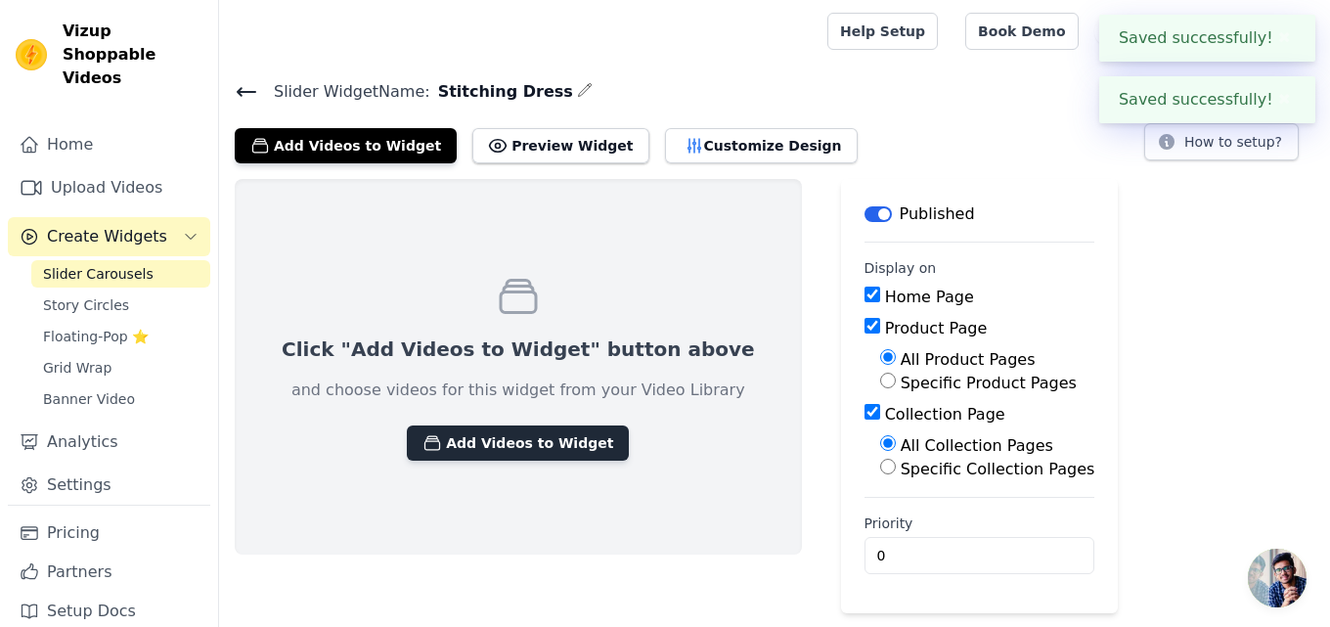
click at [493, 443] on button "Add Videos to Widget" at bounding box center [518, 443] width 222 height 35
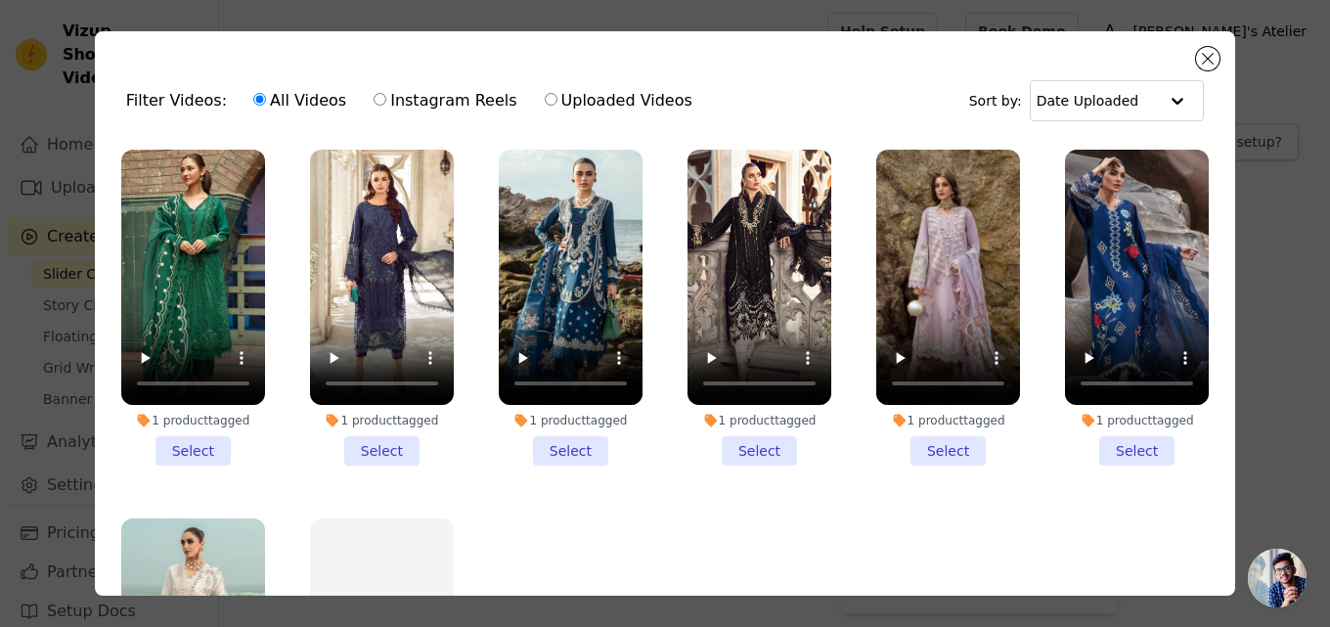
click at [423, 98] on label "Instagram Reels" at bounding box center [445, 100] width 145 height 25
click at [386, 98] on input "Instagram Reels" at bounding box center [380, 99] width 13 height 13
radio input "true"
click at [548, 111] on label "Uploaded Videos" at bounding box center [619, 100] width 150 height 25
click at [548, 106] on input "Uploaded Videos" at bounding box center [551, 99] width 13 height 13
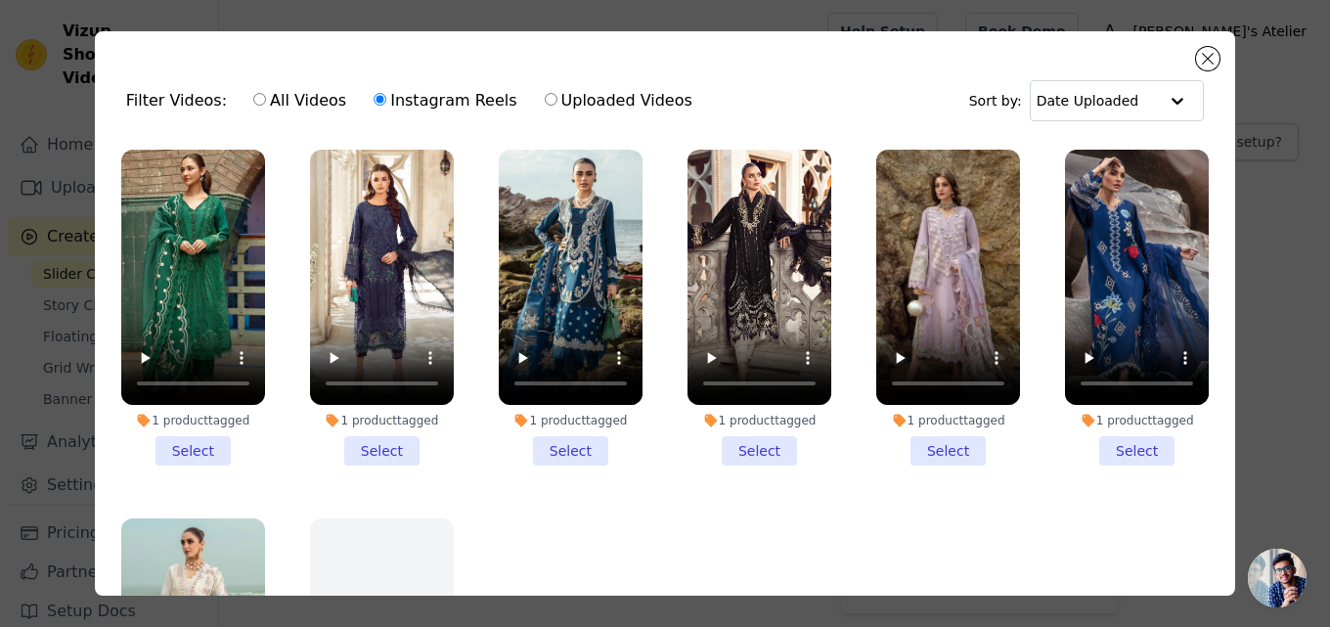
radio input "true"
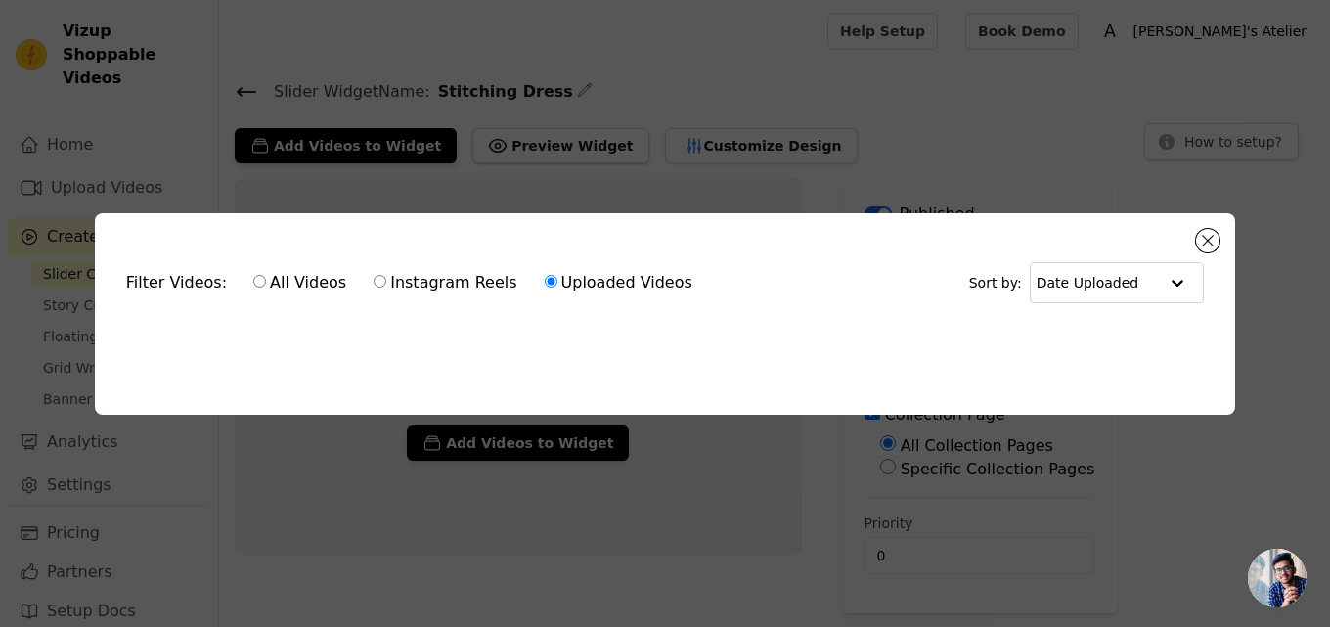
click at [404, 278] on label "Instagram Reels" at bounding box center [445, 282] width 145 height 25
click at [386, 278] on input "Instagram Reels" at bounding box center [380, 281] width 13 height 13
radio input "true"
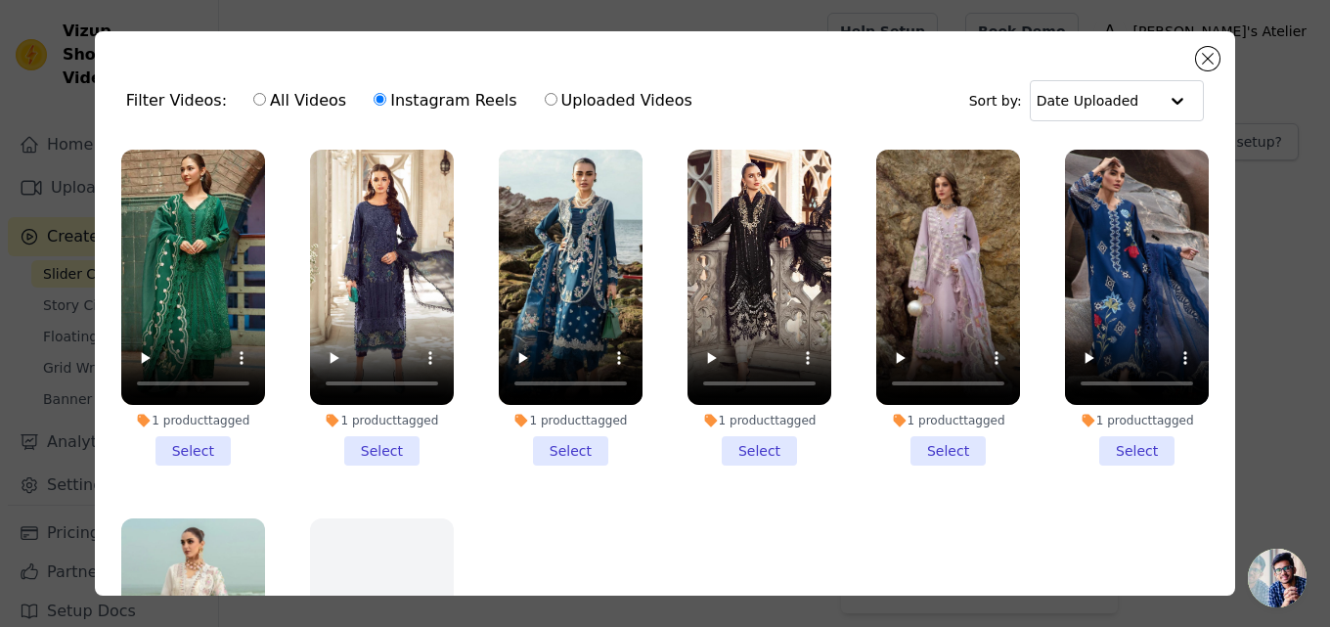
click at [284, 97] on label "All Videos" at bounding box center [299, 100] width 95 height 25
click at [266, 97] on input "All Videos" at bounding box center [259, 99] width 13 height 13
radio input "true"
click at [1205, 56] on button "Close modal" at bounding box center [1207, 58] width 23 height 23
